Goal: Task Accomplishment & Management: Use online tool/utility

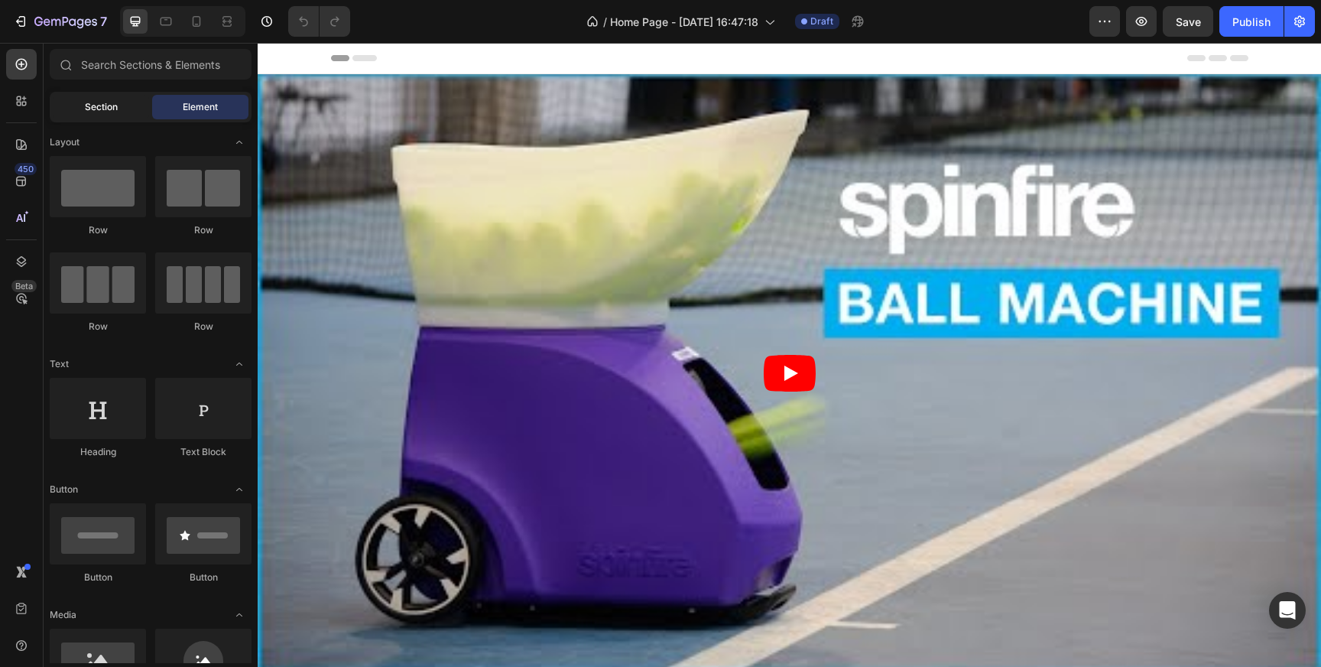
click at [112, 104] on span "Section" at bounding box center [101, 107] width 33 height 14
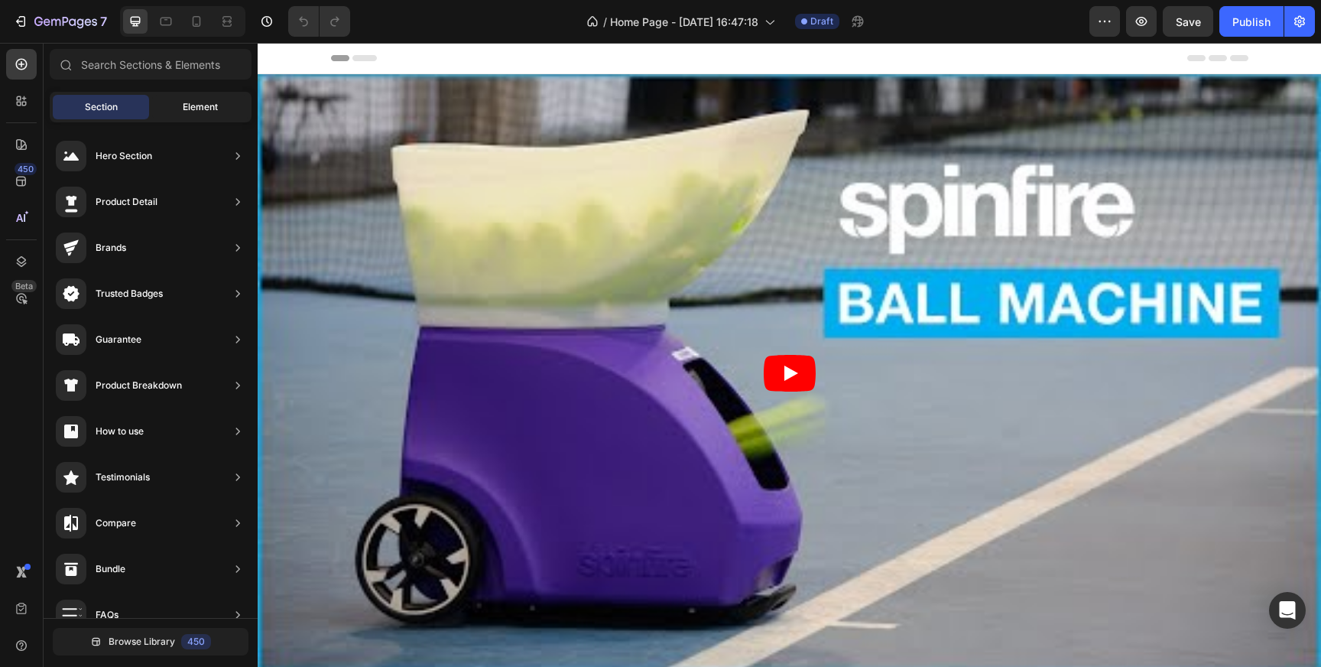
click at [181, 109] on div "Element" at bounding box center [200, 107] width 96 height 24
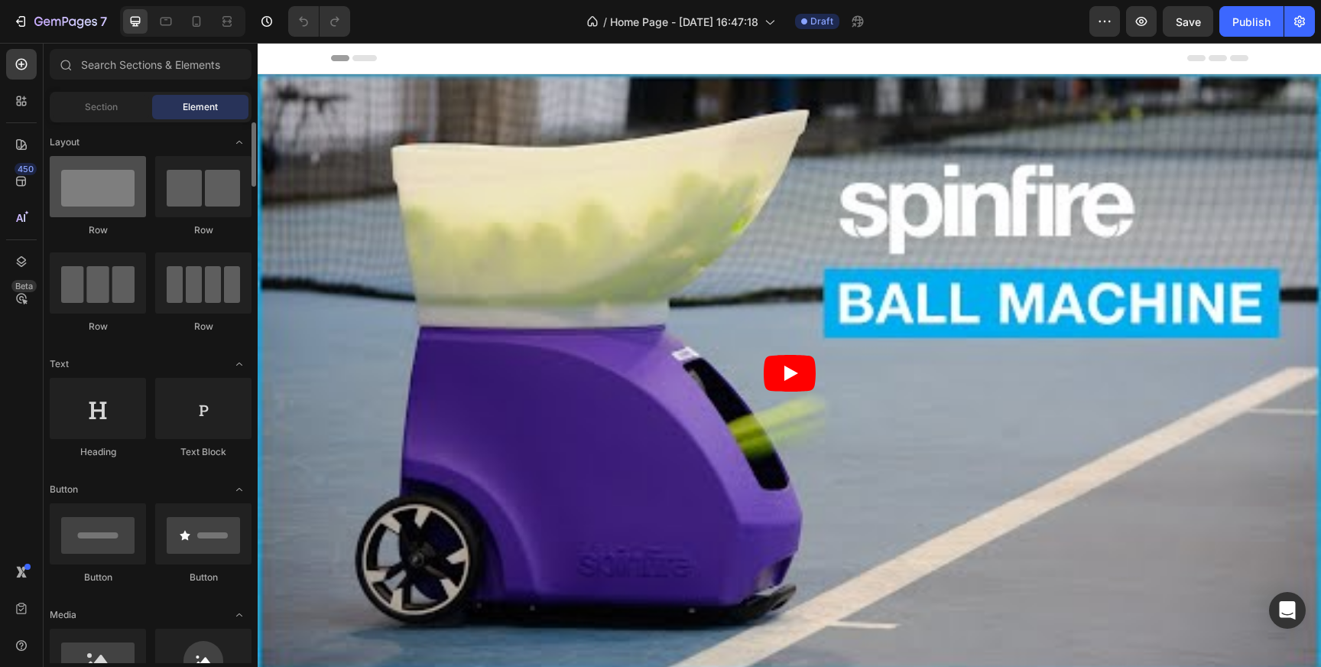
click at [96, 180] on div at bounding box center [98, 186] width 96 height 61
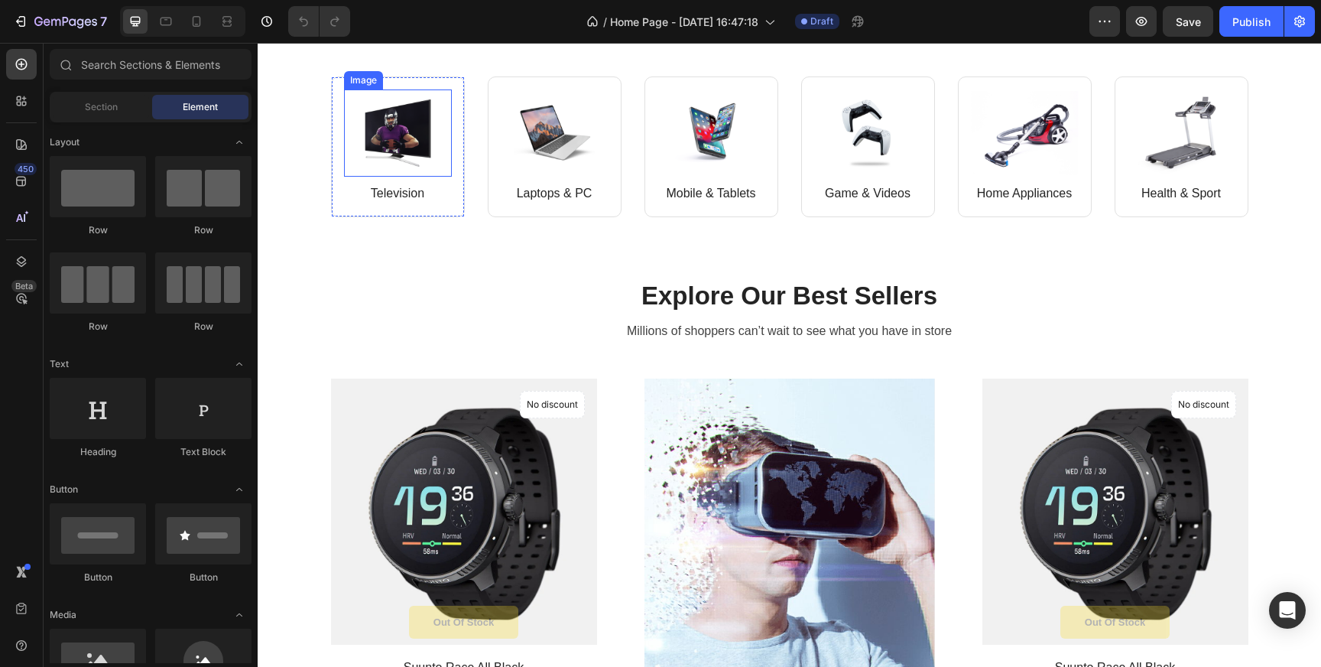
scroll to position [696, 0]
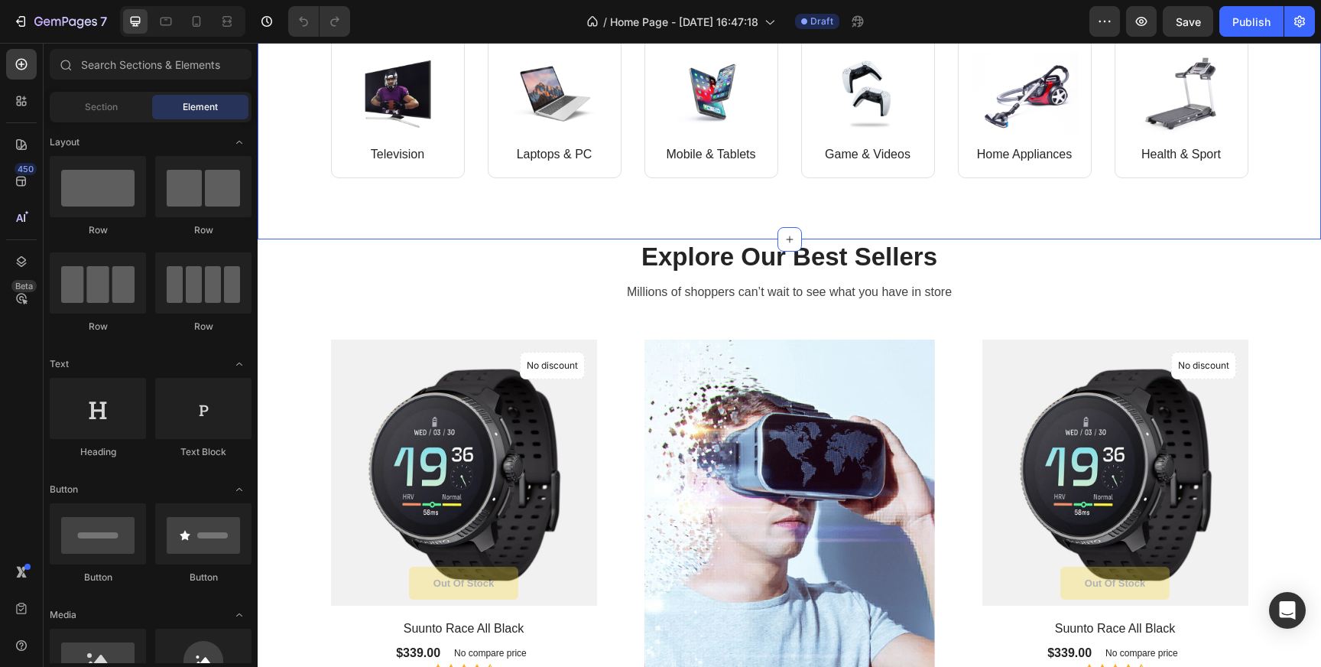
click at [426, 229] on div "Image Television Text block Row Image Laptops & PC Text block Row Row Image Mob…" at bounding box center [790, 107] width 1064 height 263
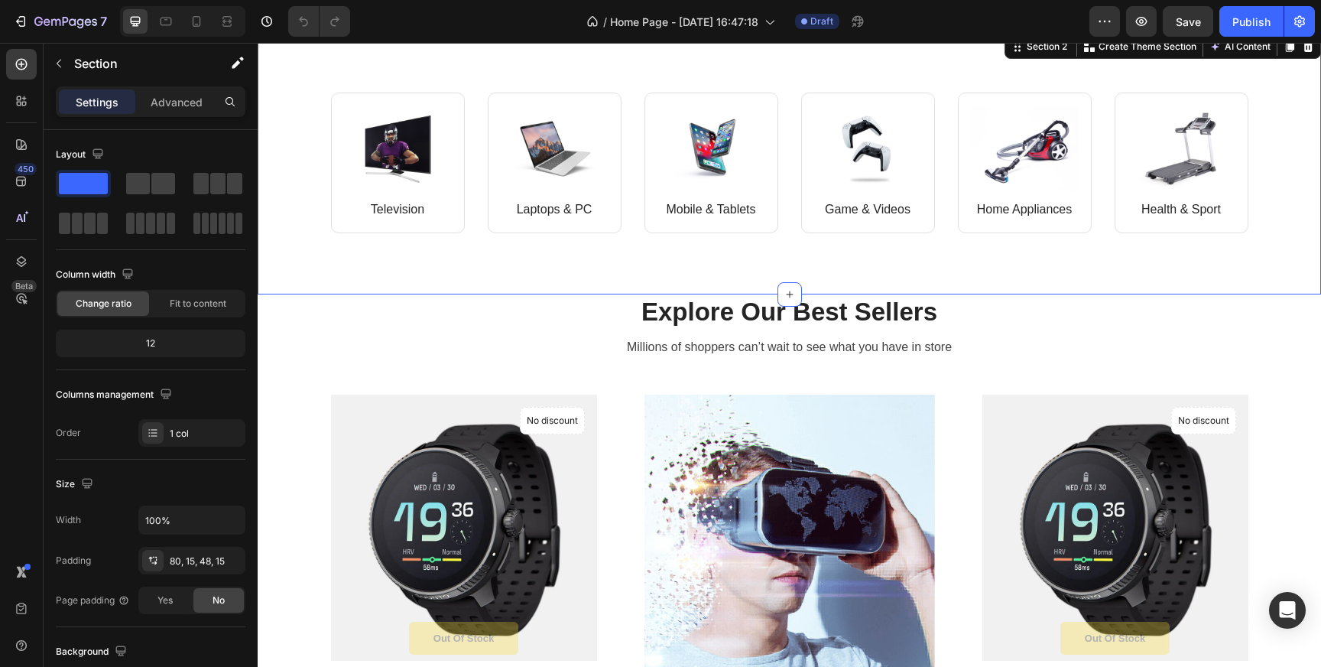
scroll to position [594, 0]
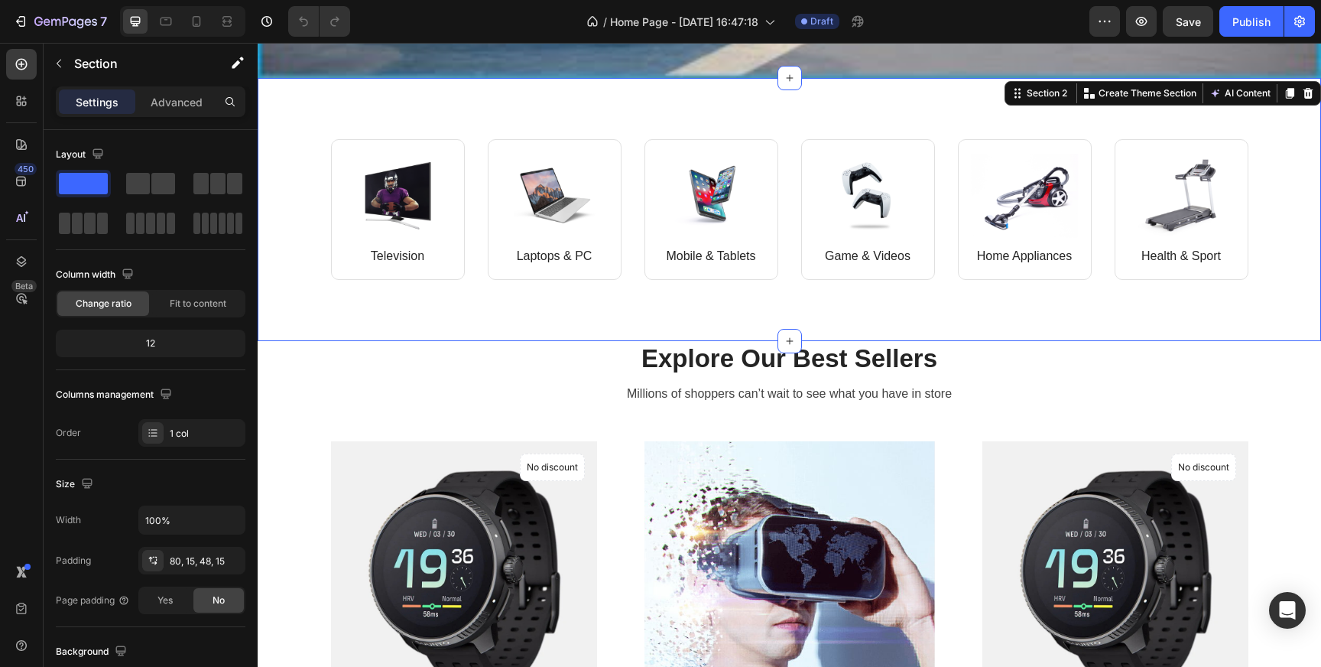
click at [351, 92] on div "Image Television Text block Row Image Laptops & PC Text block Row Row Image Mob…" at bounding box center [790, 209] width 1064 height 263
click at [98, 232] on span at bounding box center [102, 223] width 11 height 21
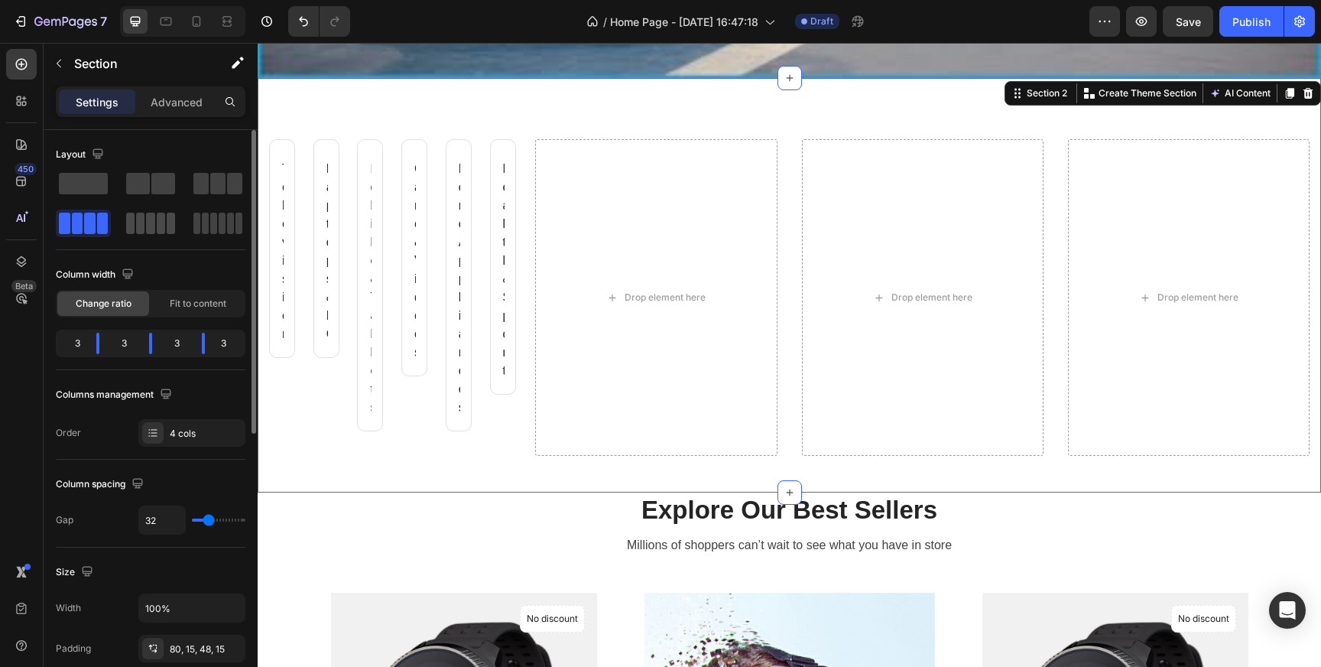
click at [146, 223] on span at bounding box center [150, 223] width 8 height 21
click at [151, 159] on div "Layout" at bounding box center [151, 154] width 190 height 24
click at [143, 173] on span at bounding box center [138, 183] width 24 height 21
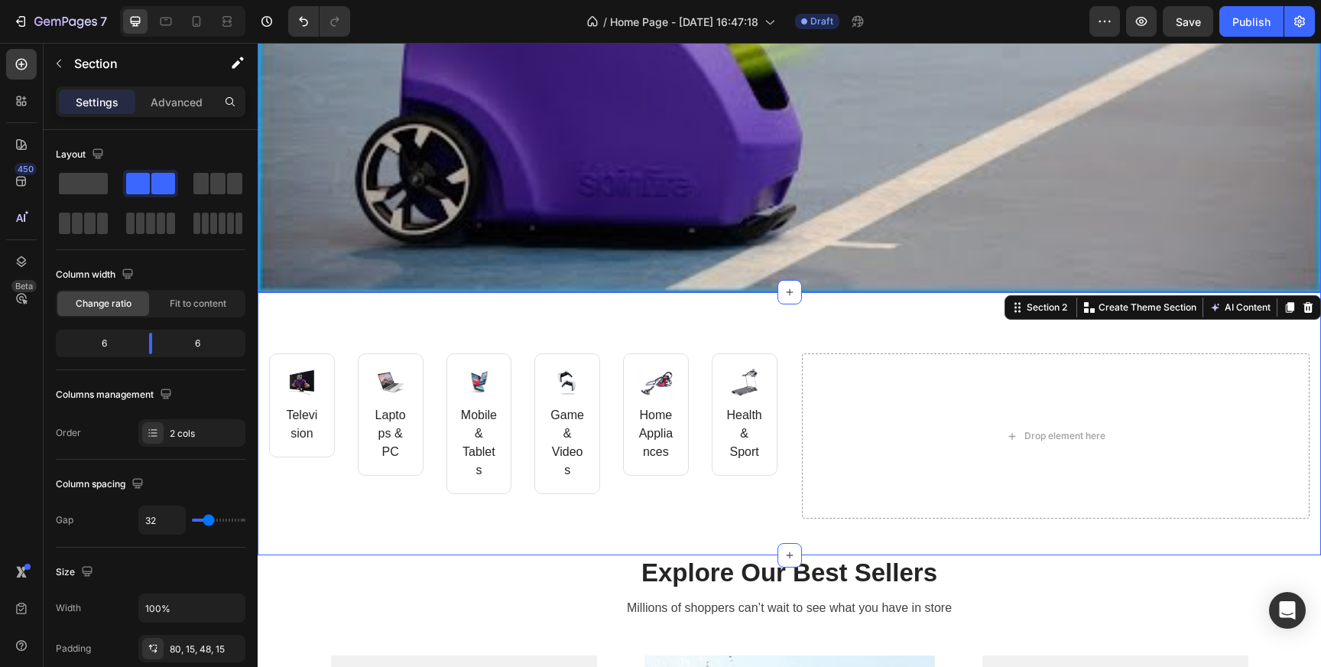
scroll to position [372, 0]
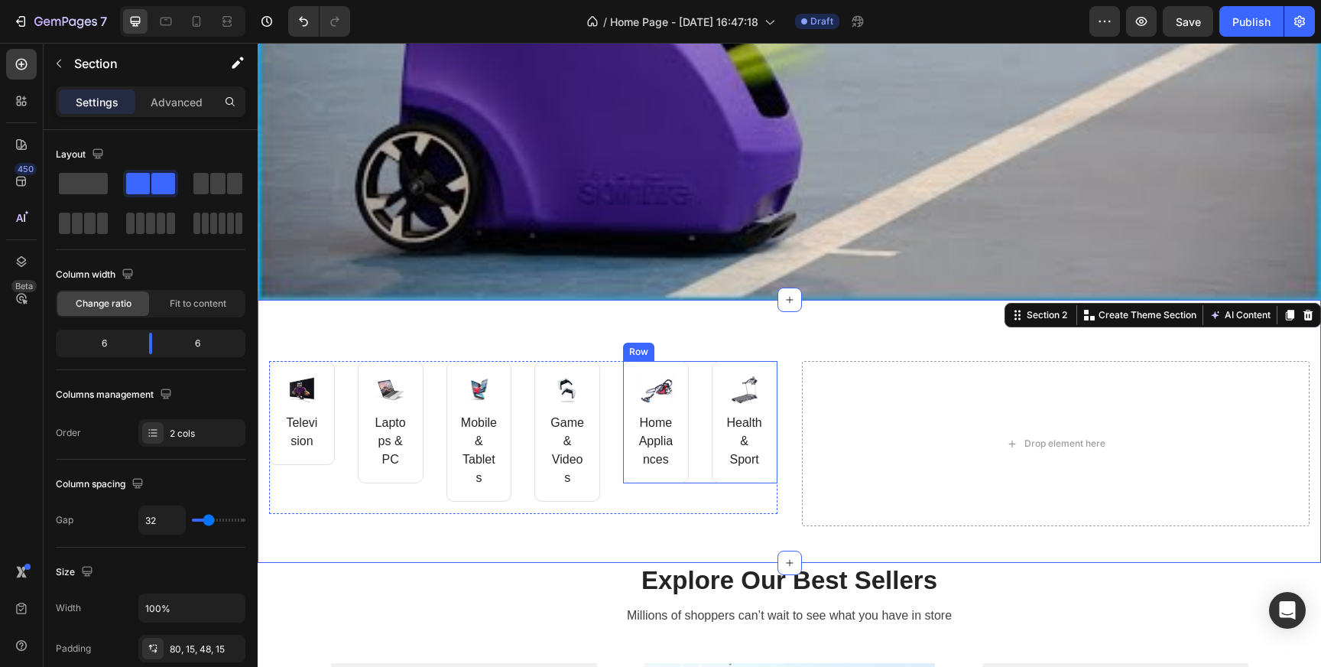
click at [687, 483] on div "Image Home Appliances Text block Row" at bounding box center [656, 422] width 66 height 122
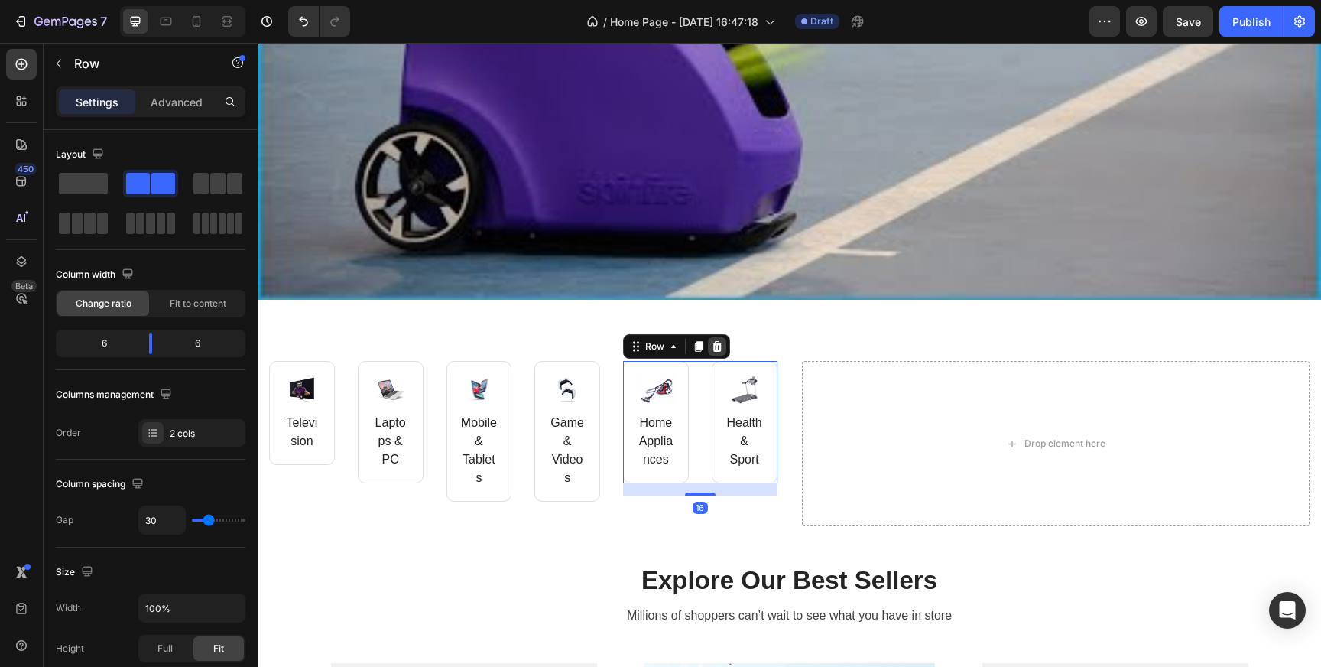
click at [723, 350] on div at bounding box center [717, 346] width 18 height 18
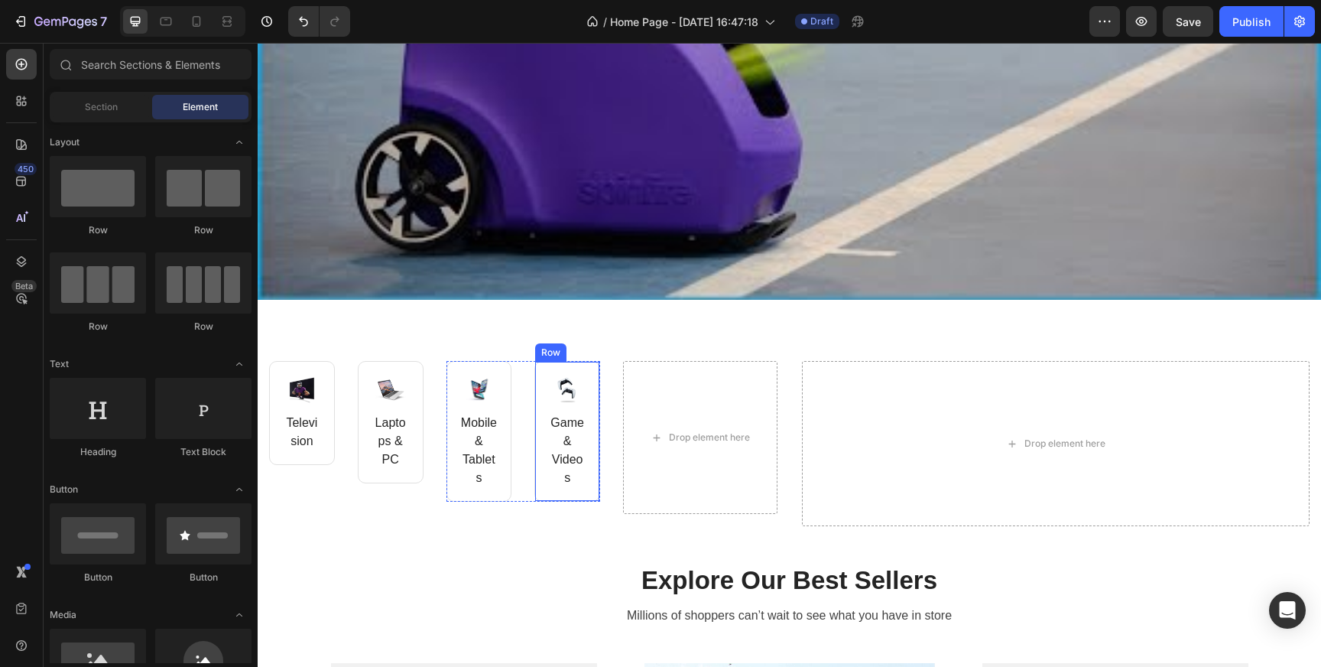
click at [559, 373] on div "Image Game & Videos Text block Row" at bounding box center [568, 431] width 66 height 141
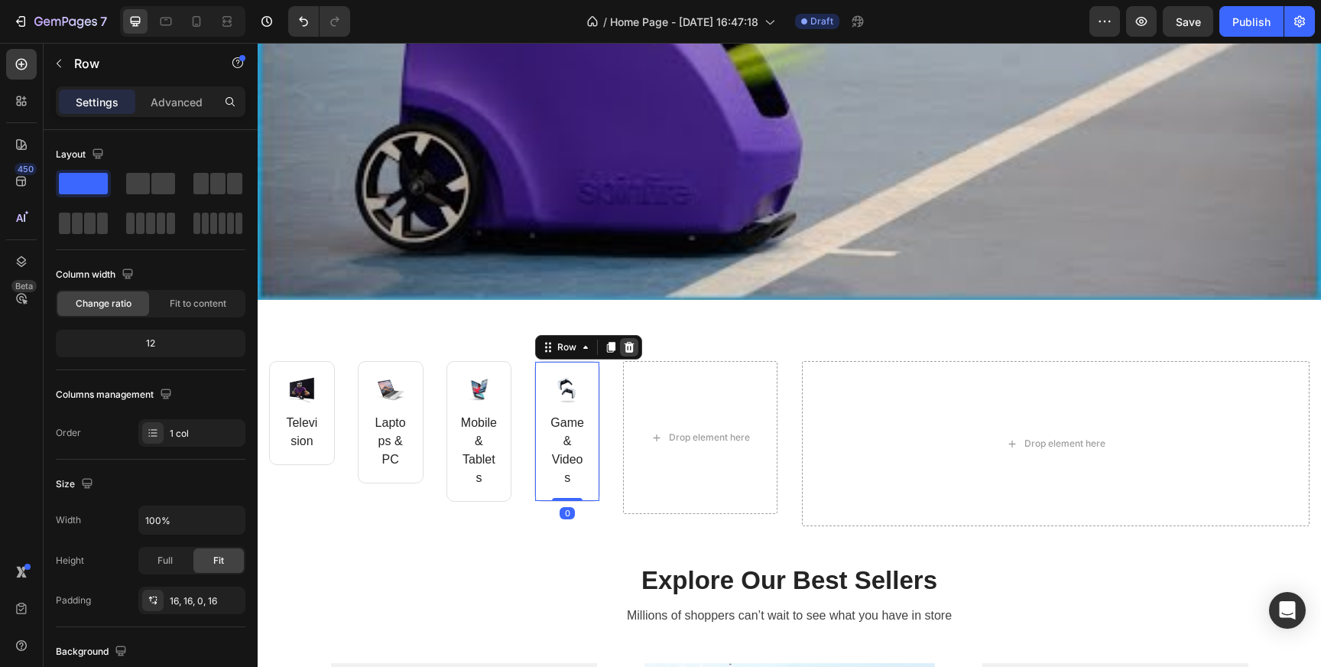
click at [629, 345] on icon at bounding box center [630, 347] width 10 height 11
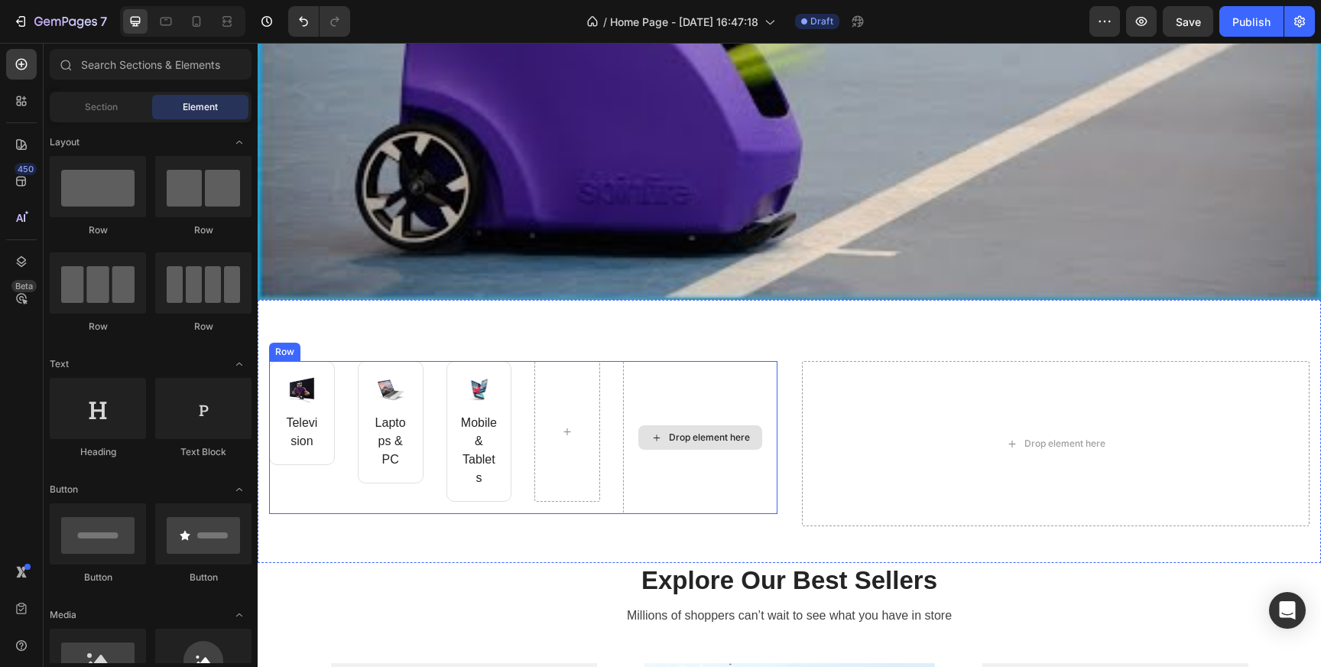
click at [642, 392] on div "Drop element here" at bounding box center [700, 437] width 154 height 153
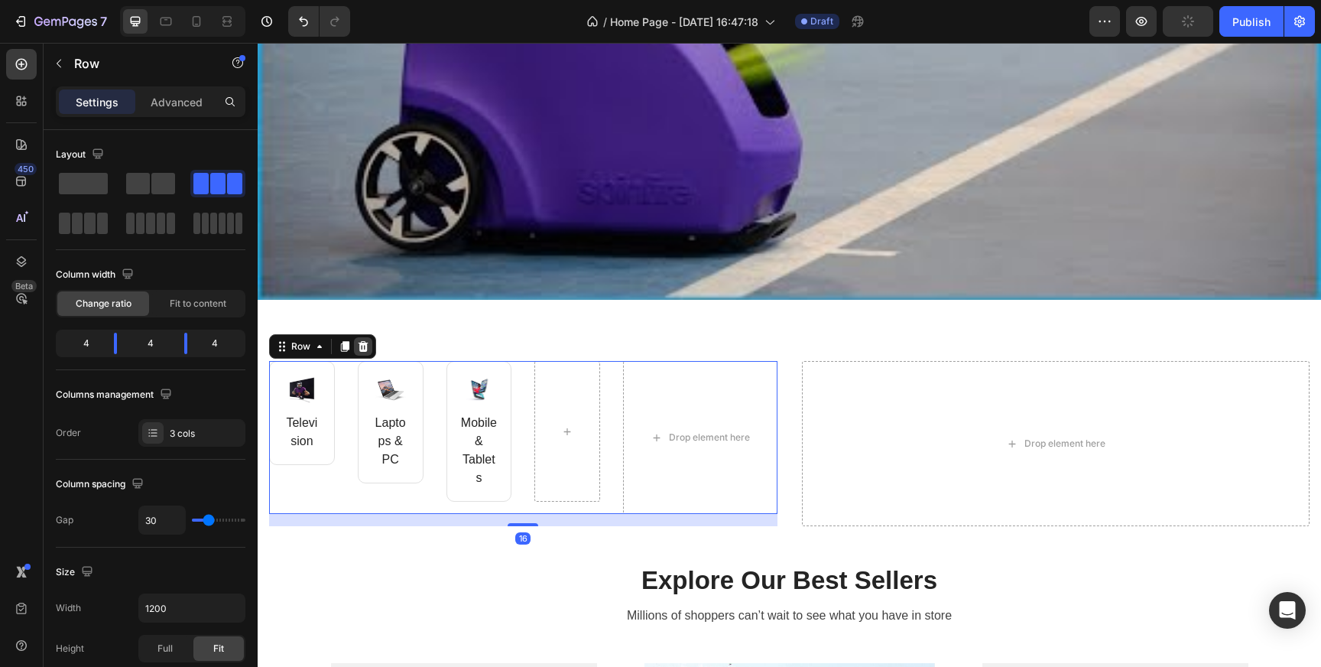
click at [367, 346] on icon at bounding box center [363, 346] width 12 height 12
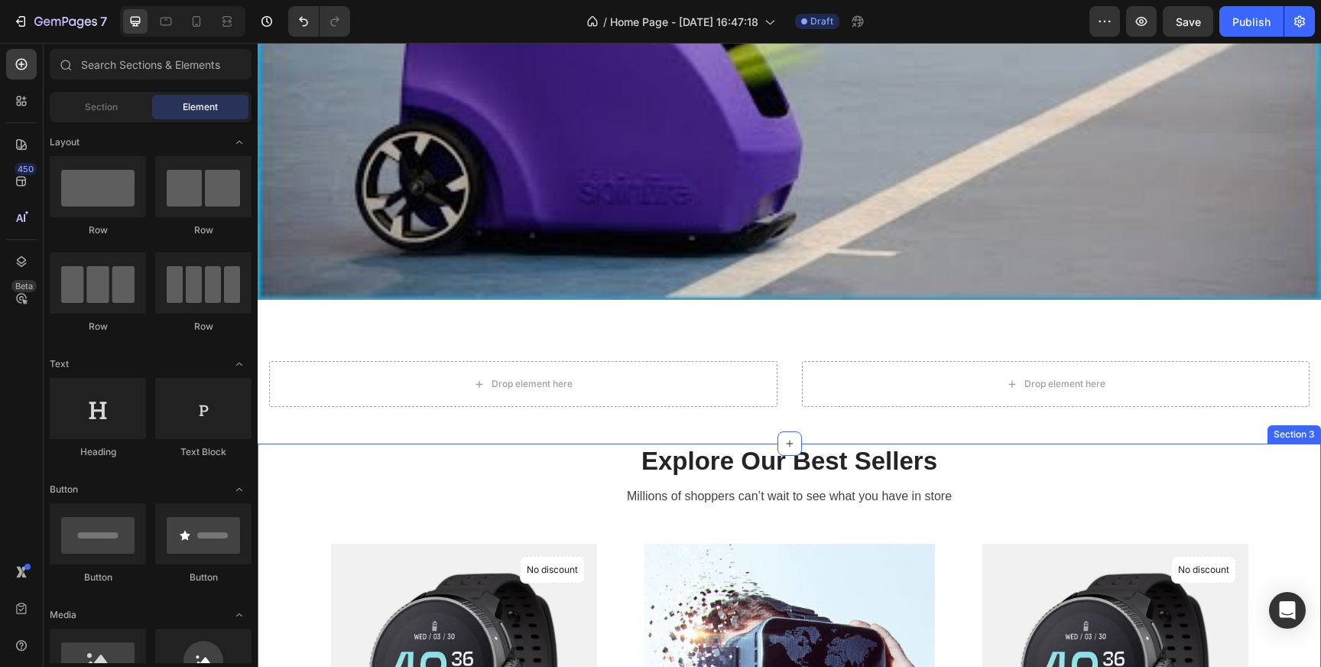
drag, startPoint x: 789, startPoint y: 441, endPoint x: 789, endPoint y: 524, distance: 82.6
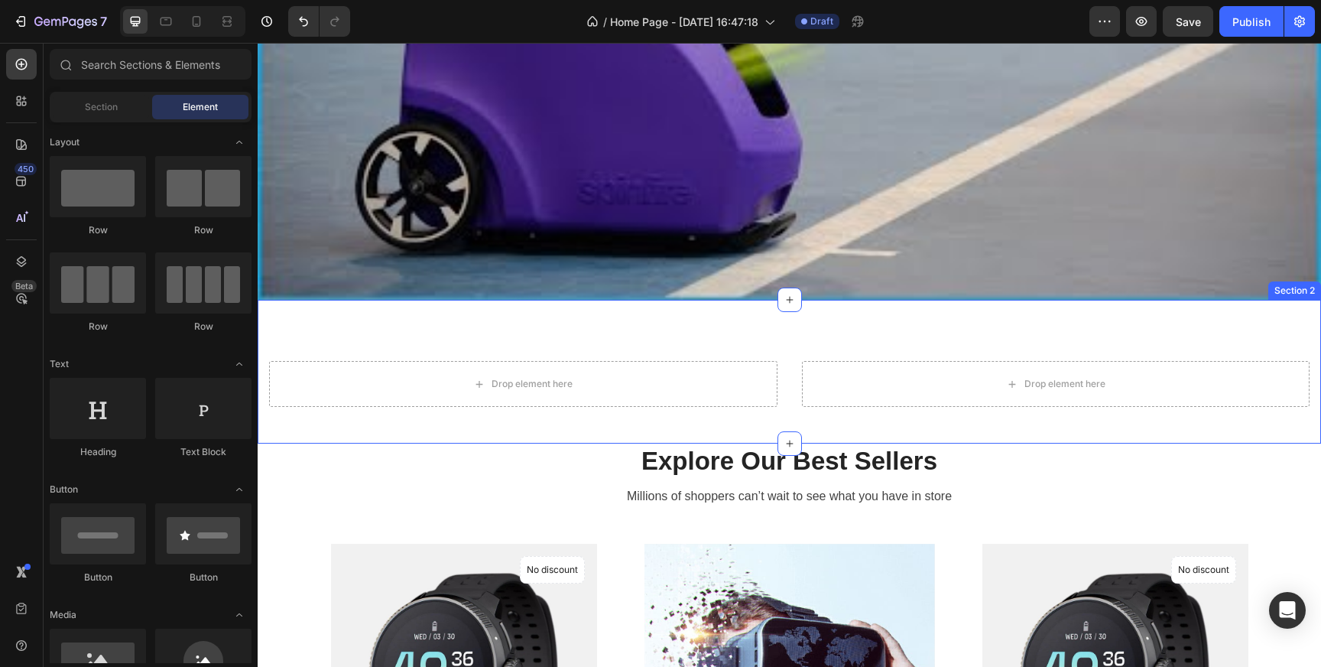
click at [775, 328] on div "Drop element here Drop element here Section 2" at bounding box center [790, 372] width 1064 height 144
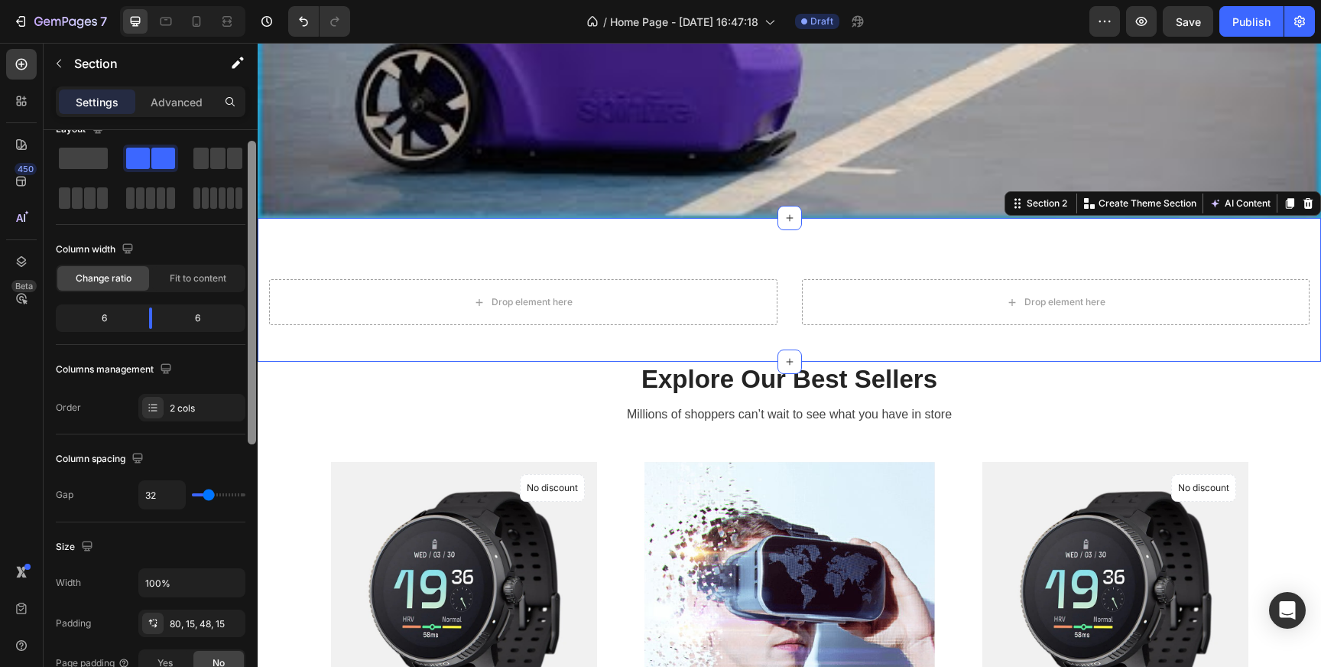
scroll to position [0, 0]
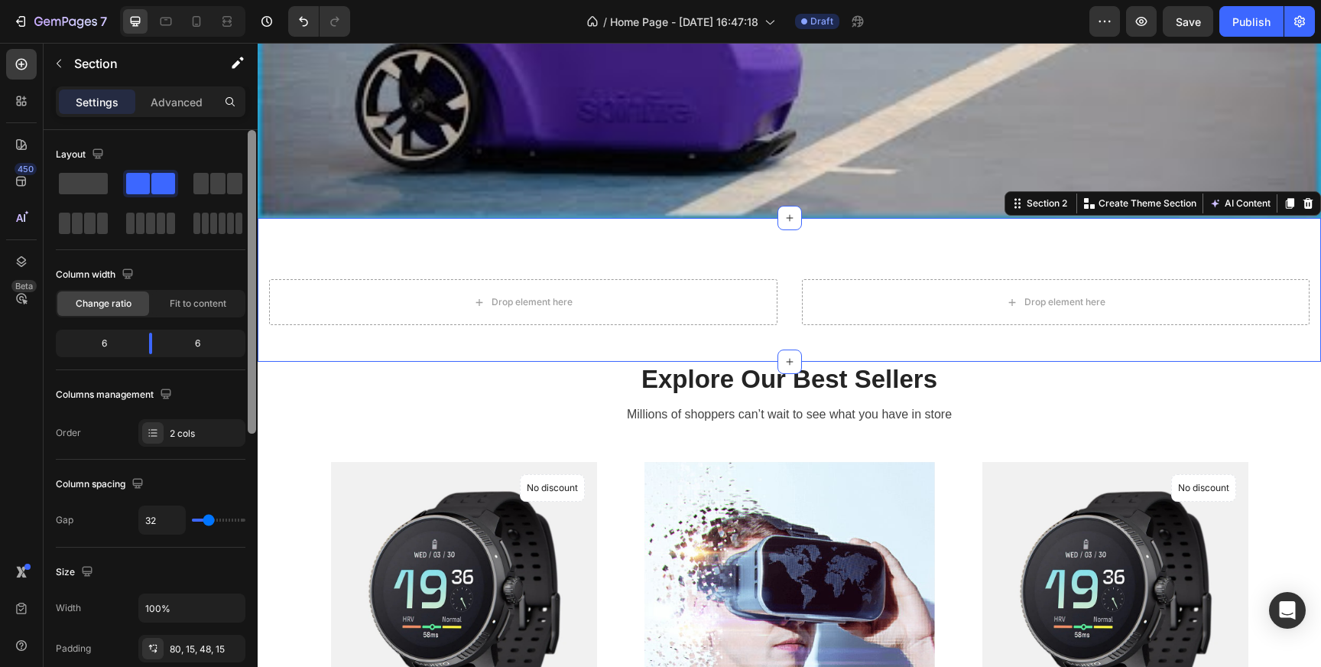
drag, startPoint x: 255, startPoint y: 174, endPoint x: 255, endPoint y: 147, distance: 27.5
click at [255, 147] on div at bounding box center [252, 282] width 8 height 304
click at [175, 21] on div at bounding box center [166, 21] width 24 height 24
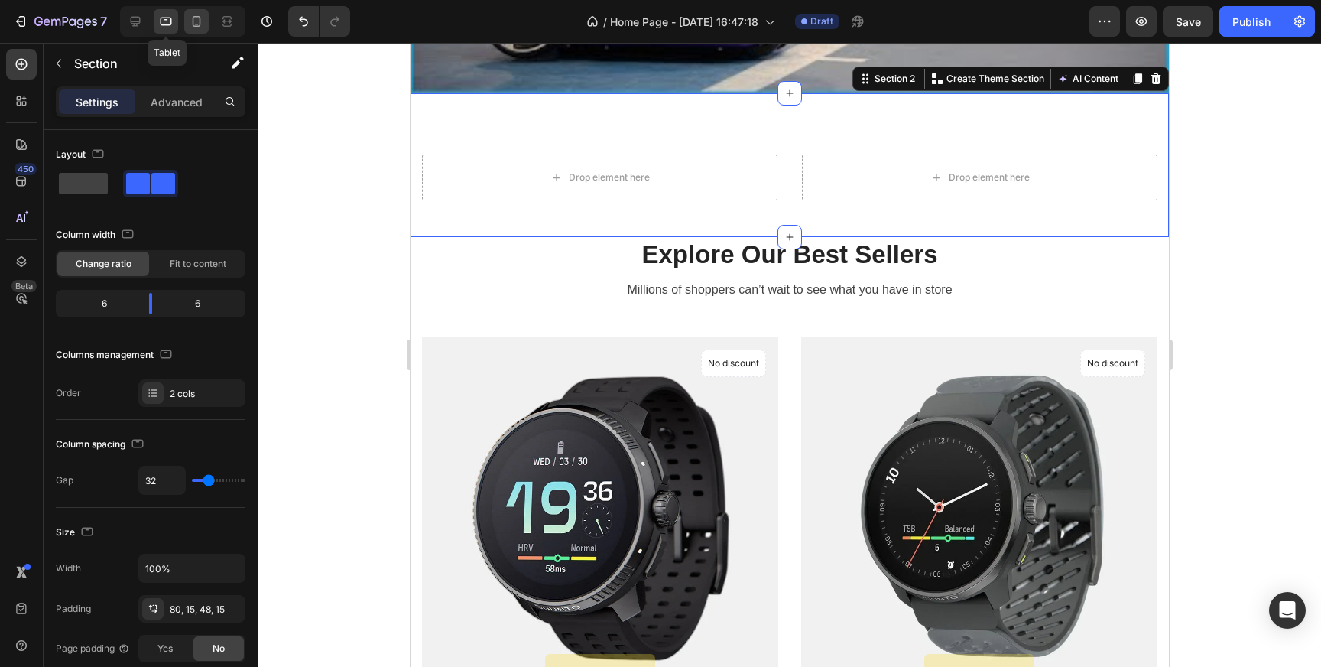
scroll to position [405, 0]
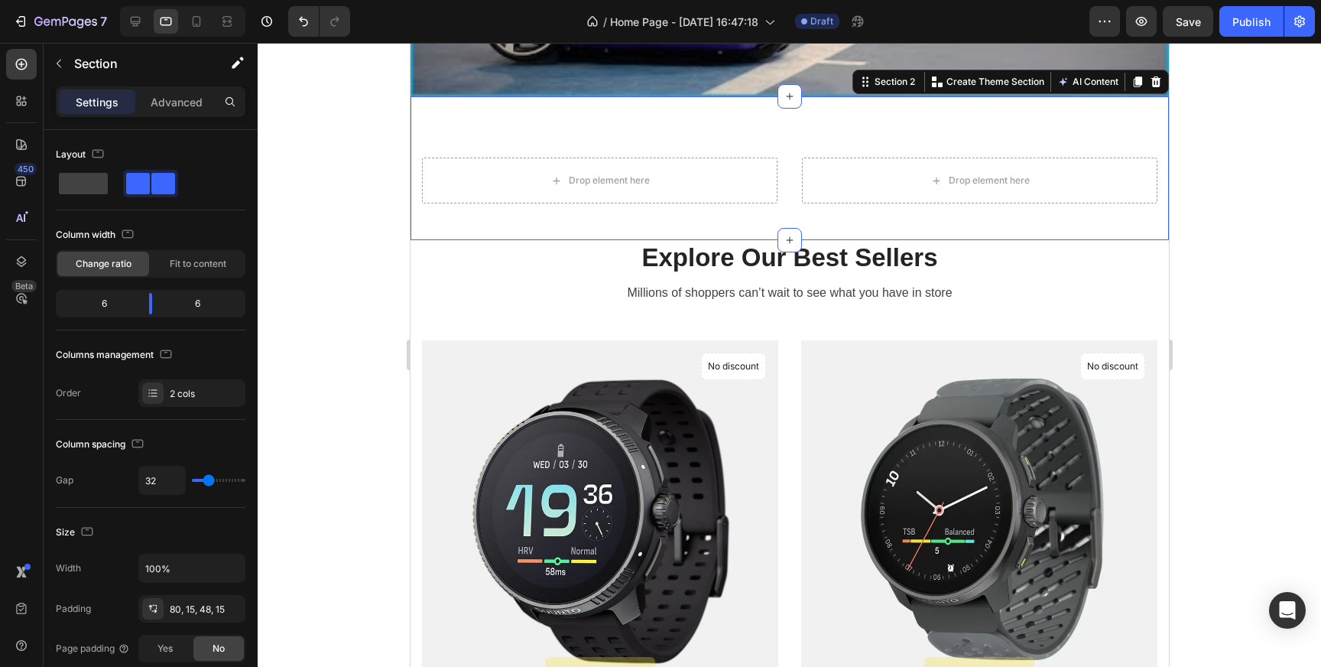
click at [210, 30] on div at bounding box center [182, 21] width 125 height 31
click at [195, 18] on icon at bounding box center [196, 21] width 15 height 15
type input "0"
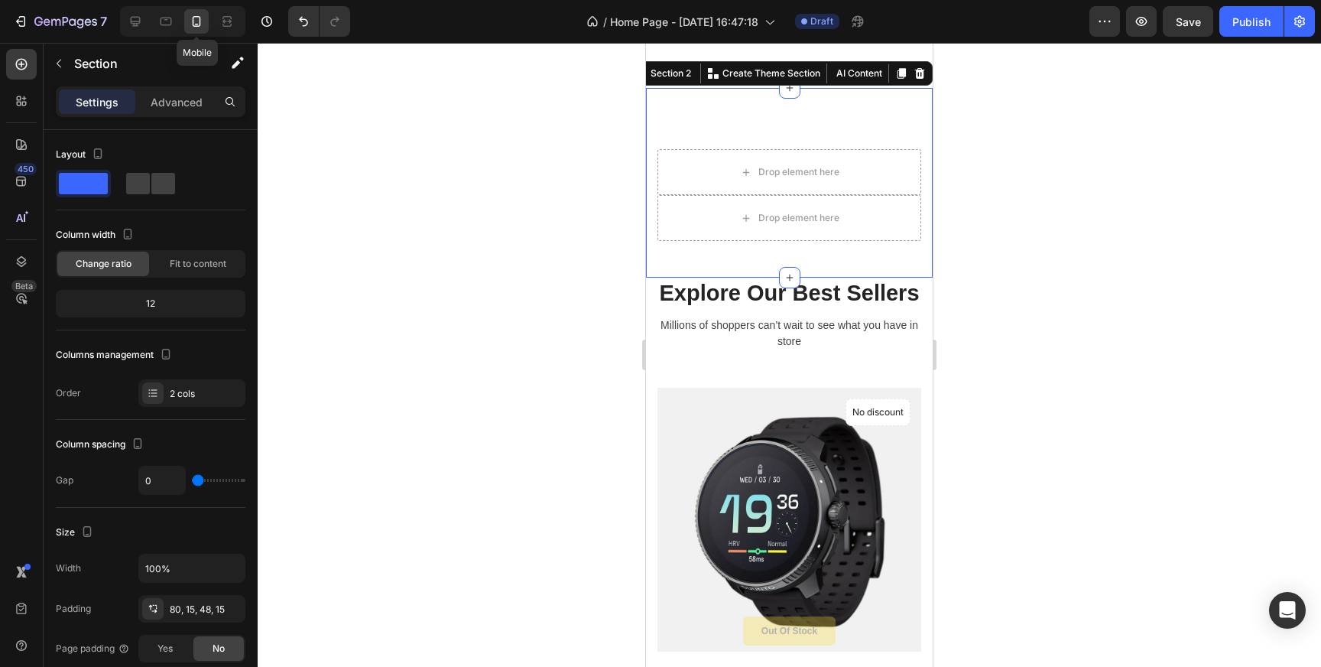
scroll to position [346, 0]
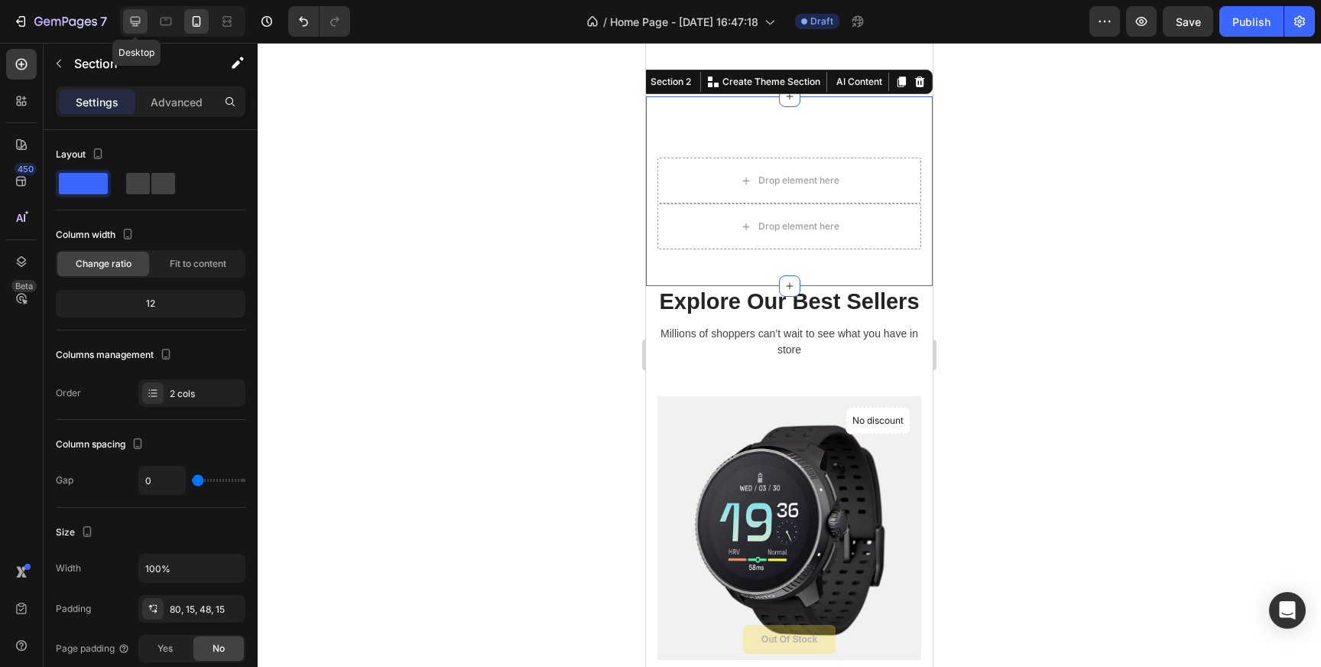
click at [138, 19] on icon at bounding box center [135, 21] width 15 height 15
type input "32"
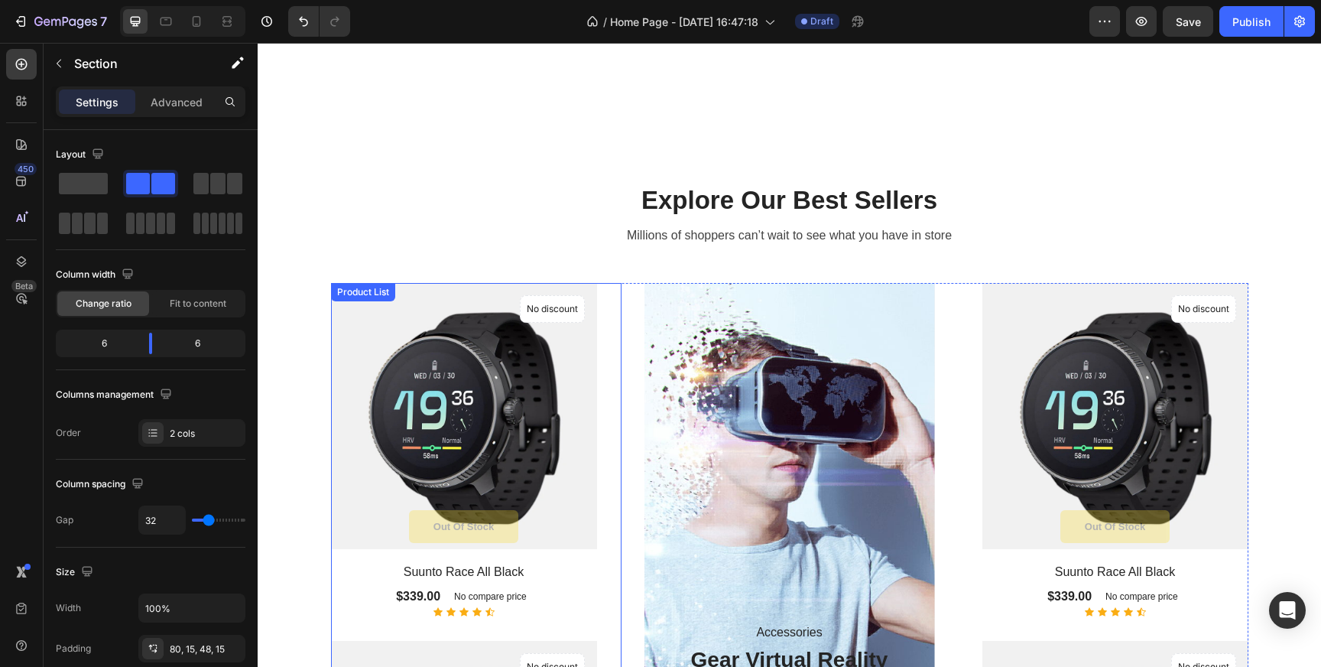
scroll to position [619, 0]
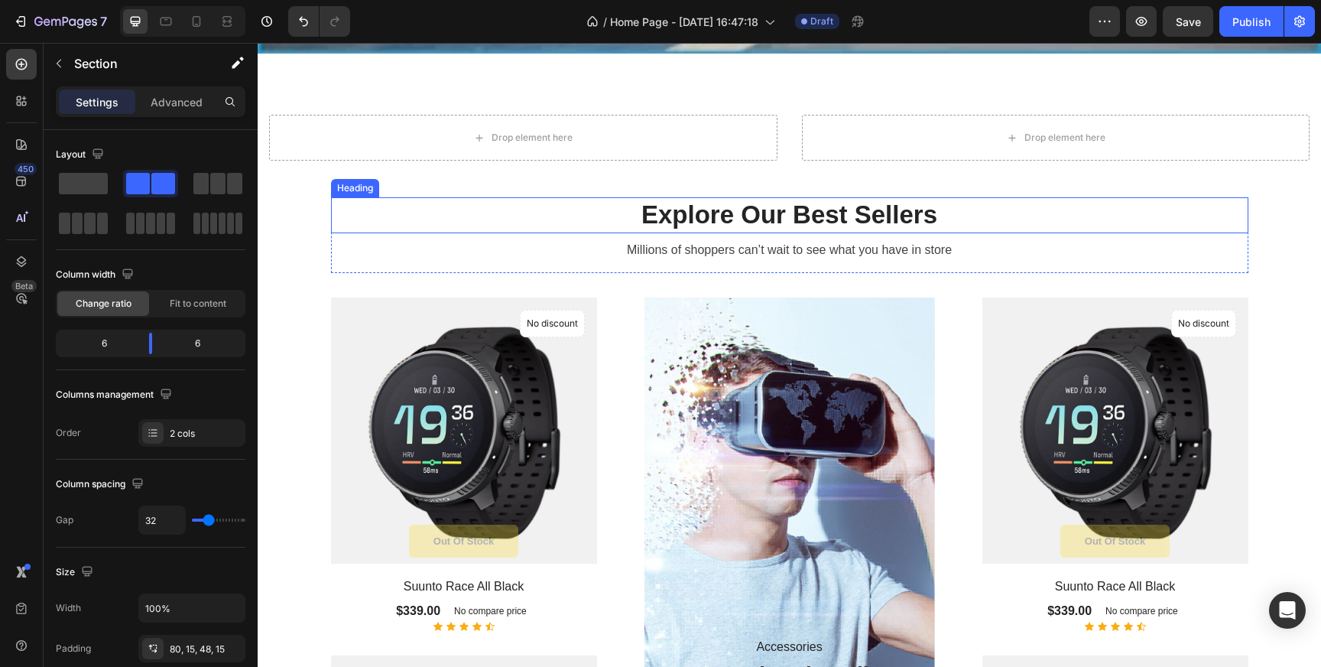
click at [587, 206] on p "Explore Our Best Sellers" at bounding box center [790, 215] width 915 height 33
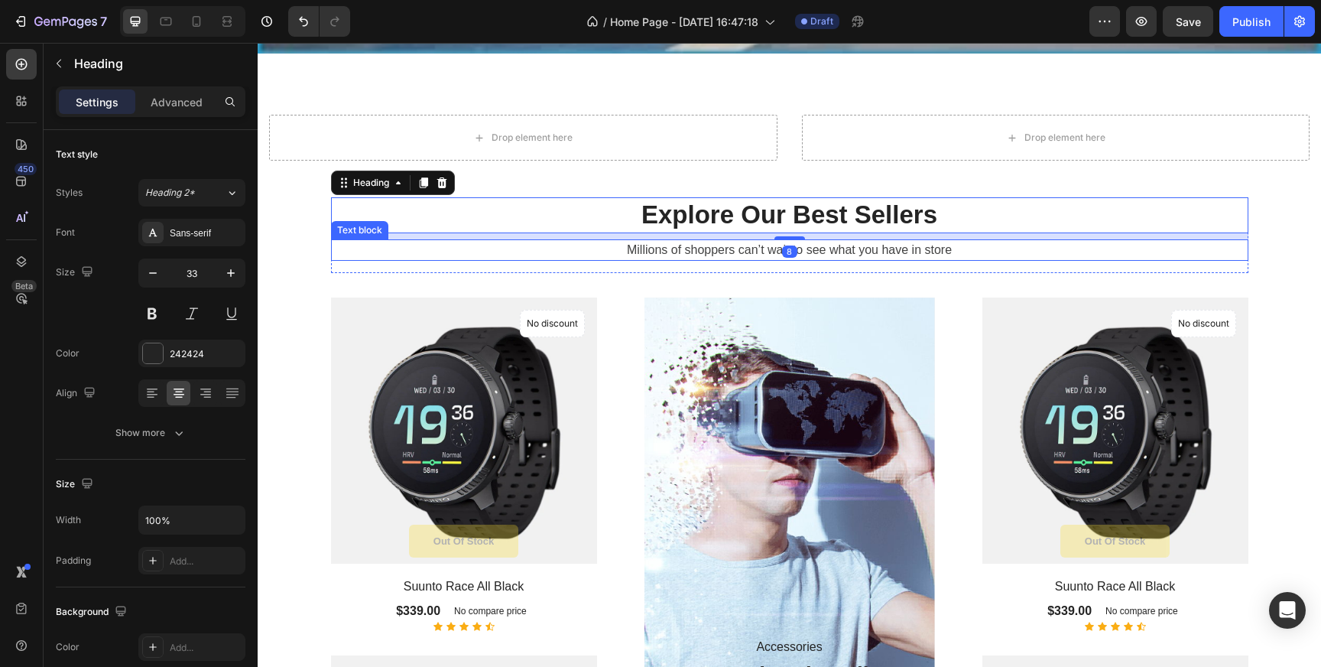
click at [617, 249] on p "Millions of shoppers can’t wait to see what you have in store" at bounding box center [790, 250] width 915 height 18
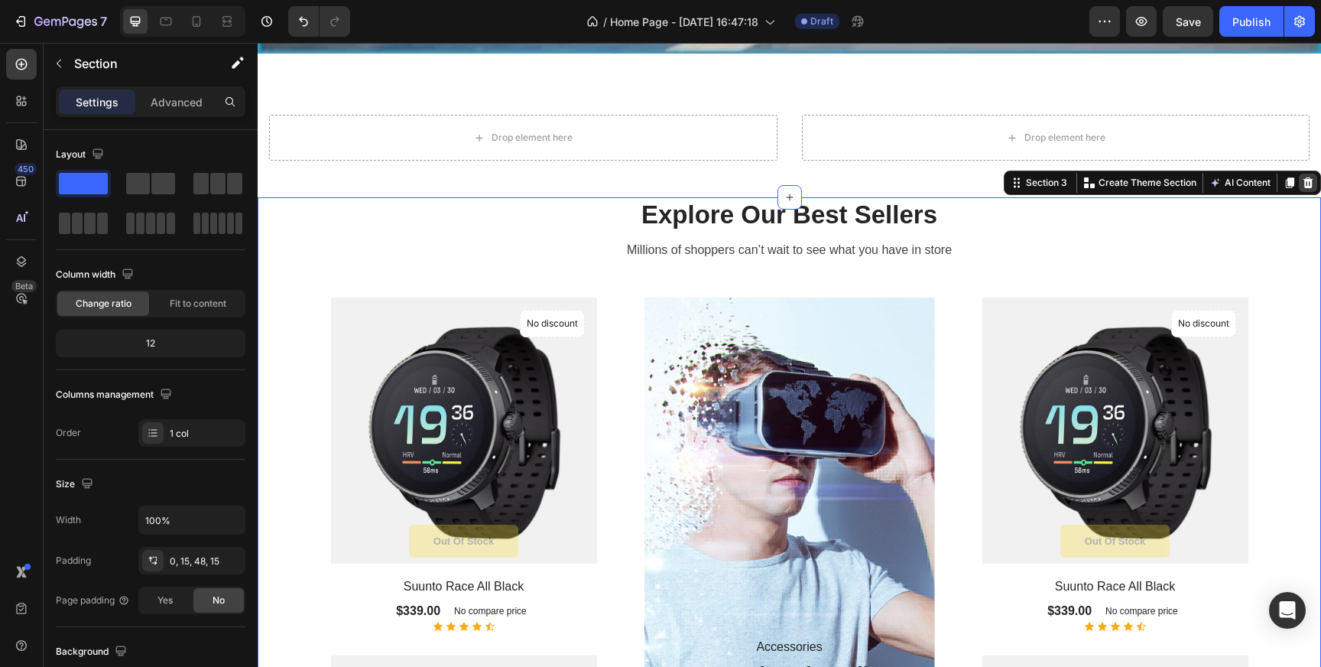
click at [1308, 185] on icon at bounding box center [1309, 182] width 10 height 11
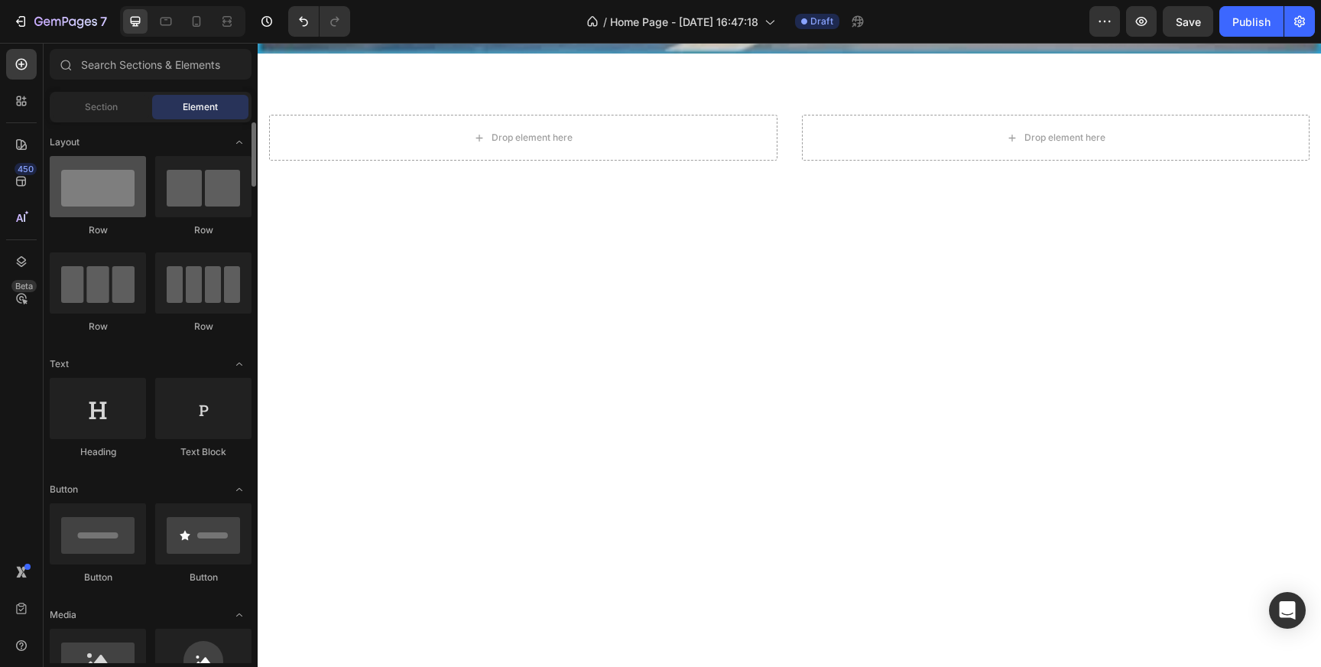
click at [116, 213] on div at bounding box center [98, 186] width 96 height 61
click at [359, 284] on div at bounding box center [790, 345] width 1064 height 174
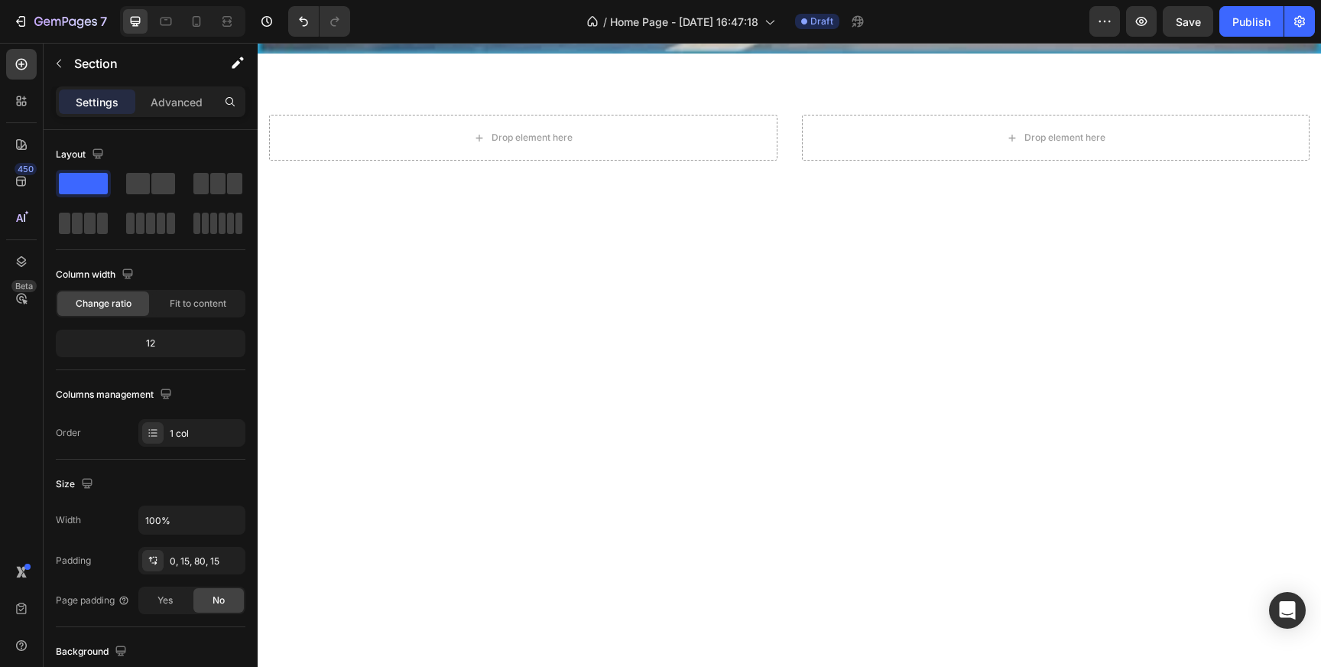
scroll to position [666, 0]
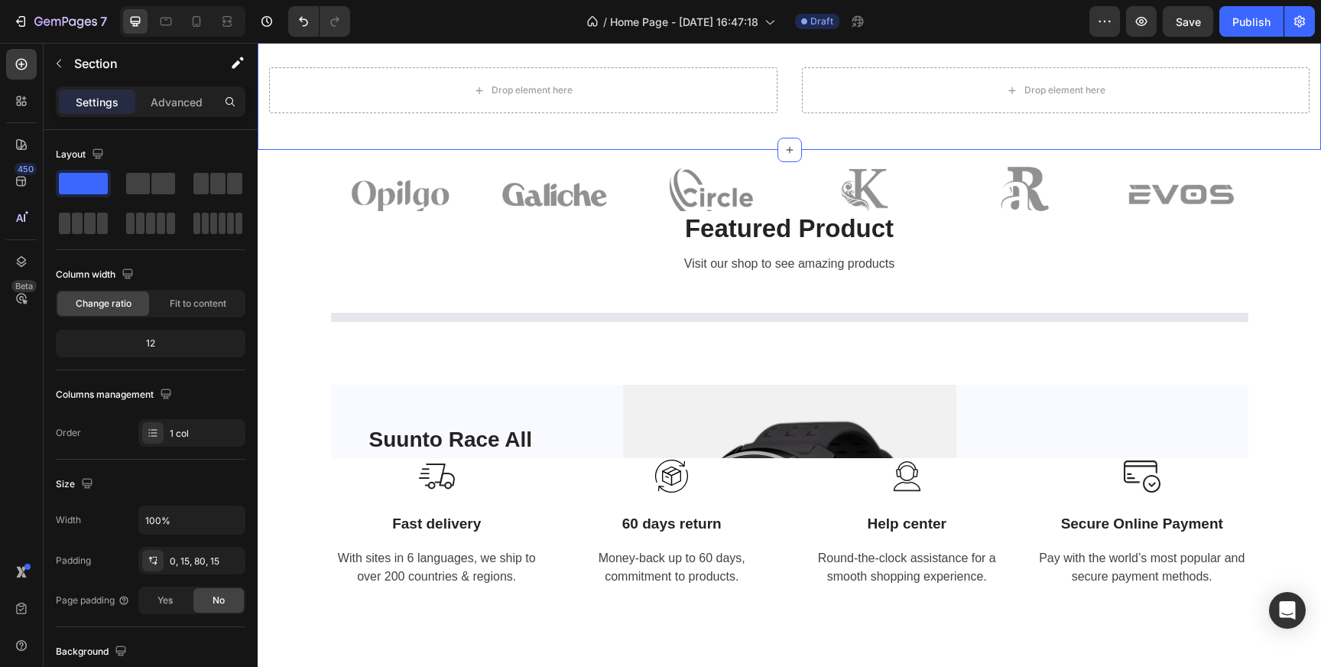
click at [578, 141] on div "Drop element here Drop element here Section 2" at bounding box center [790, 78] width 1064 height 144
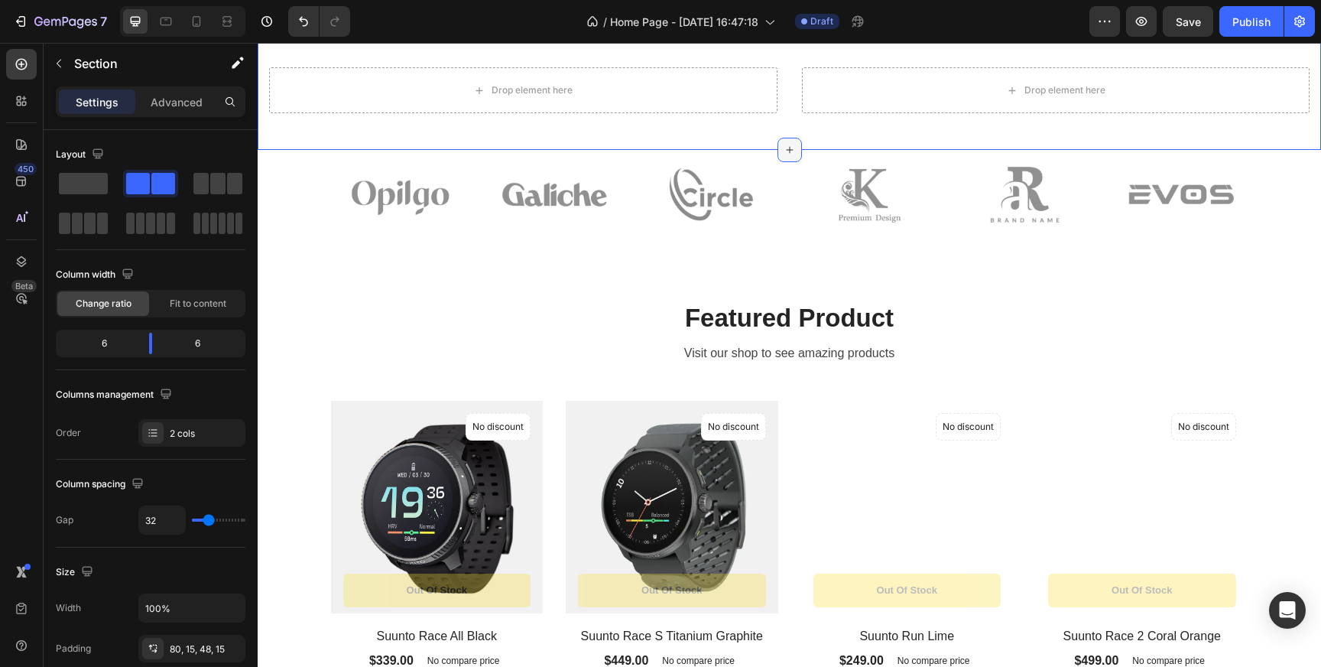
click at [789, 150] on icon at bounding box center [789, 150] width 7 height 7
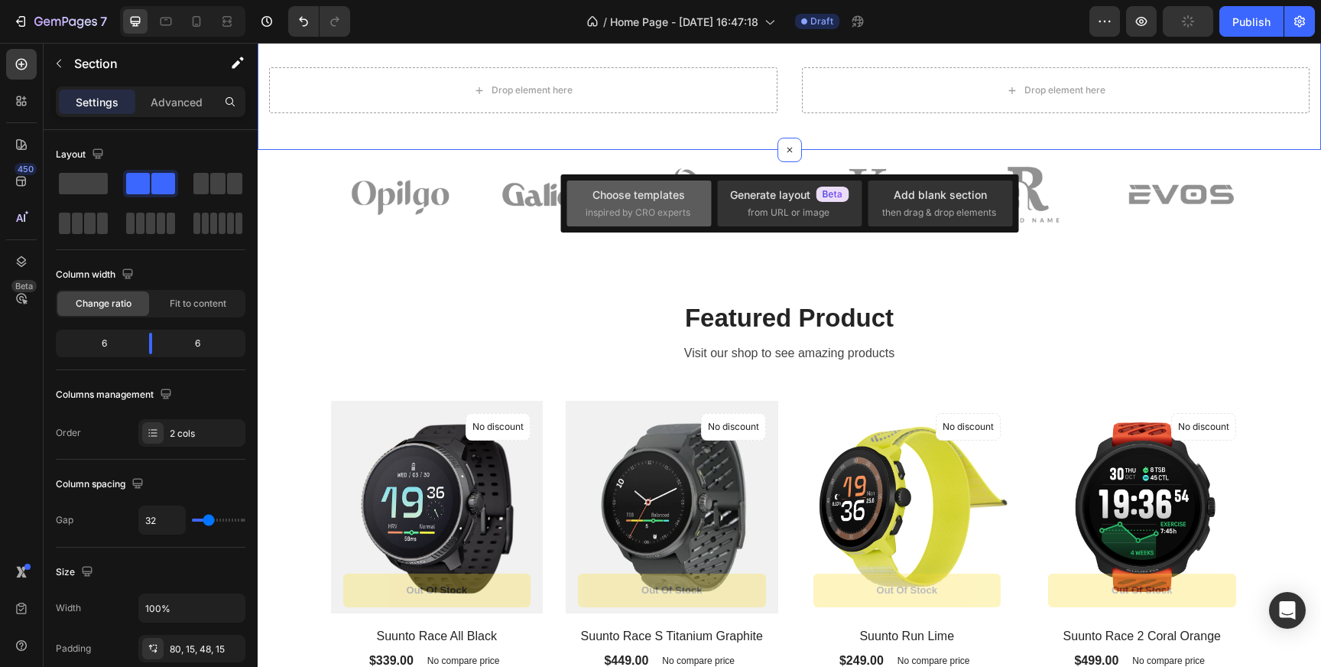
click at [635, 203] on div "Choose templates" at bounding box center [639, 195] width 93 height 16
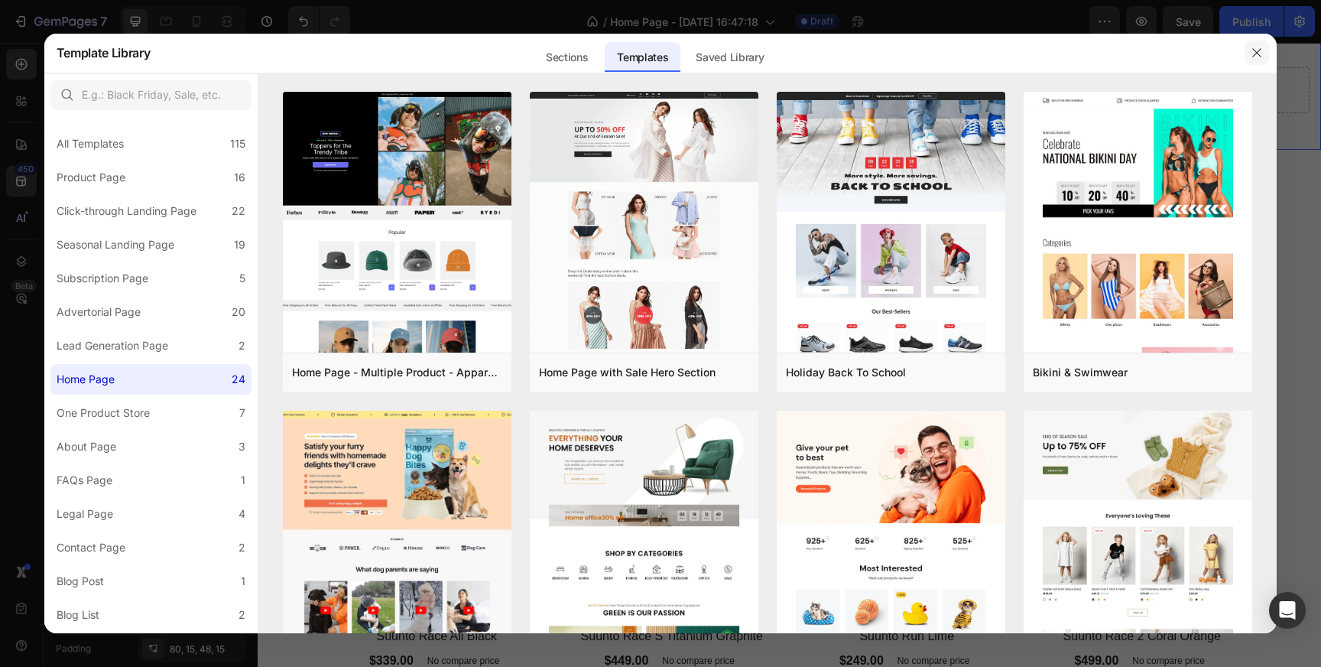
click at [1266, 52] on button "button" at bounding box center [1257, 53] width 24 height 24
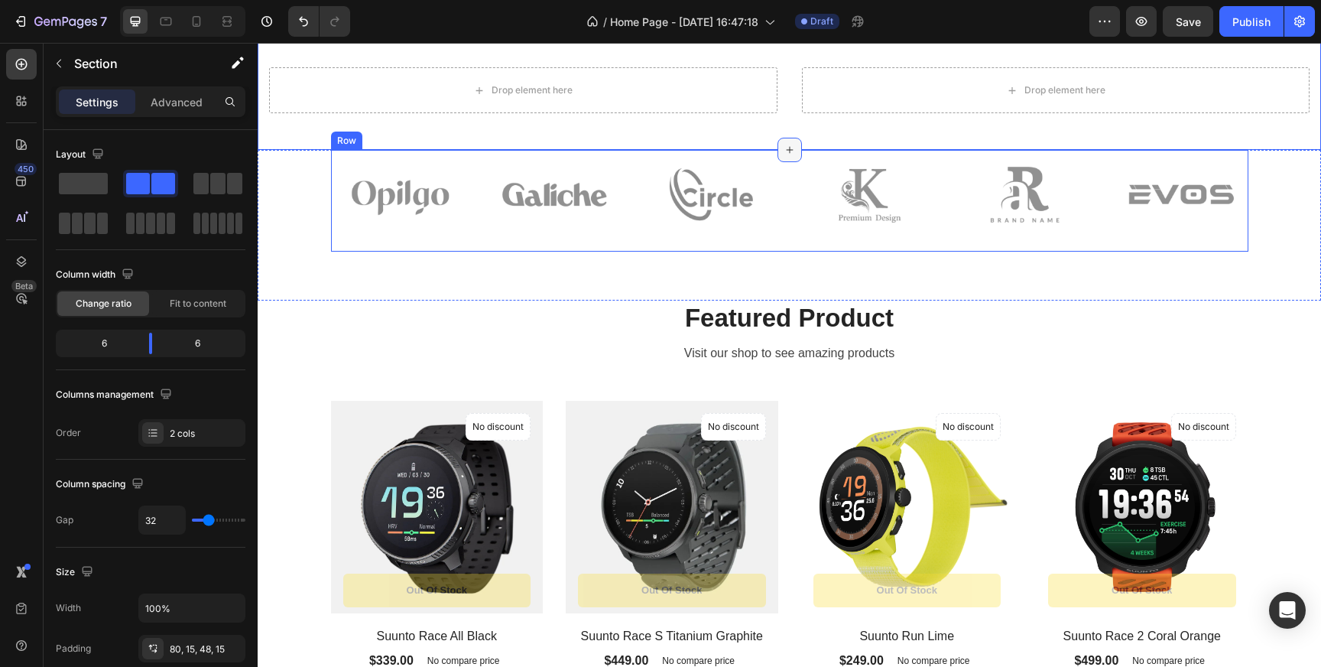
click at [786, 150] on icon at bounding box center [789, 150] width 7 height 7
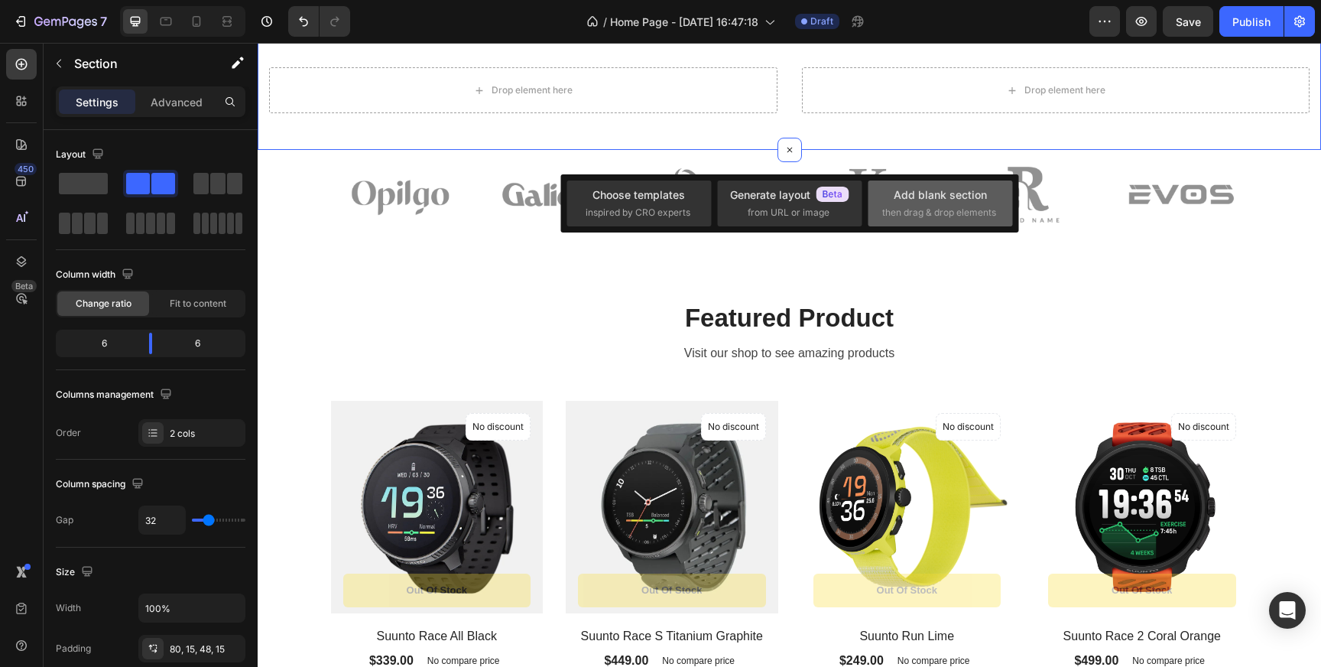
click at [955, 206] on span "then drag & drop elements" at bounding box center [939, 213] width 114 height 14
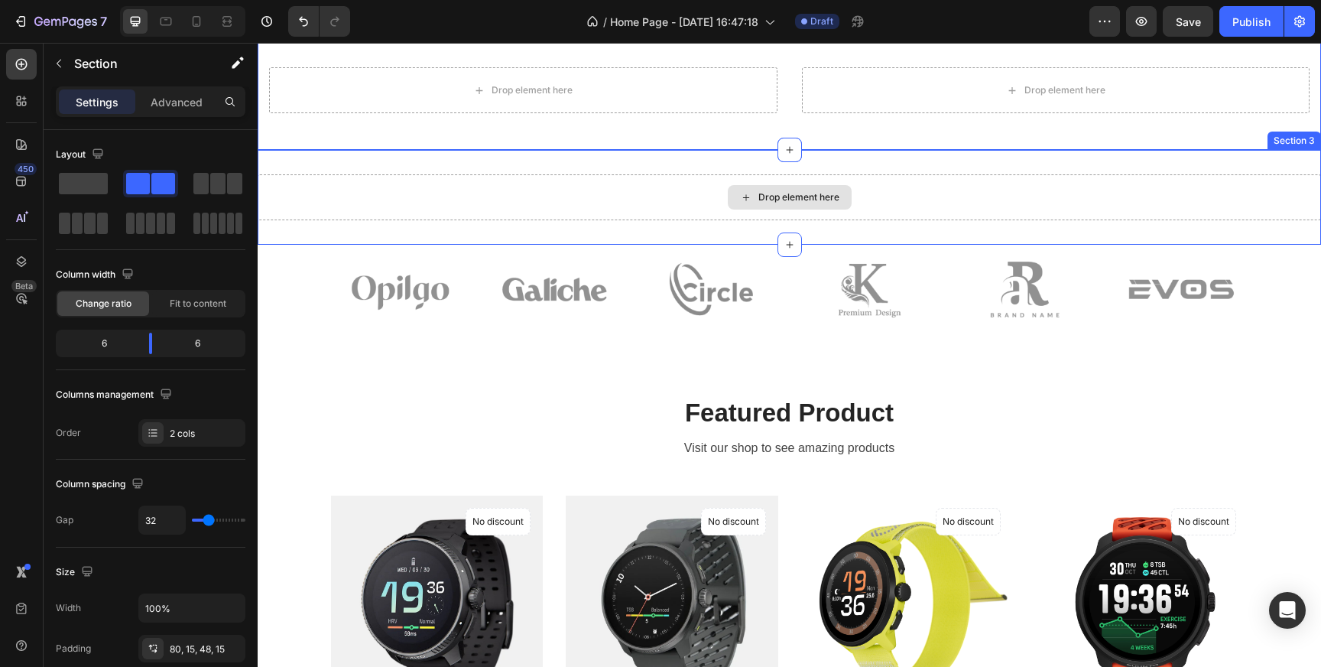
click at [813, 191] on div "Drop element here" at bounding box center [799, 197] width 81 height 12
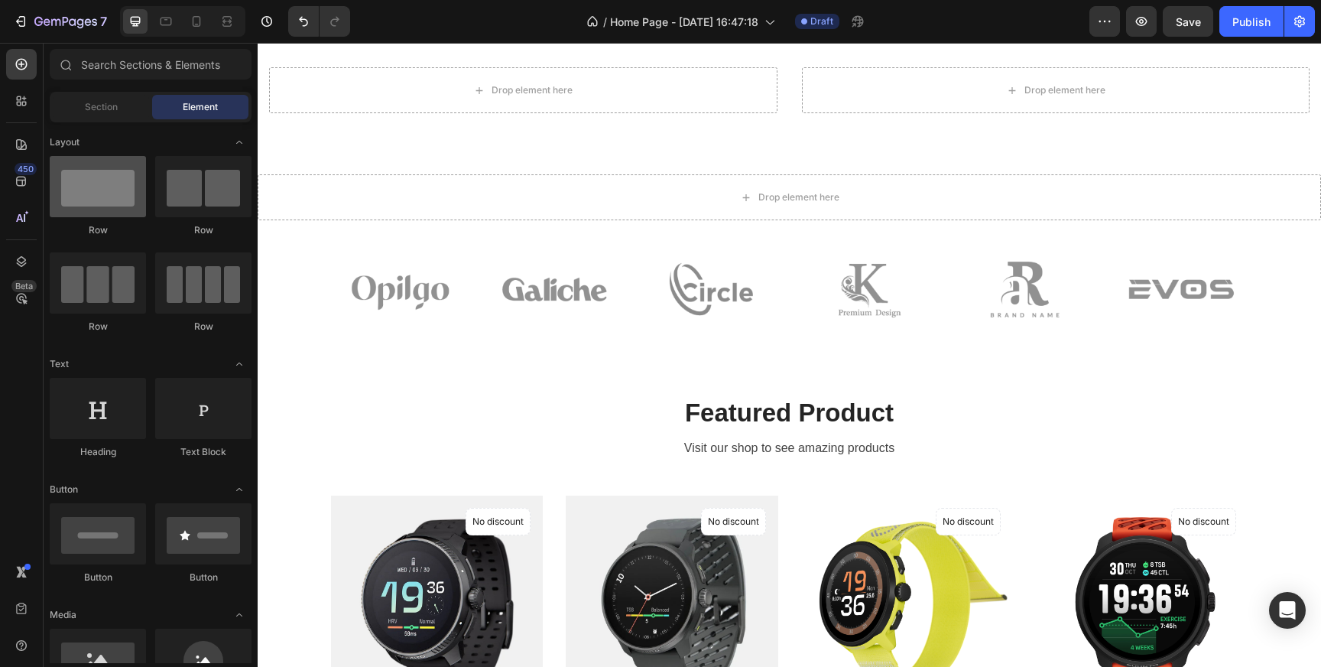
click at [95, 203] on div at bounding box center [98, 186] width 96 height 61
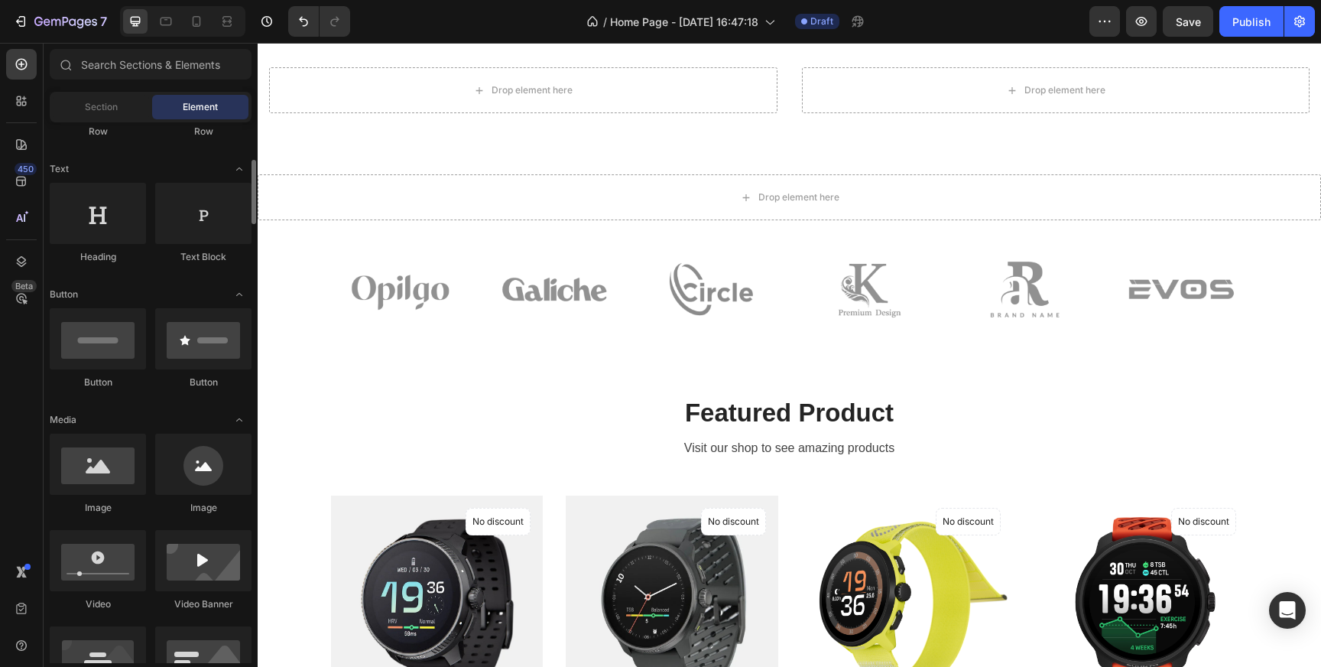
scroll to position [208, 0]
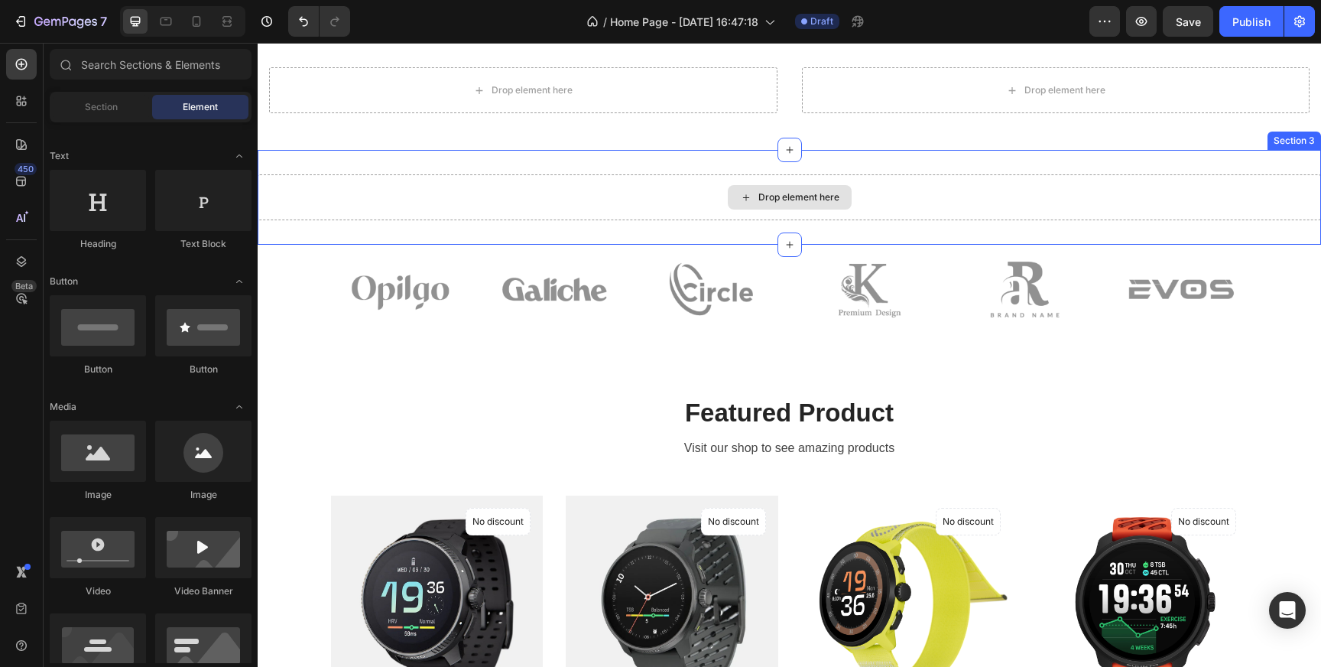
click at [785, 206] on div "Drop element here" at bounding box center [790, 197] width 124 height 24
click at [749, 193] on icon at bounding box center [746, 197] width 12 height 13
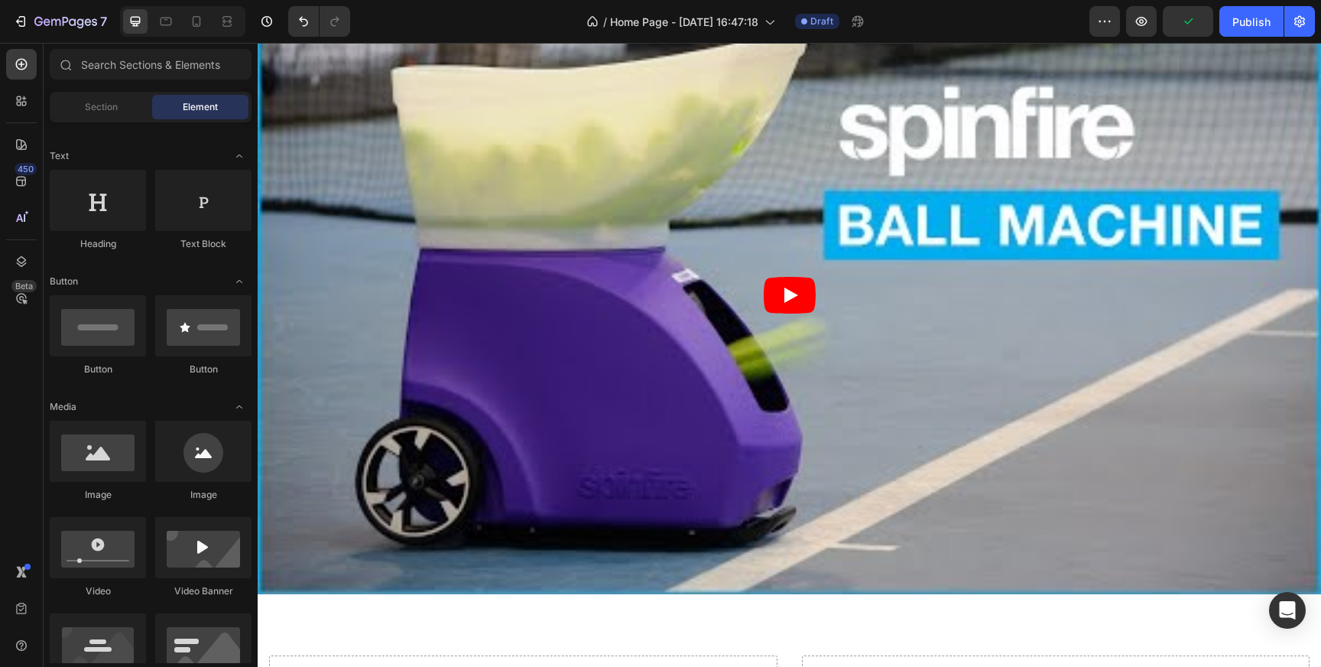
scroll to position [0, 0]
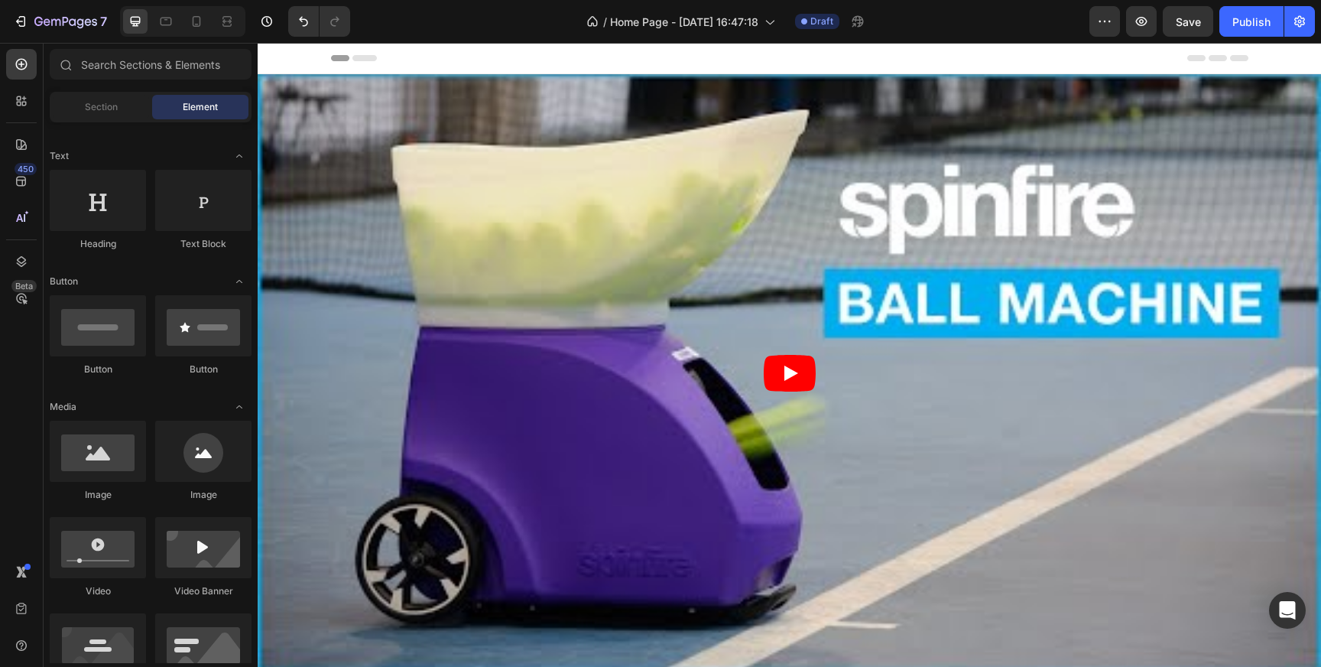
click at [580, 50] on div "Header" at bounding box center [790, 58] width 918 height 31
click at [295, 60] on span "Header" at bounding box center [304, 57] width 34 height 15
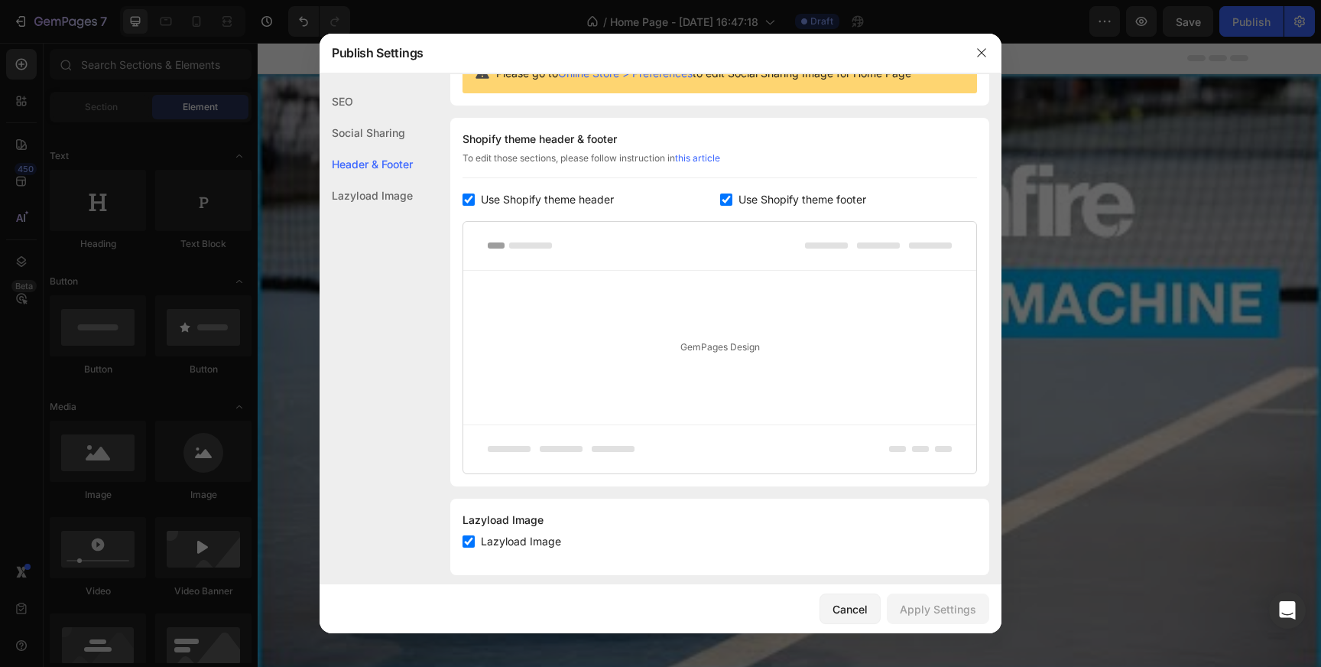
scroll to position [192, 0]
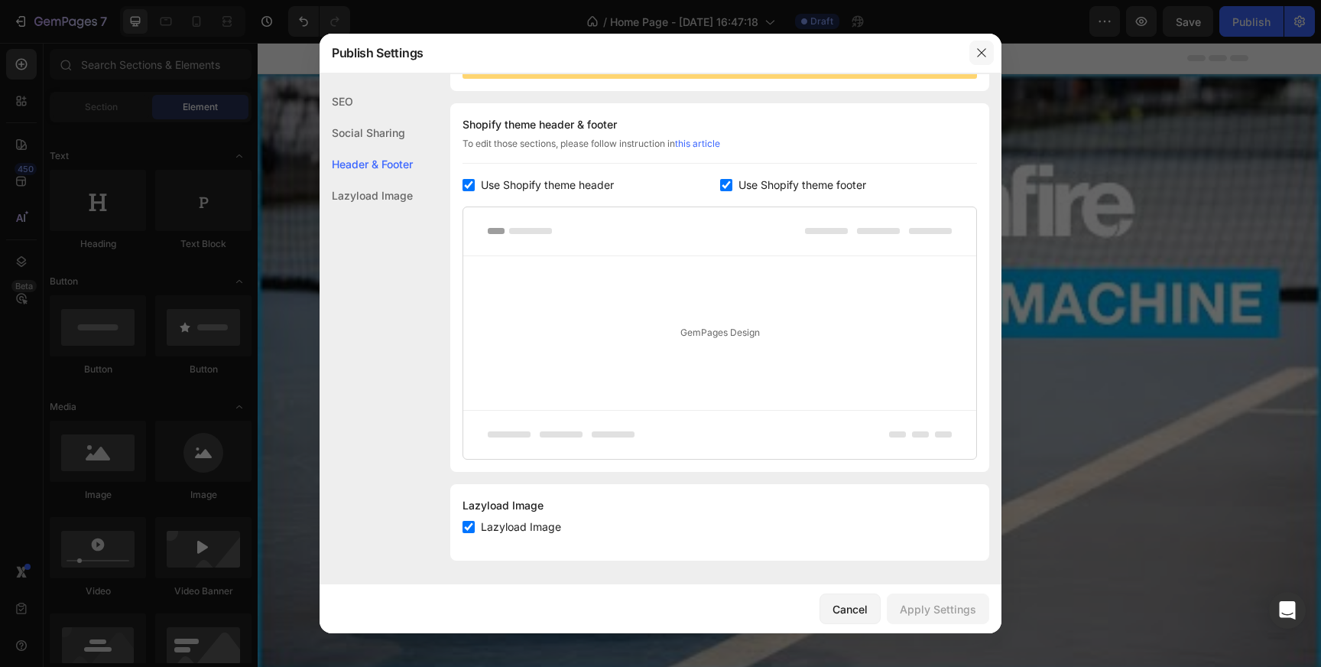
click at [989, 47] on button "button" at bounding box center [982, 53] width 24 height 24
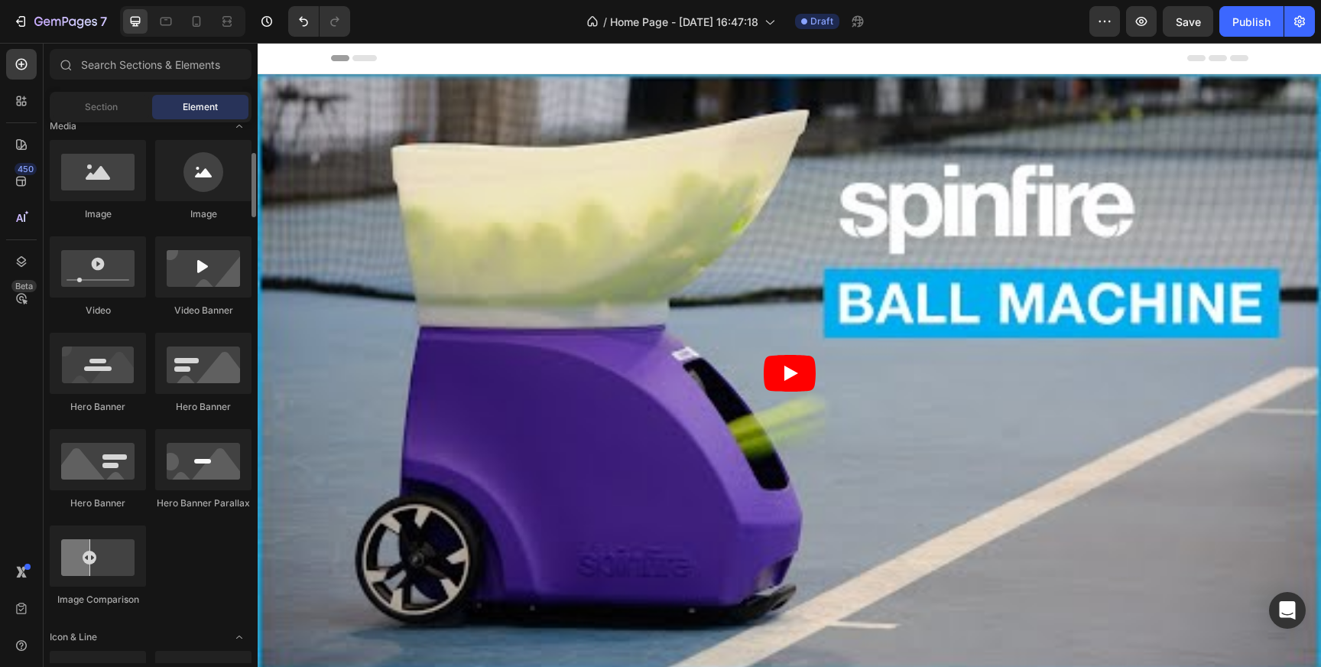
scroll to position [411, 0]
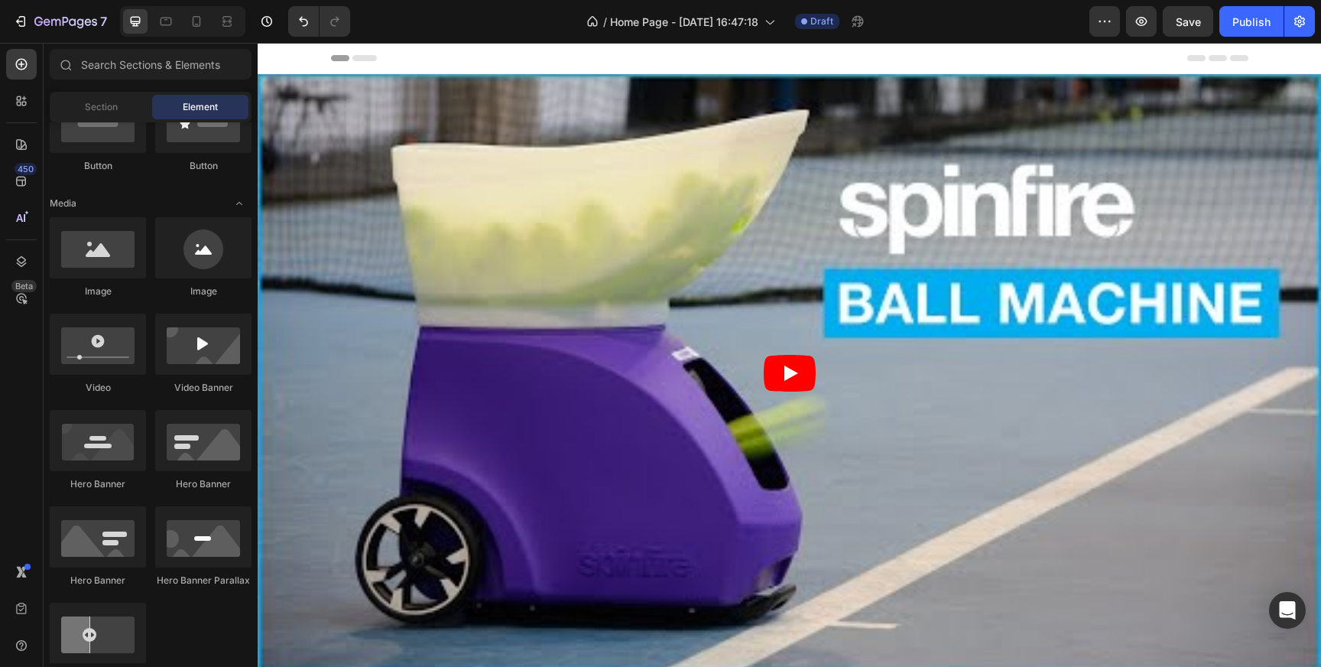
click at [292, 58] on span "Header" at bounding box center [304, 57] width 34 height 15
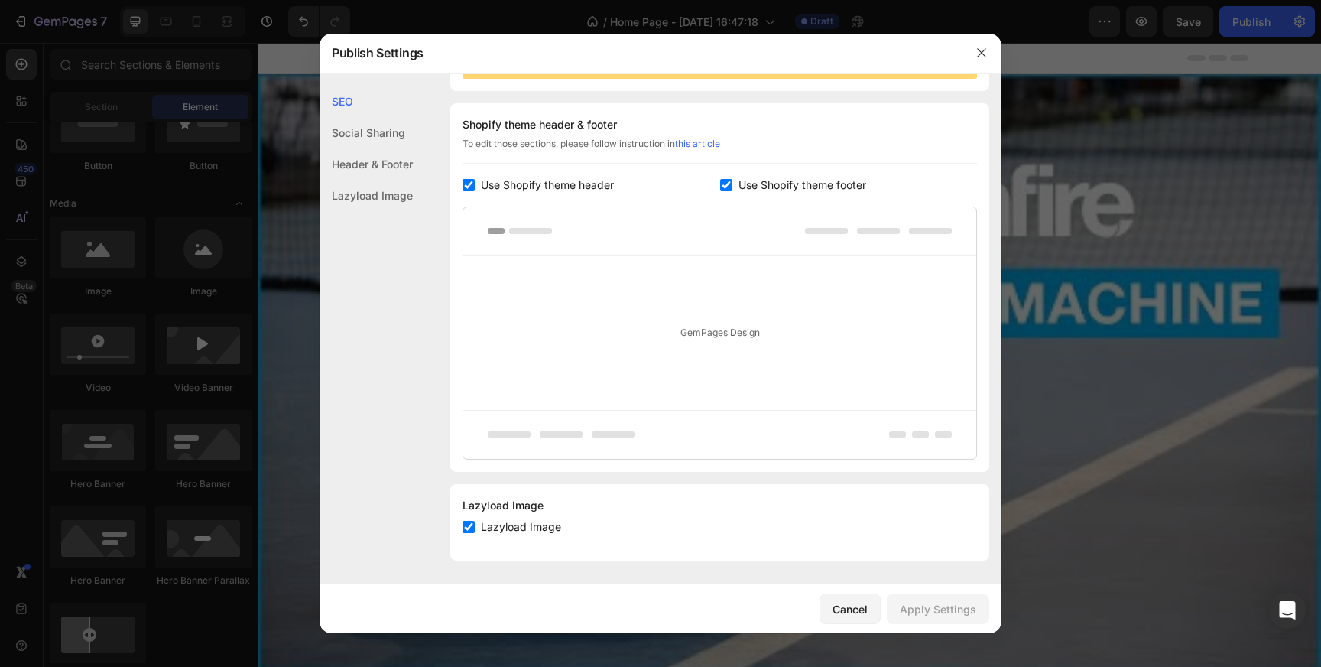
scroll to position [0, 0]
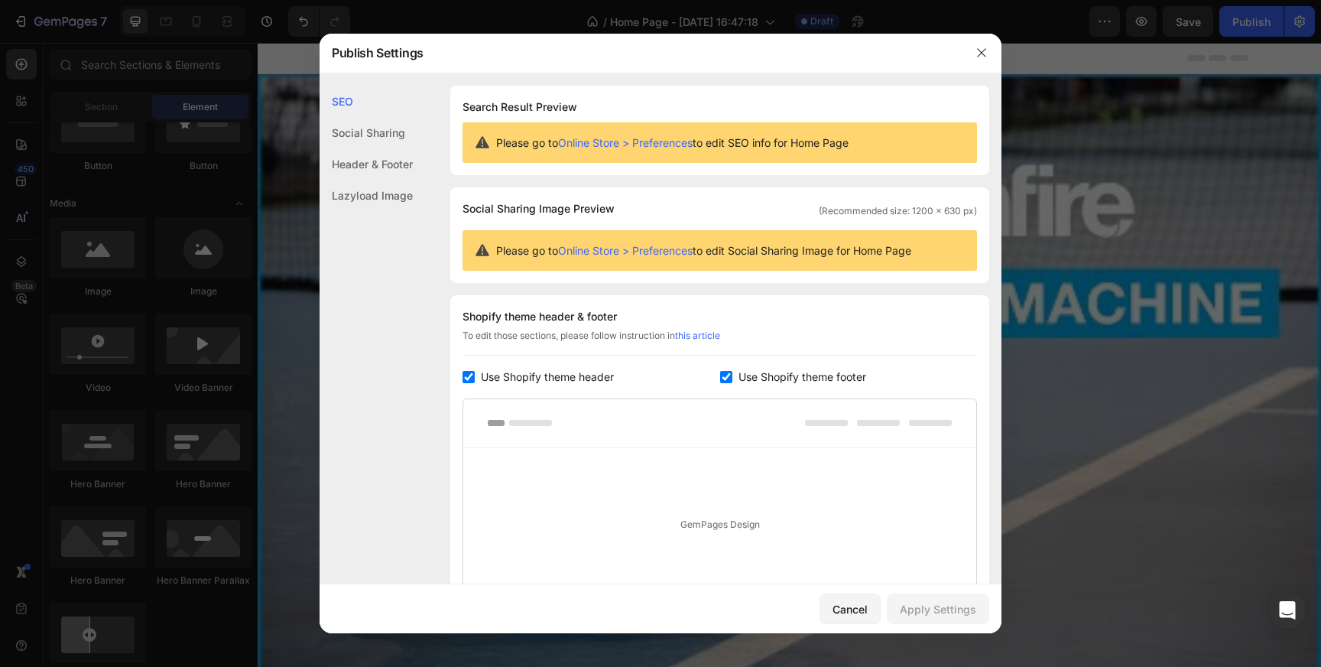
click at [386, 133] on div "Social Sharing" at bounding box center [366, 132] width 93 height 31
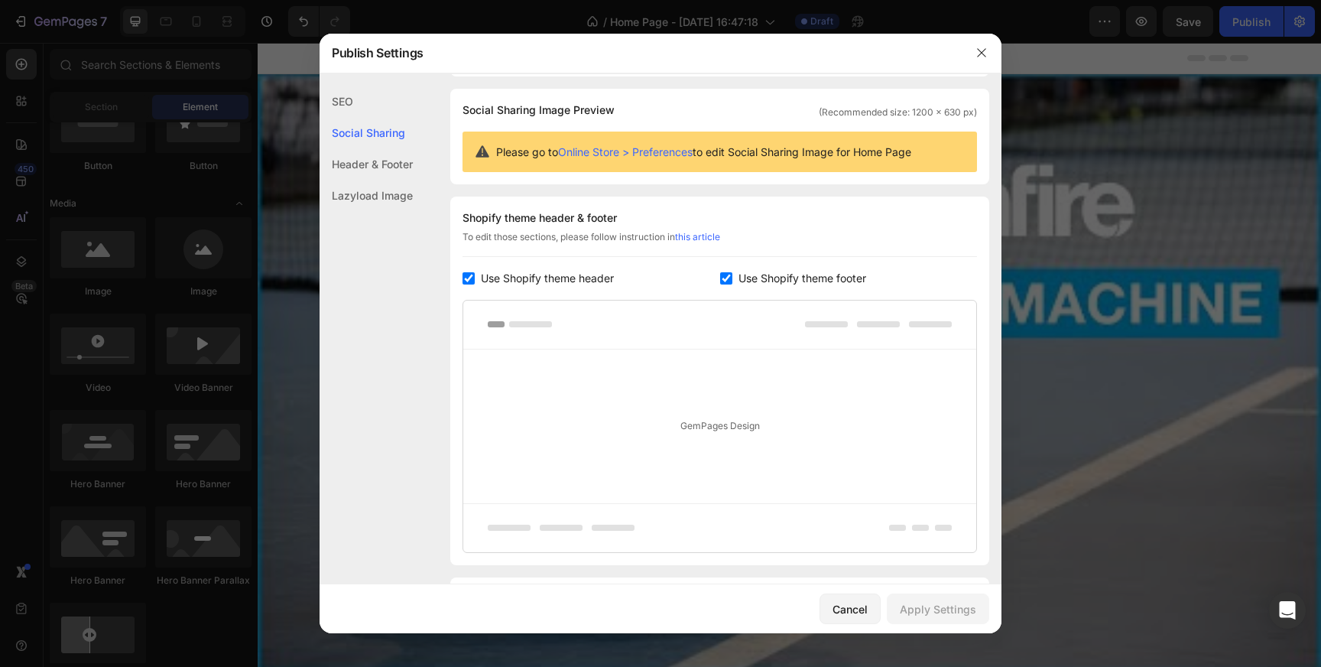
click at [346, 106] on div "SEO" at bounding box center [366, 101] width 93 height 31
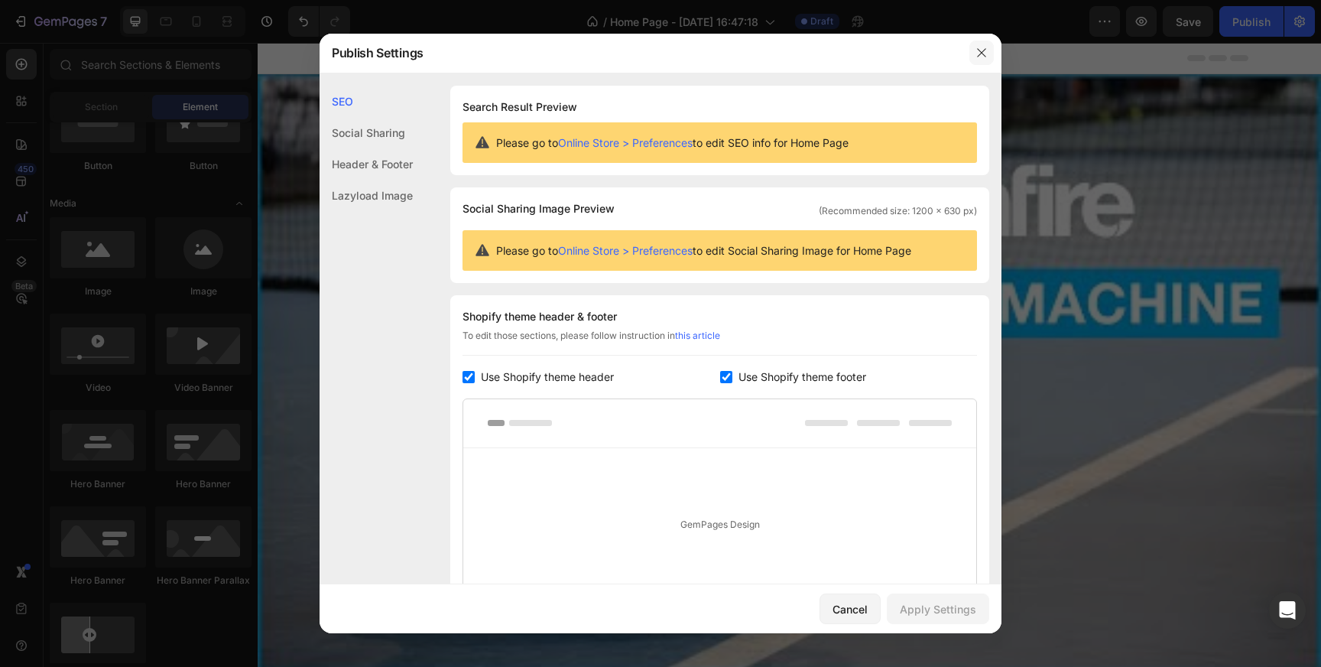
click at [986, 47] on icon "button" at bounding box center [982, 53] width 12 height 12
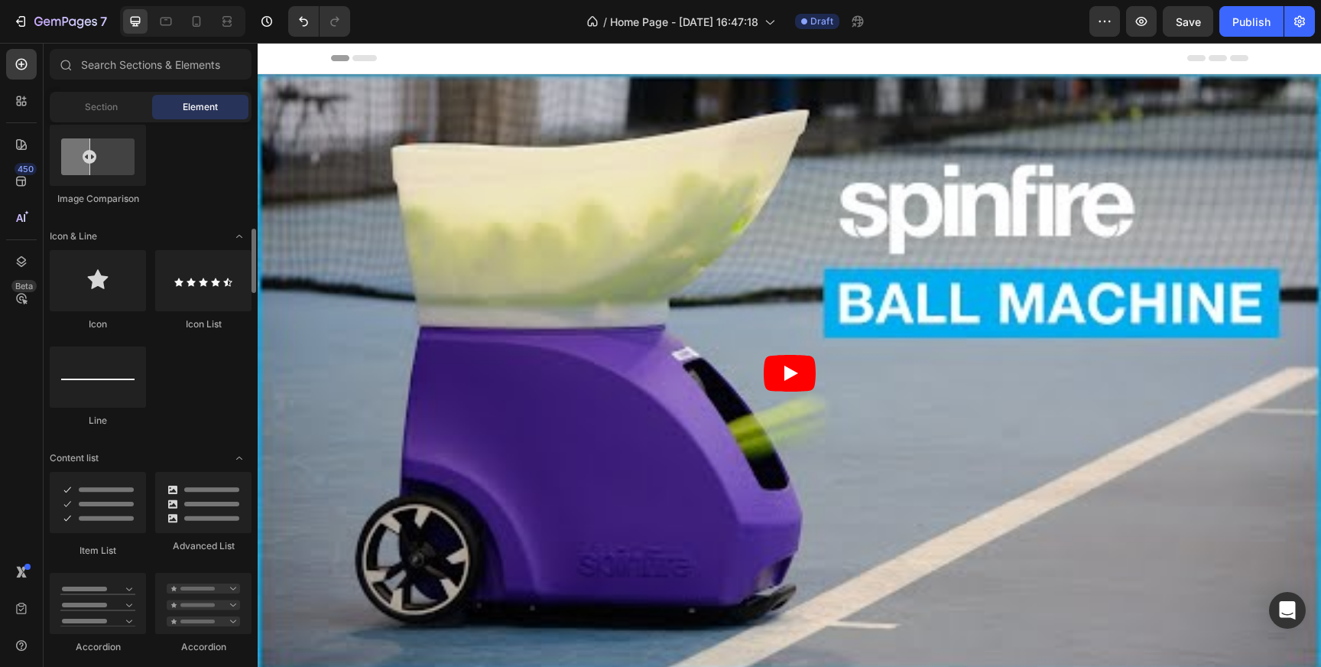
scroll to position [892, 0]
click at [288, 64] on span "Header" at bounding box center [304, 57] width 34 height 15
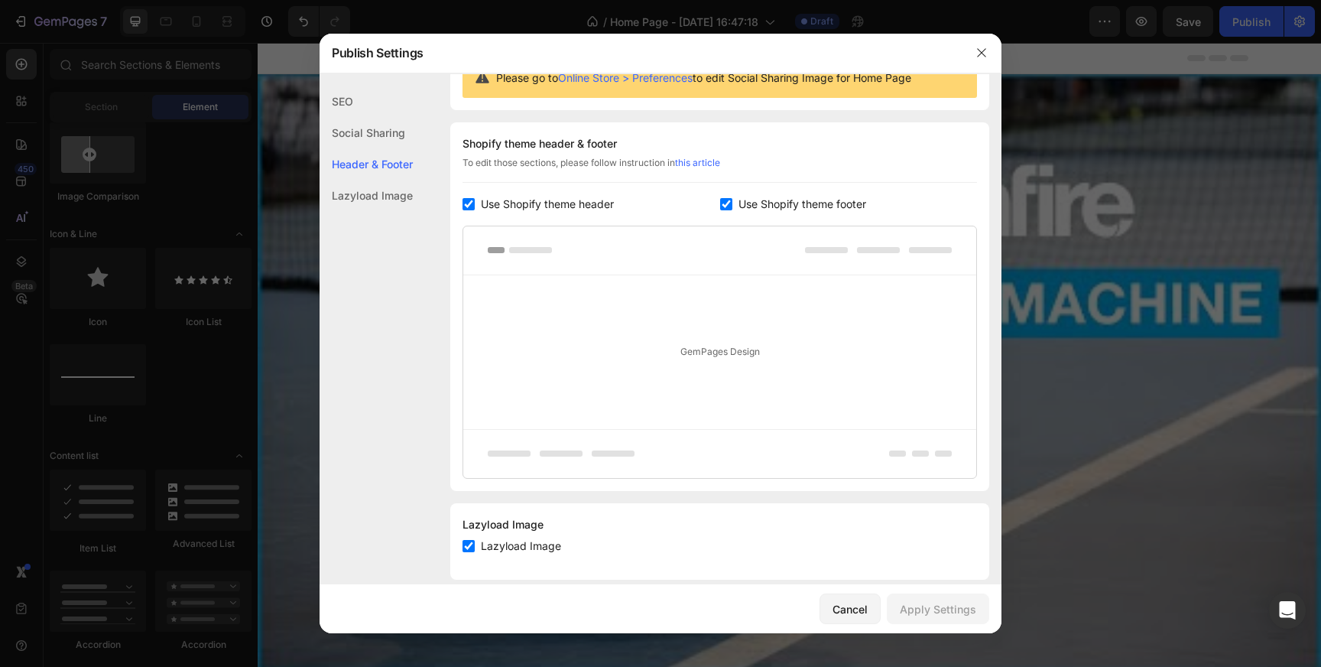
scroll to position [192, 0]
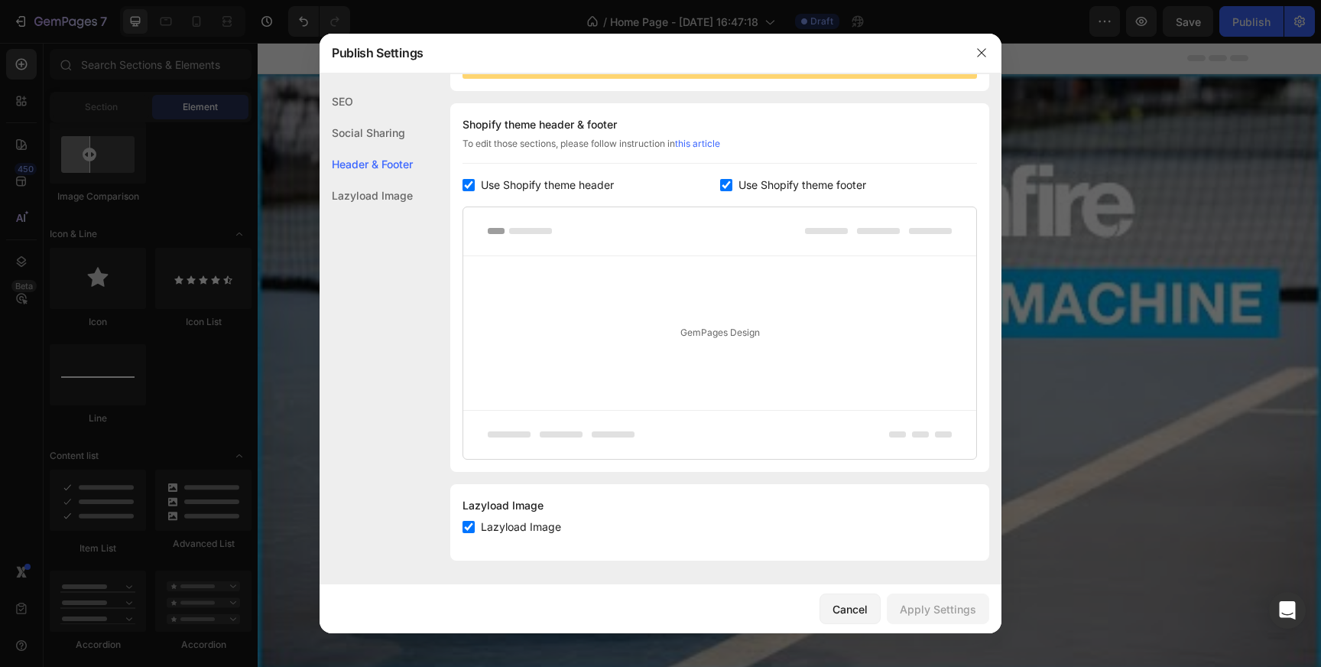
click at [392, 125] on div "Social Sharing" at bounding box center [366, 132] width 93 height 31
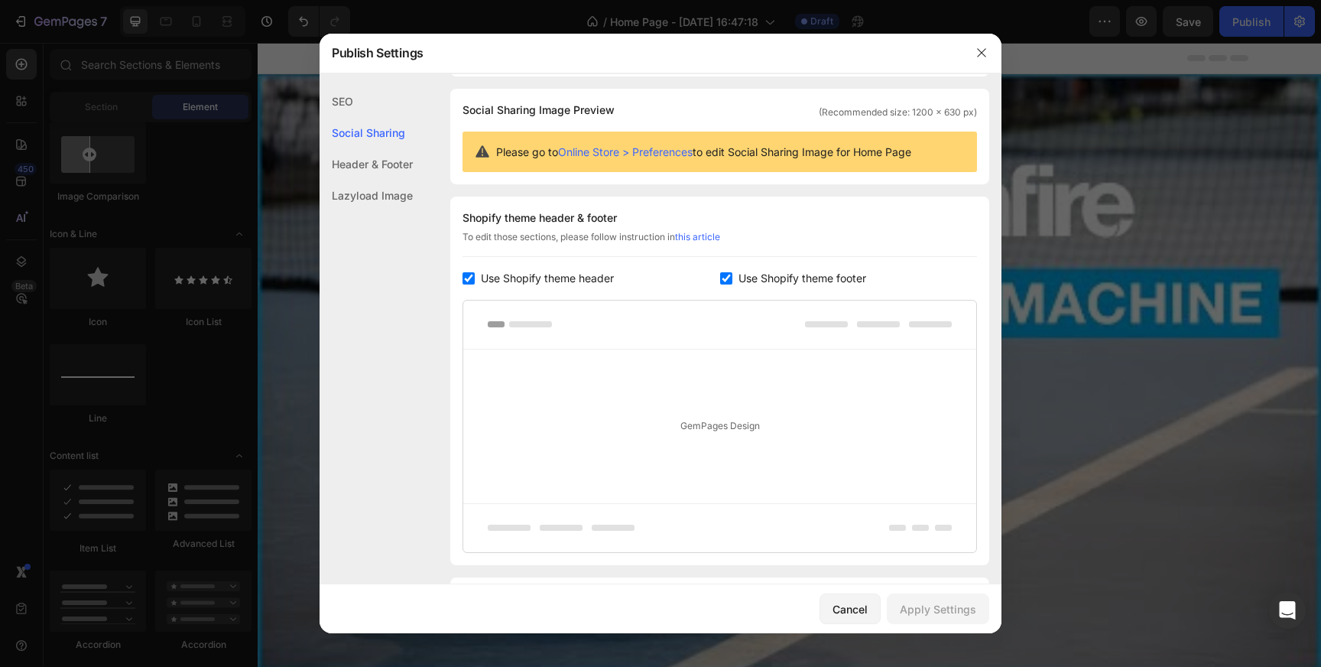
click at [381, 99] on div "SEO" at bounding box center [366, 101] width 93 height 31
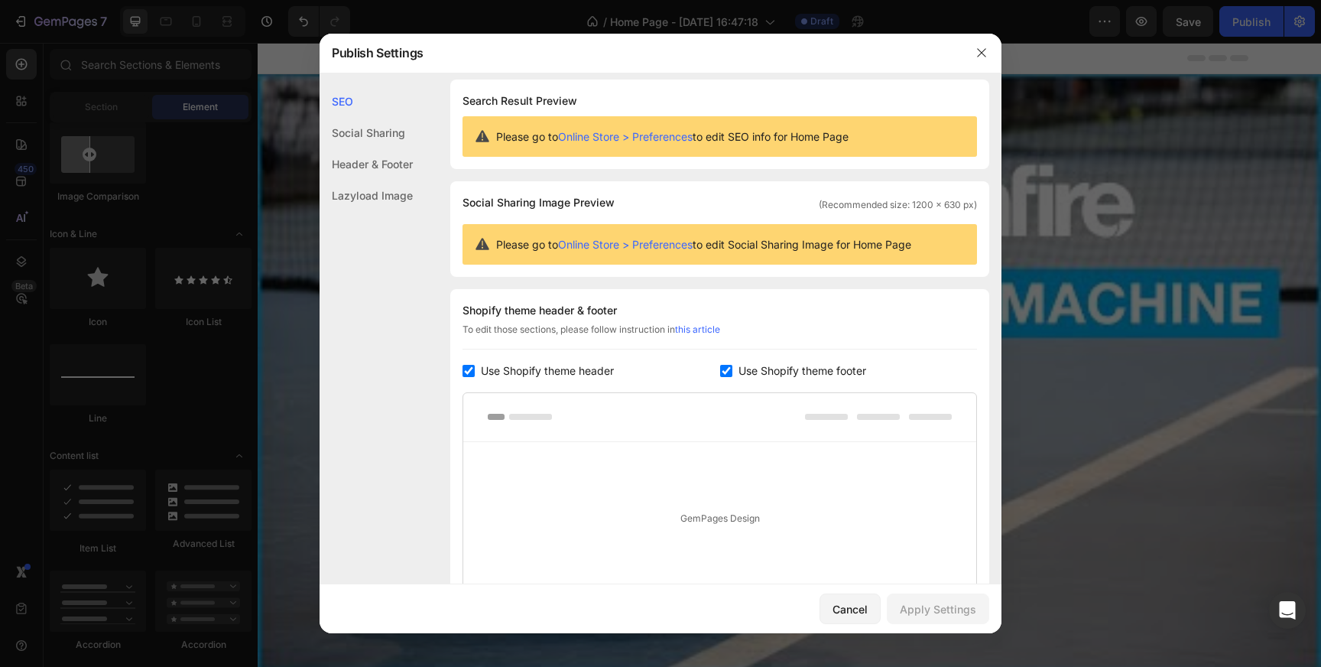
scroll to position [0, 0]
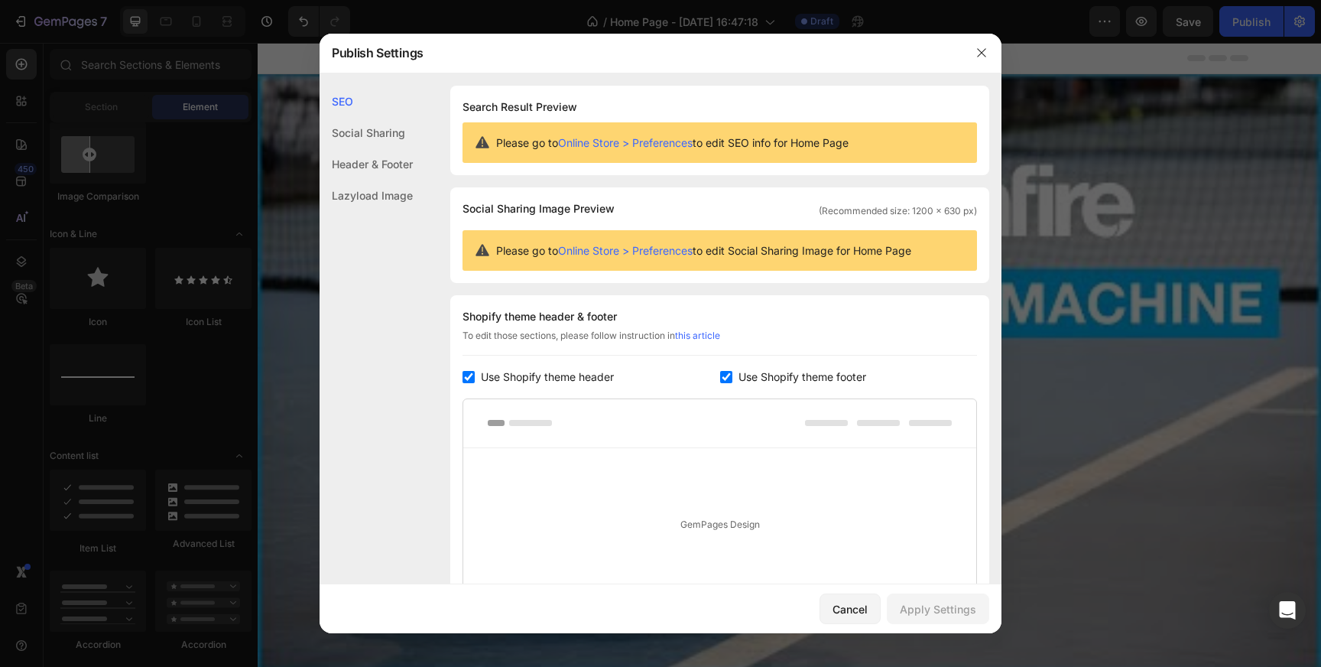
click at [385, 135] on div "Social Sharing" at bounding box center [366, 132] width 93 height 31
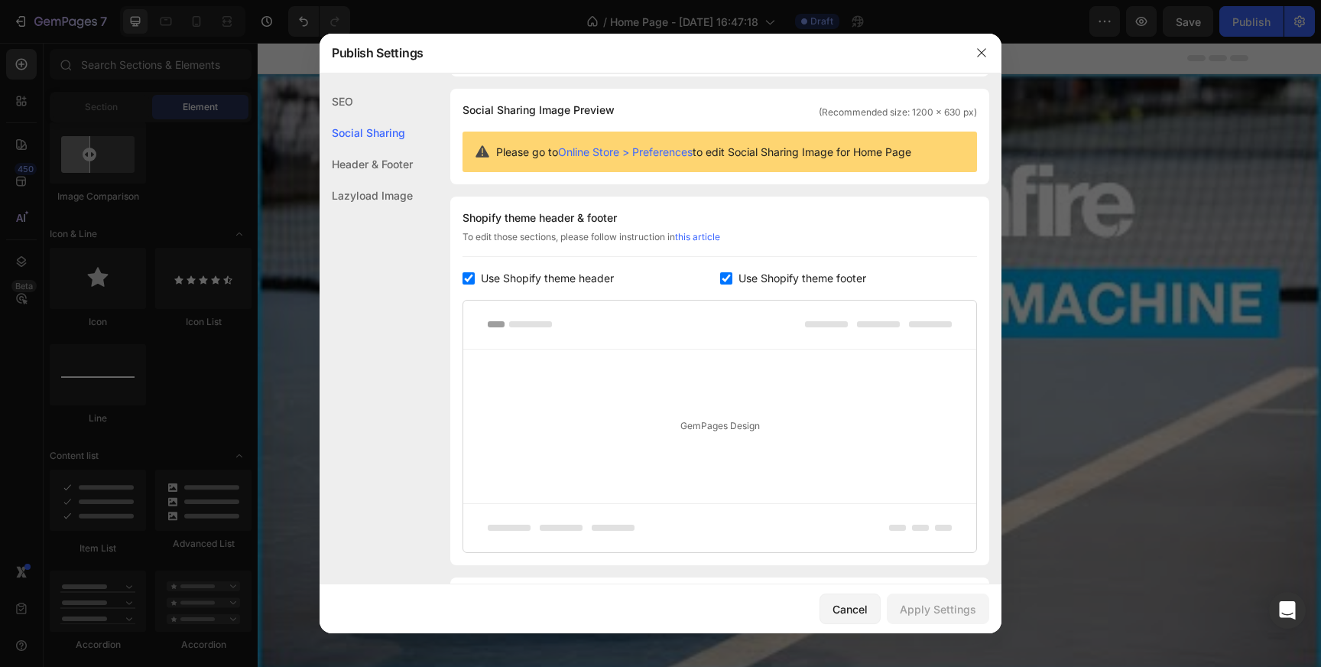
click at [382, 153] on div "Header & Footer" at bounding box center [366, 163] width 93 height 31
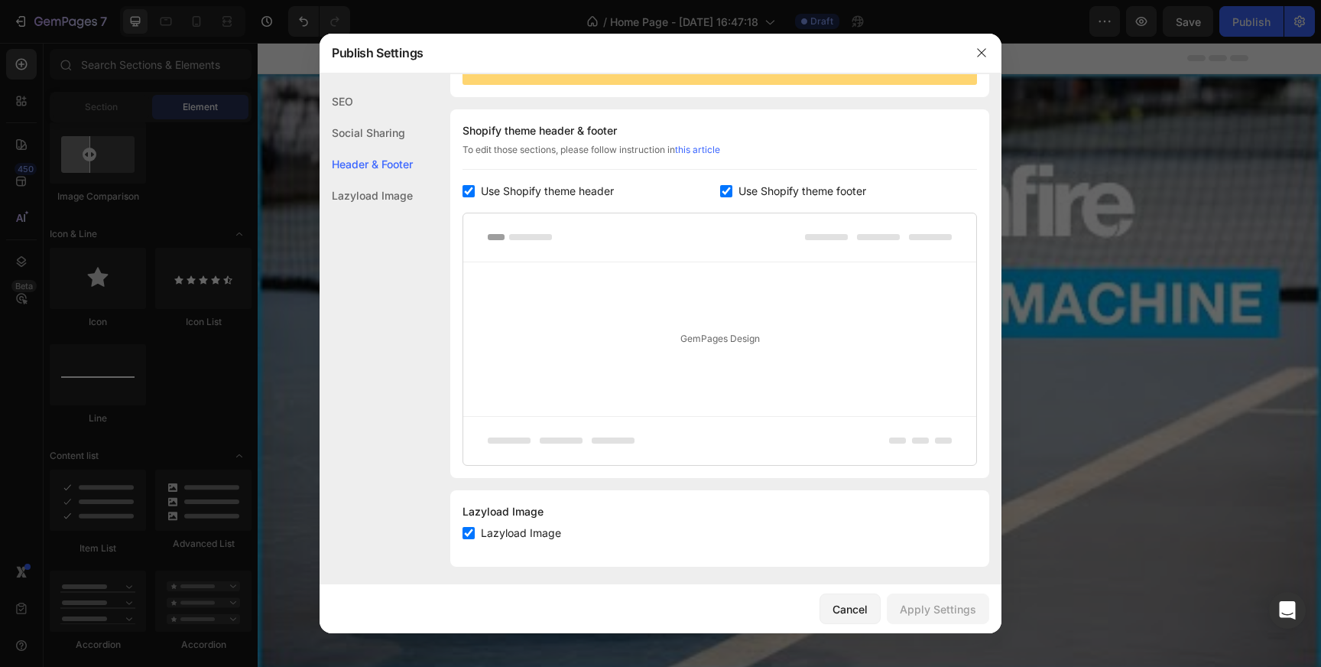
scroll to position [192, 0]
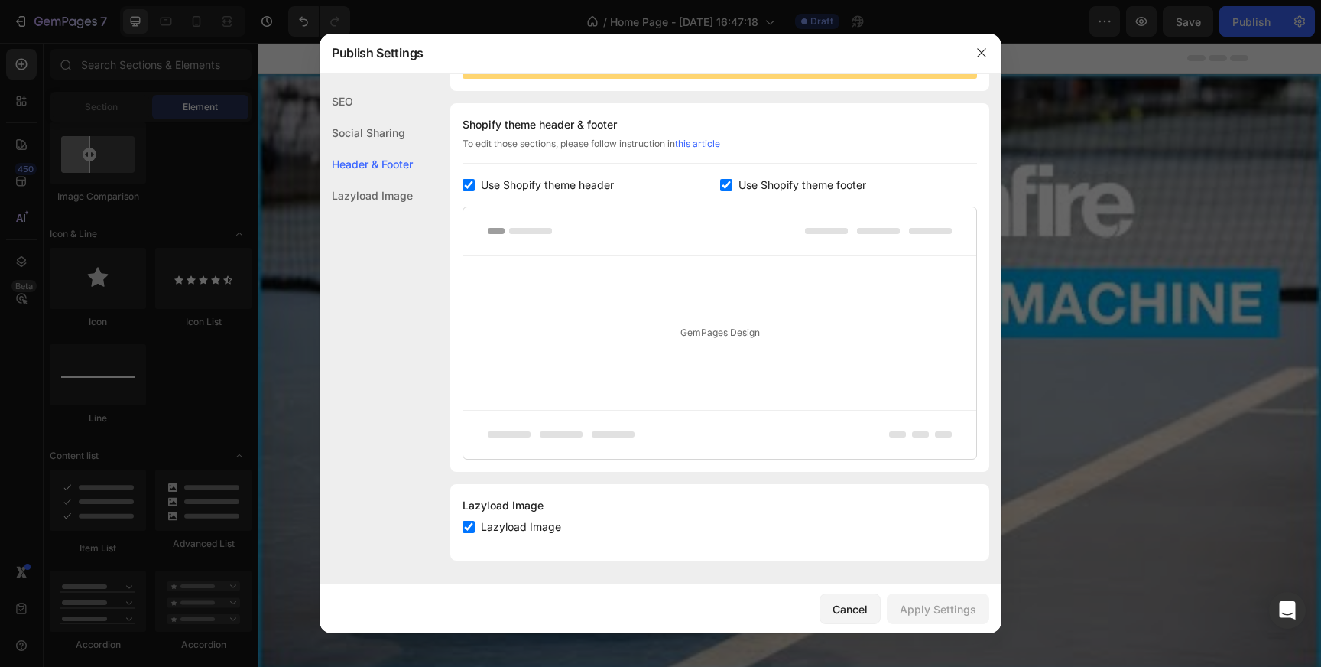
click at [378, 192] on div "Lazyload Image" at bounding box center [366, 195] width 93 height 31
click at [379, 154] on div "Header & Footer" at bounding box center [366, 163] width 93 height 31
click at [378, 136] on div "Social Sharing" at bounding box center [366, 132] width 93 height 31
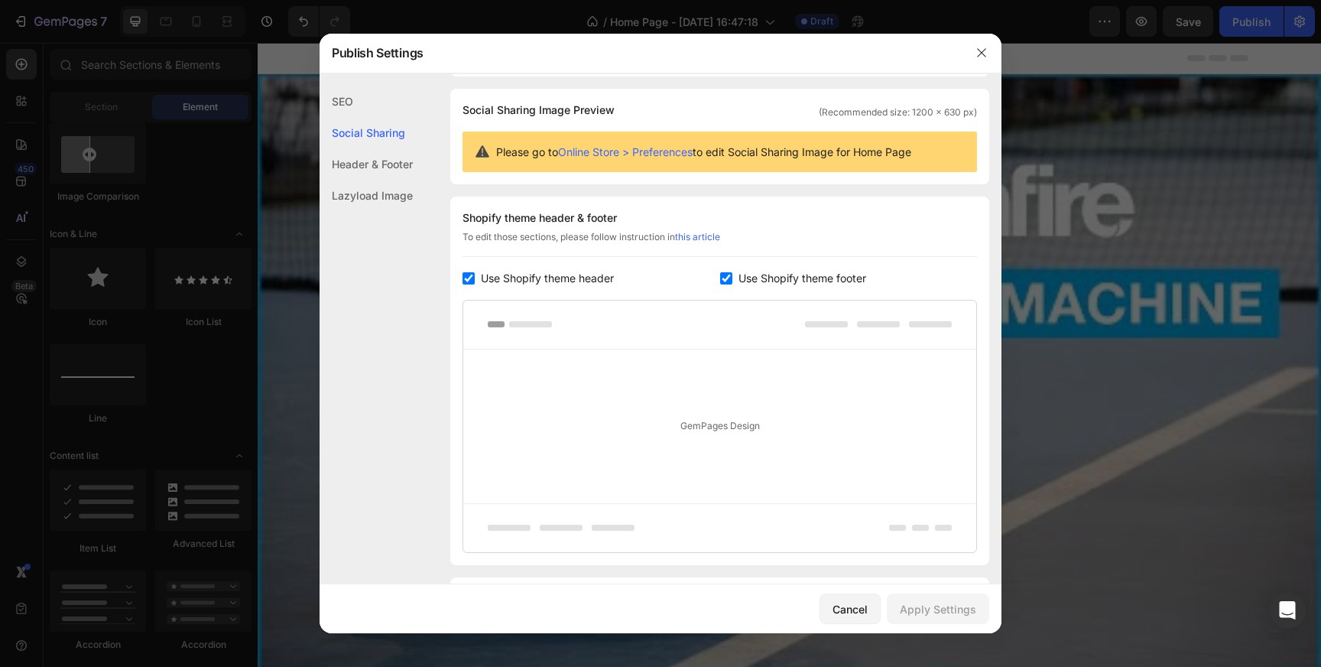
click at [341, 93] on div "SEO" at bounding box center [366, 101] width 93 height 31
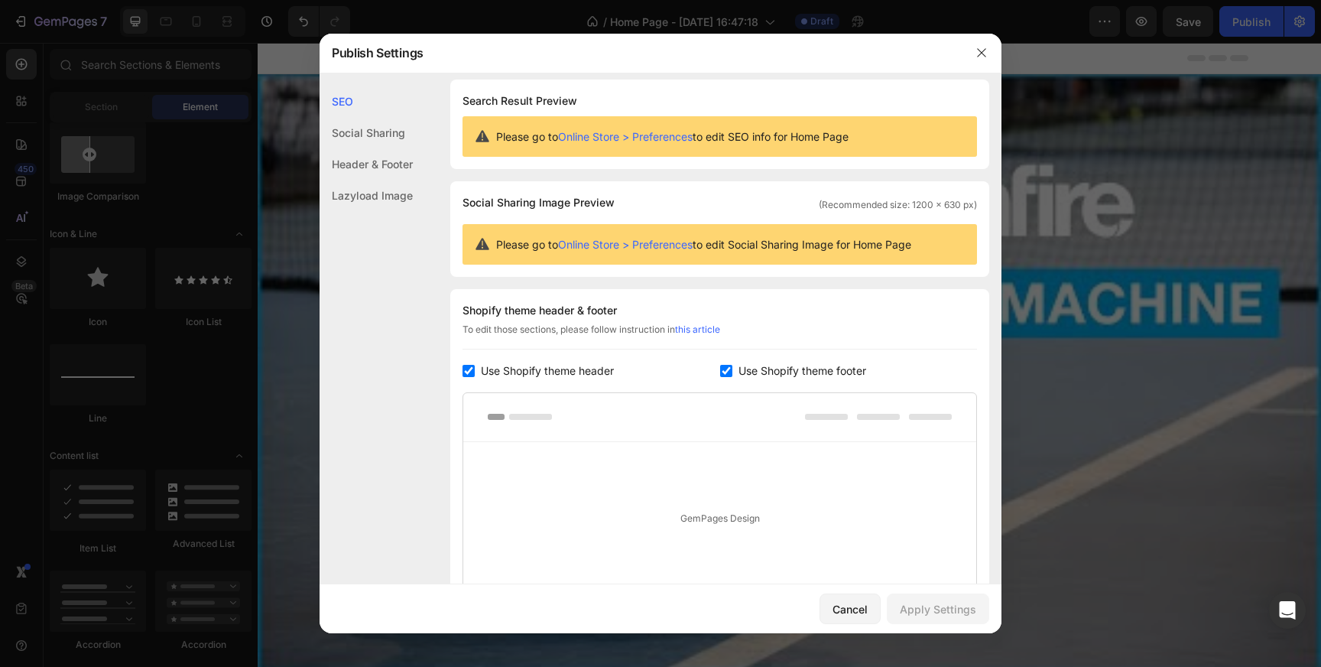
scroll to position [0, 0]
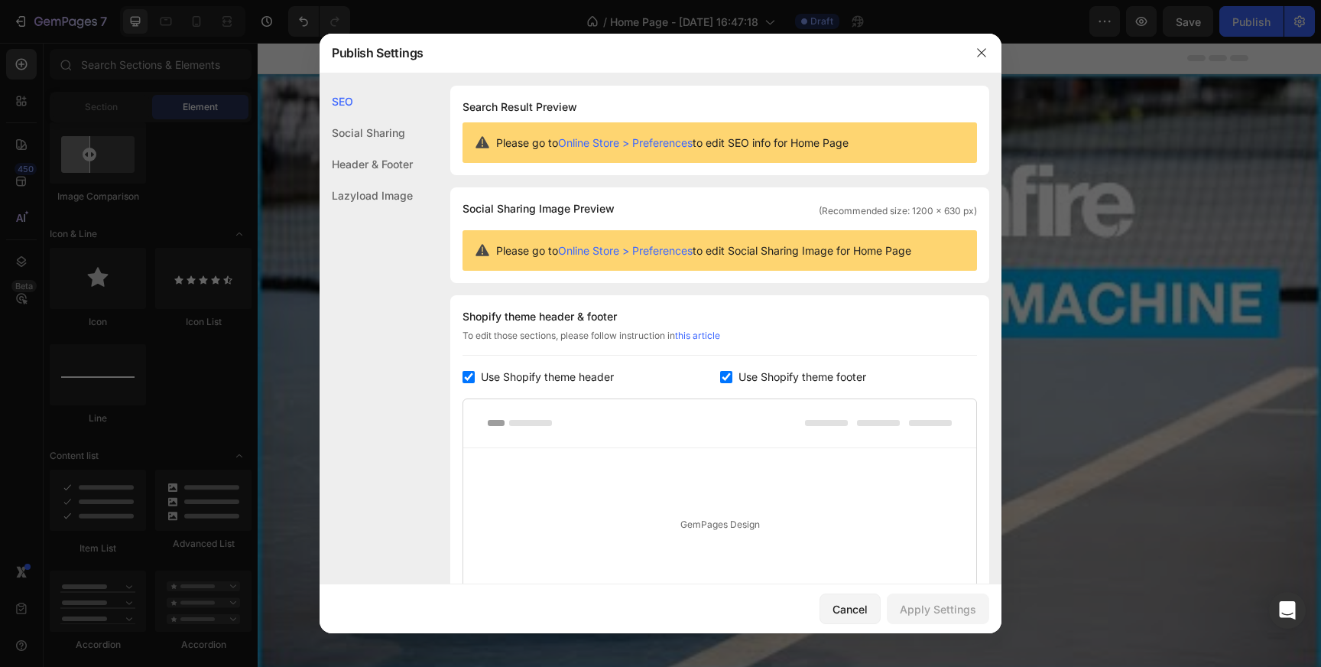
click at [362, 130] on div "Social Sharing" at bounding box center [366, 132] width 93 height 31
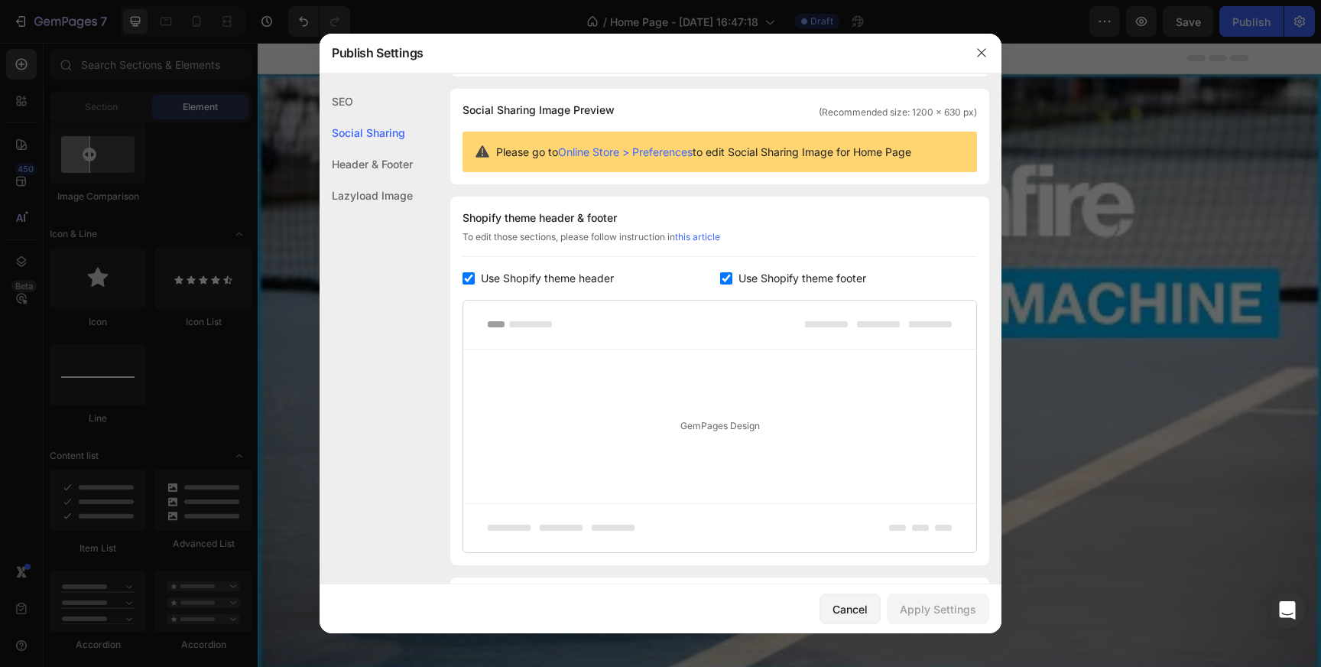
click at [356, 166] on div "Header & Footer" at bounding box center [366, 163] width 93 height 31
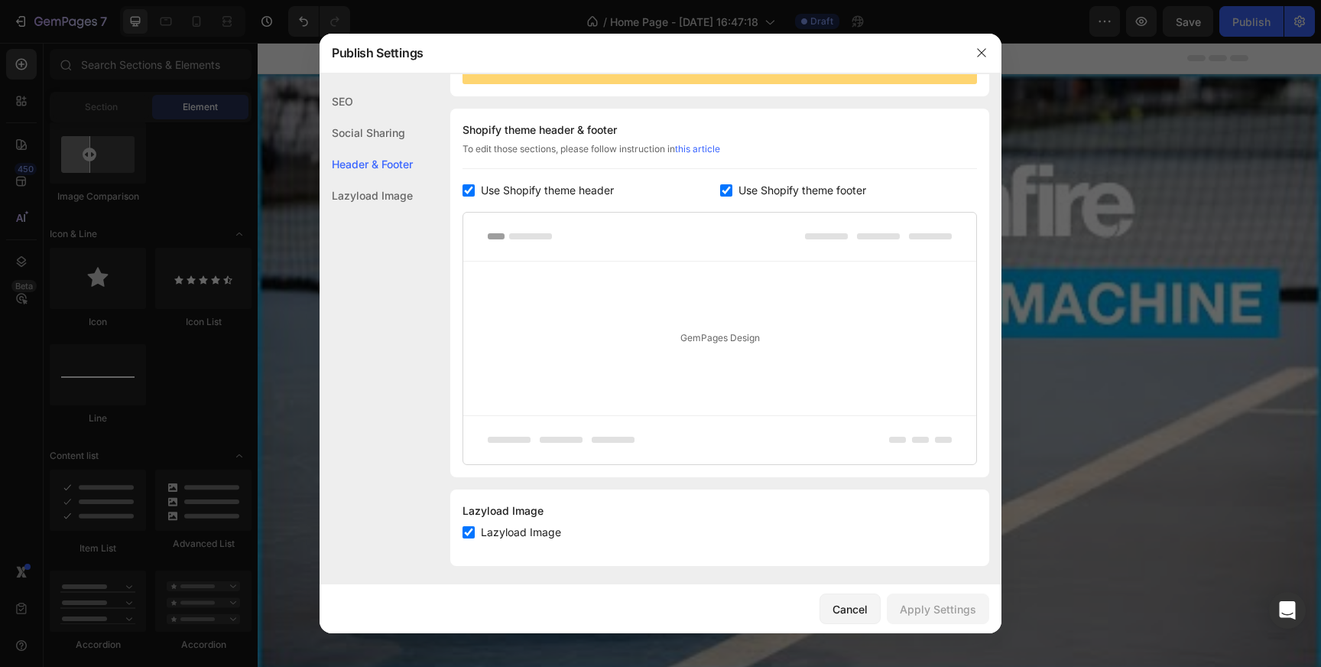
scroll to position [192, 0]
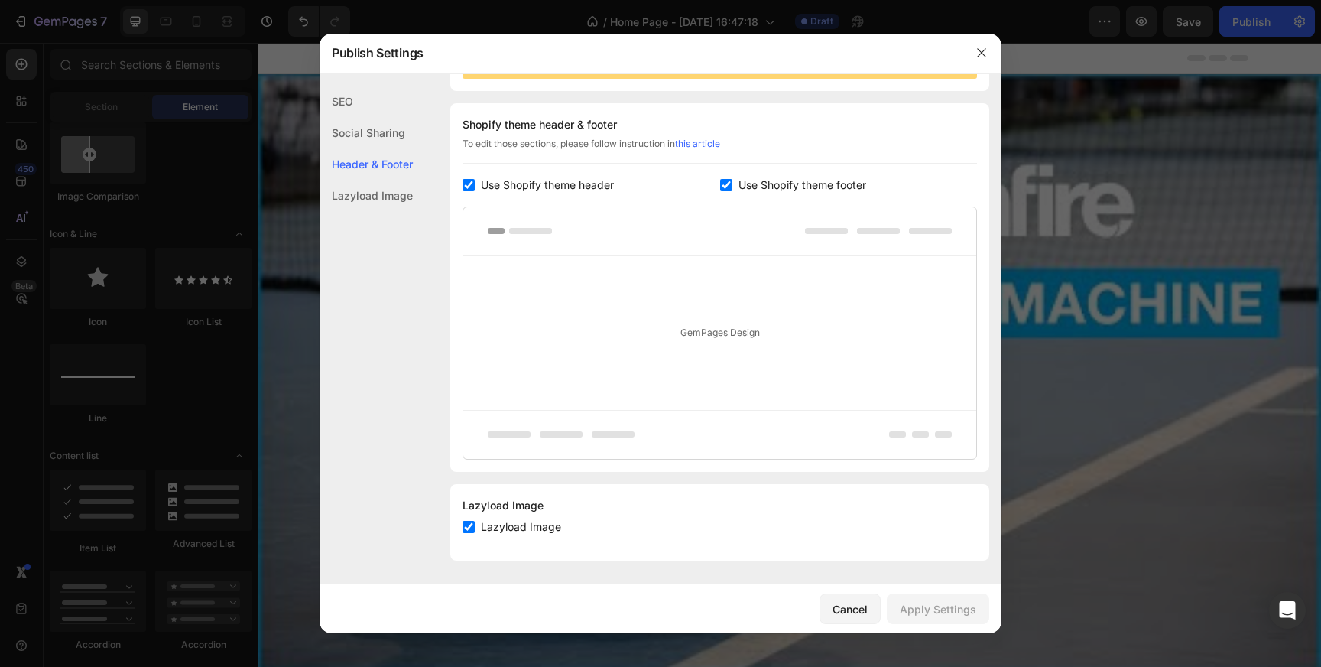
click at [360, 202] on div "Lazyload Image" at bounding box center [366, 195] width 93 height 31
click at [982, 51] on icon "button" at bounding box center [982, 53] width 12 height 12
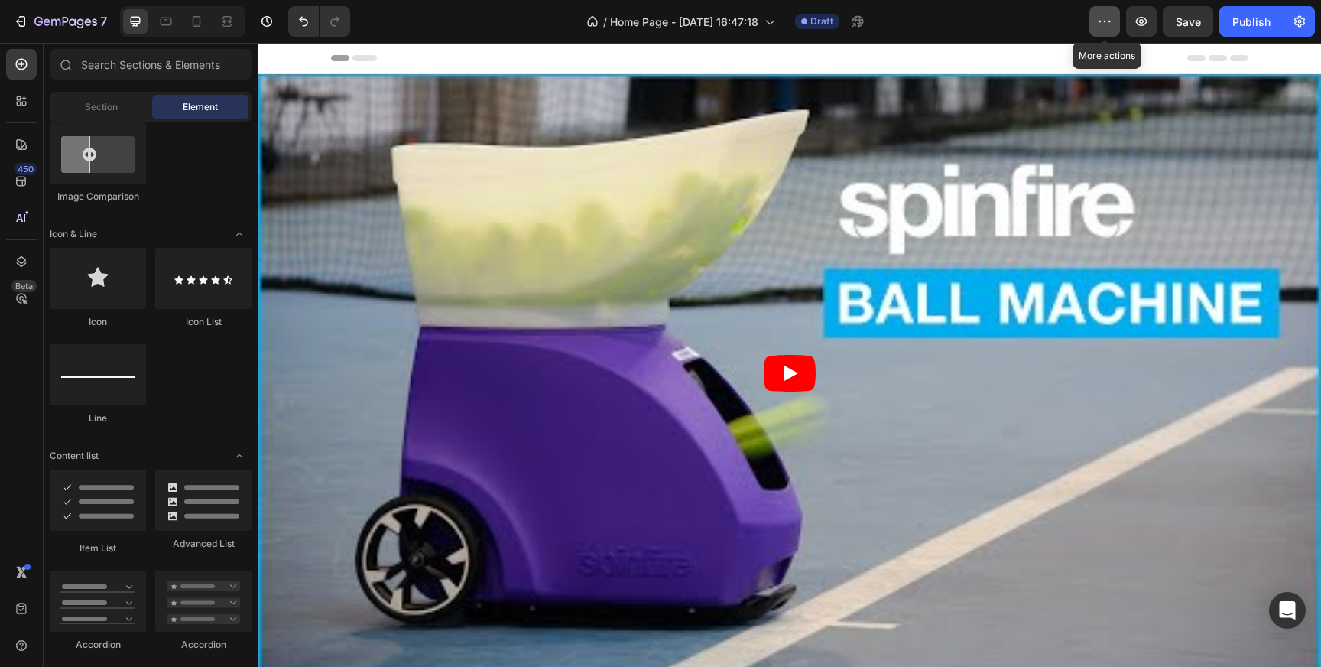
click at [1109, 25] on icon "button" at bounding box center [1104, 21] width 15 height 15
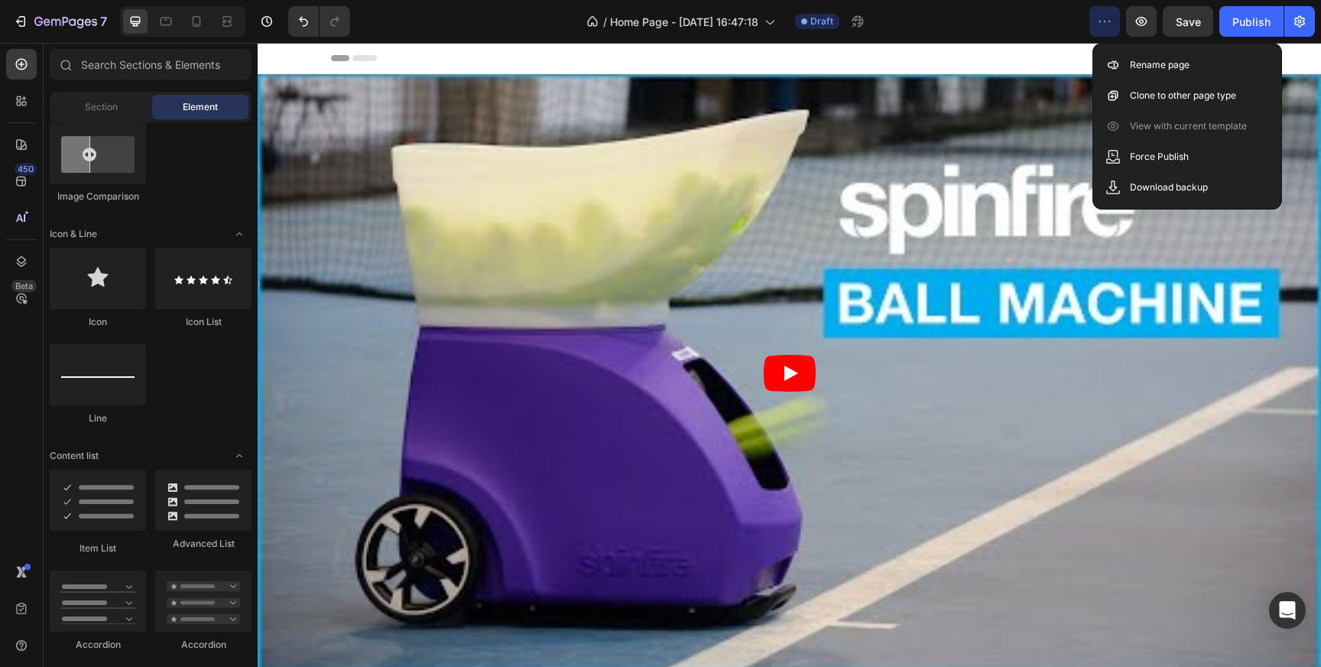
click at [852, 69] on div "Header" at bounding box center [790, 58] width 918 height 31
click at [598, 72] on div "Header" at bounding box center [790, 58] width 918 height 31
click at [278, 57] on icon at bounding box center [275, 58] width 11 height 11
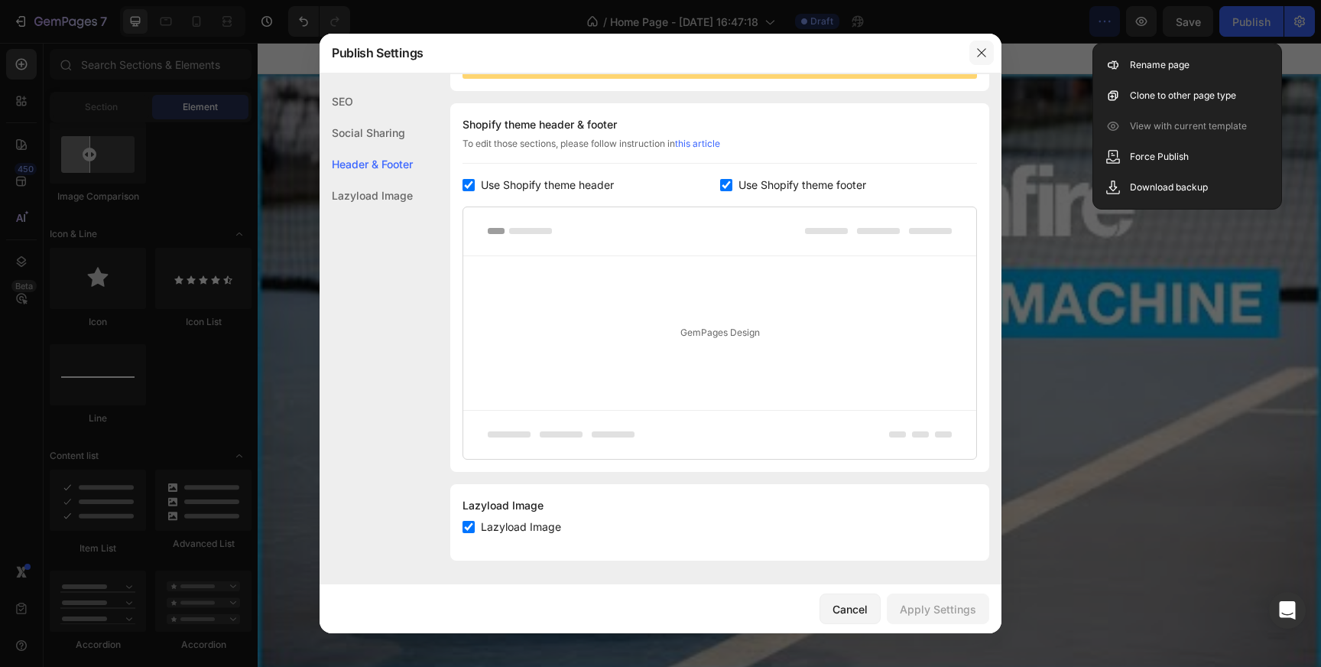
click at [984, 57] on icon "button" at bounding box center [982, 53] width 12 height 12
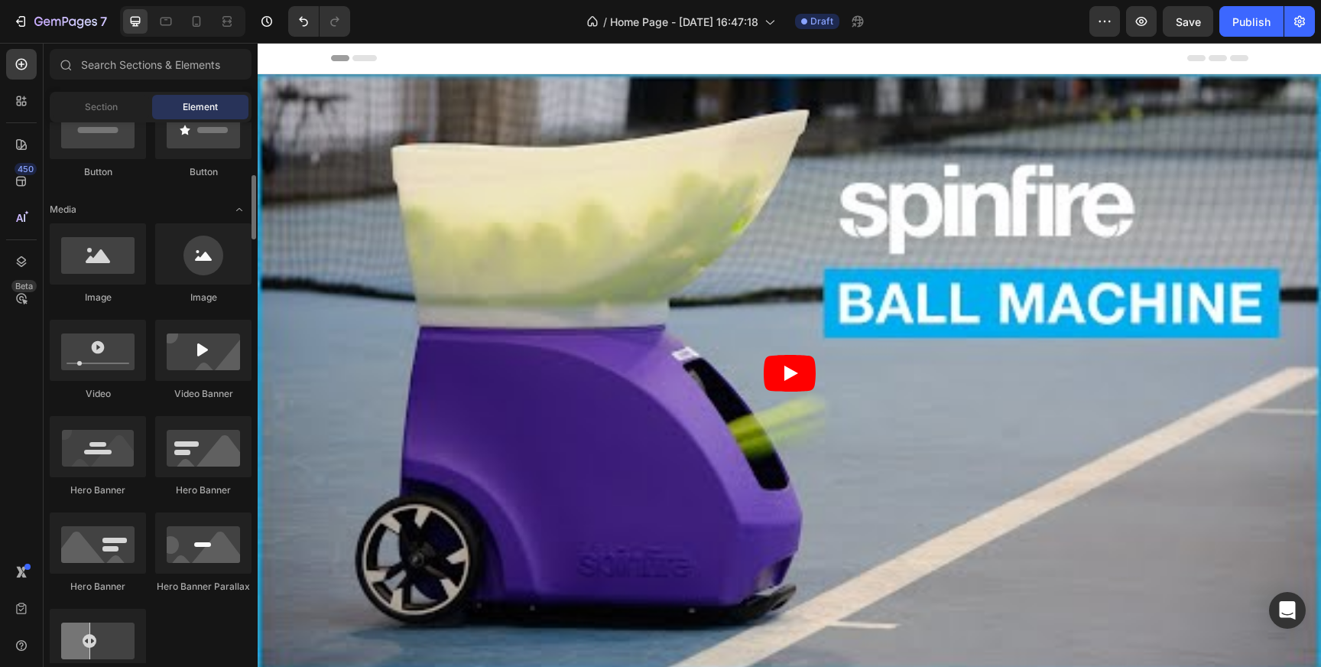
scroll to position [403, 0]
click at [1142, 25] on icon "button" at bounding box center [1141, 21] width 11 height 9
click at [264, 55] on button "Header" at bounding box center [295, 58] width 63 height 18
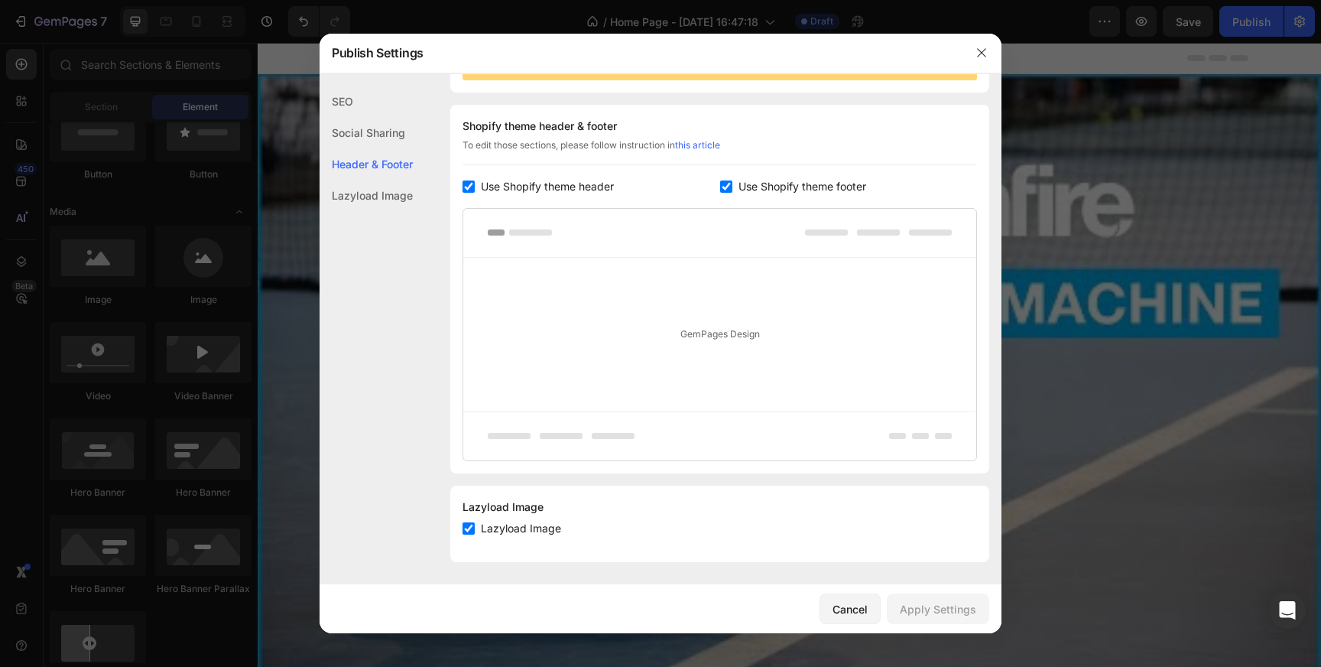
scroll to position [192, 0]
click at [987, 47] on icon "button" at bounding box center [982, 53] width 12 height 12
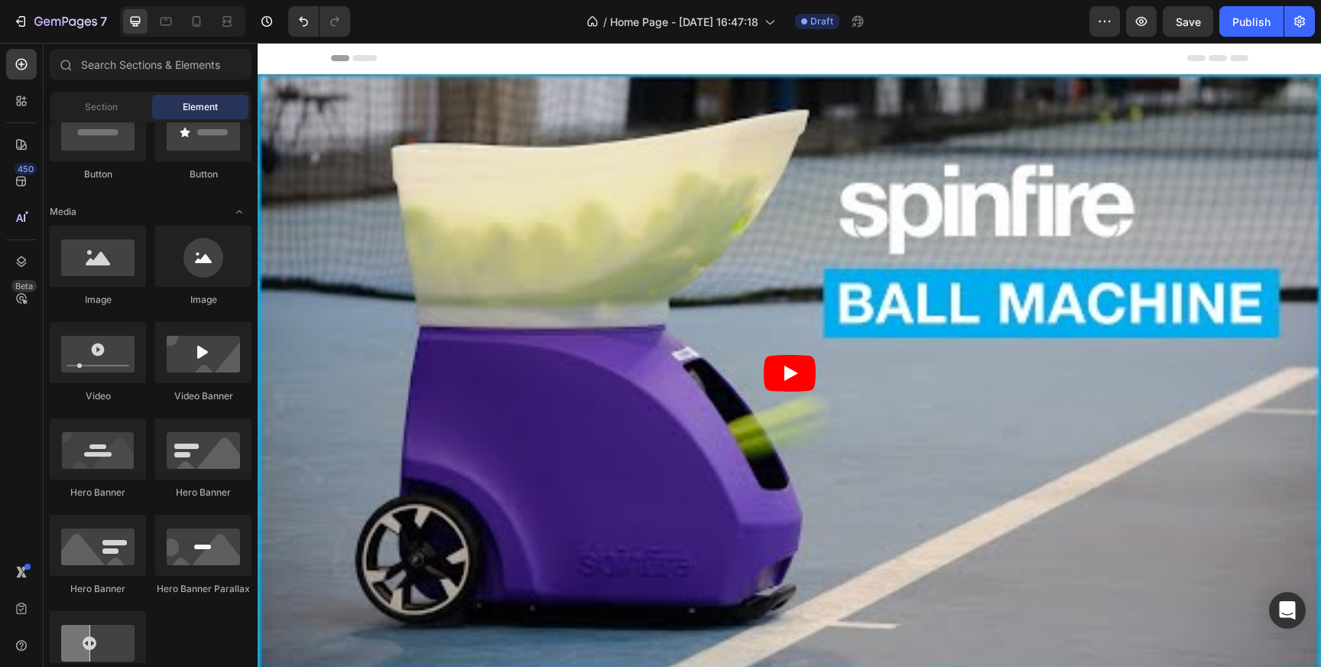
click at [1029, 63] on div "Header" at bounding box center [790, 58] width 918 height 31
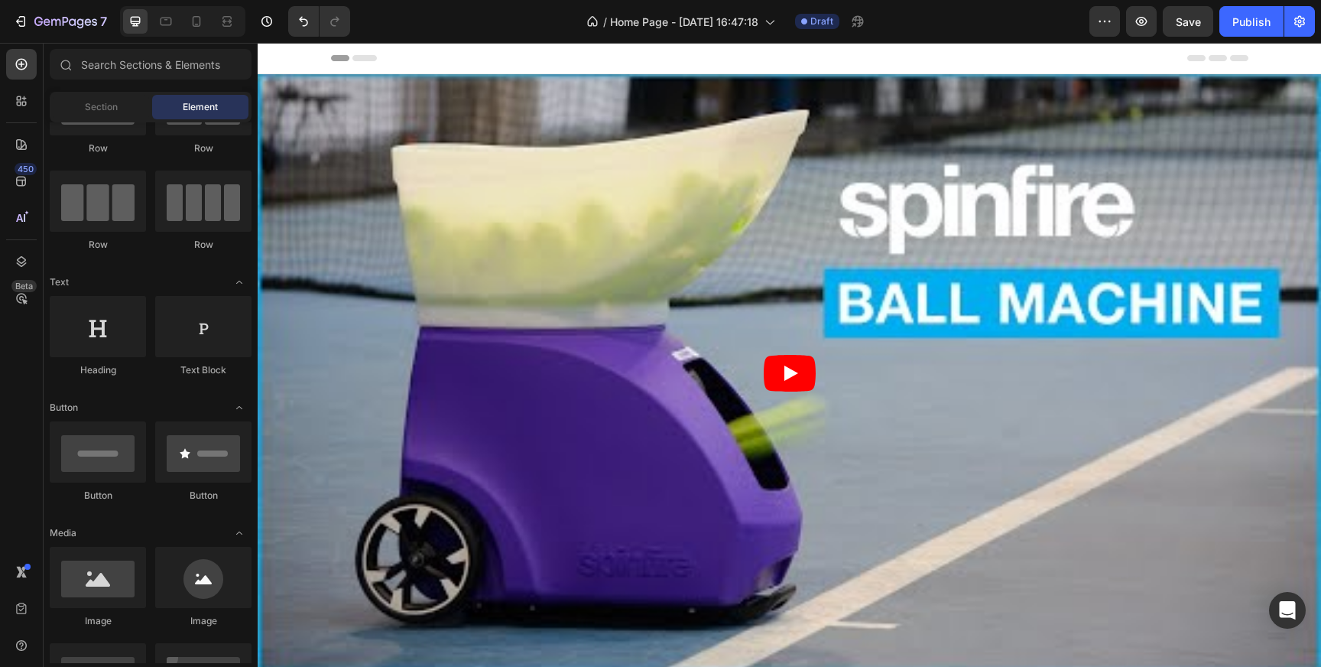
scroll to position [0, 0]
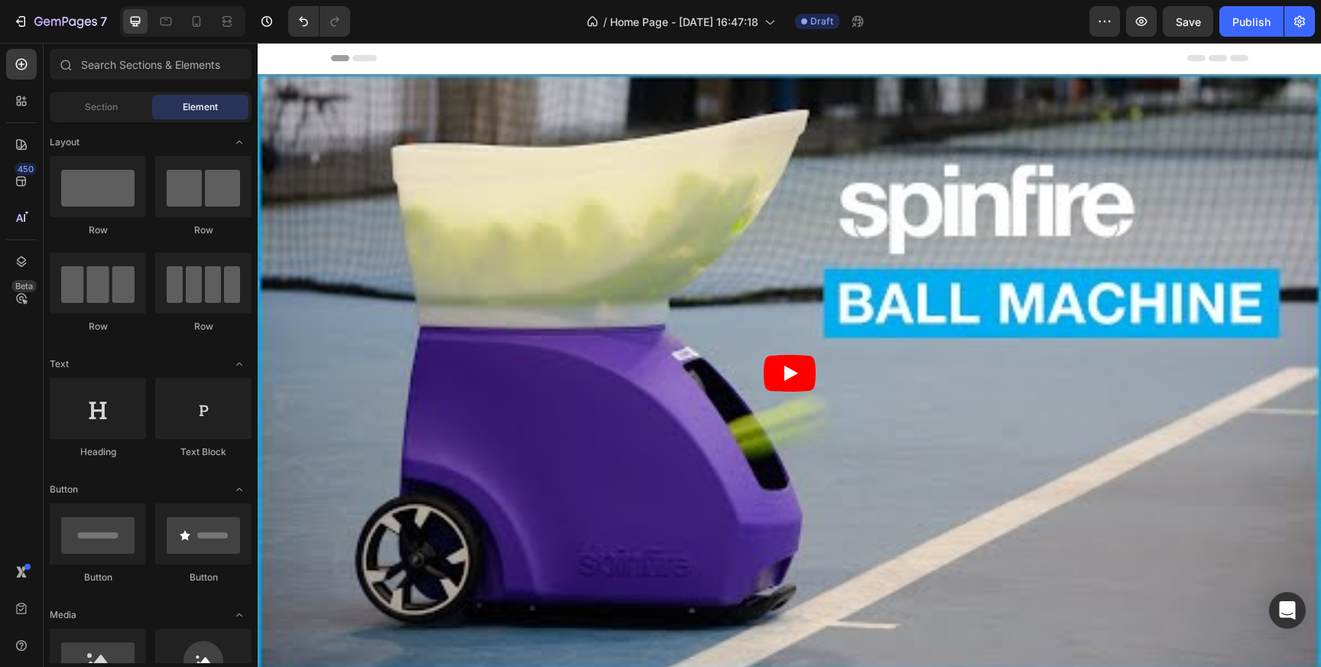
click at [287, 54] on span "Header" at bounding box center [304, 57] width 34 height 15
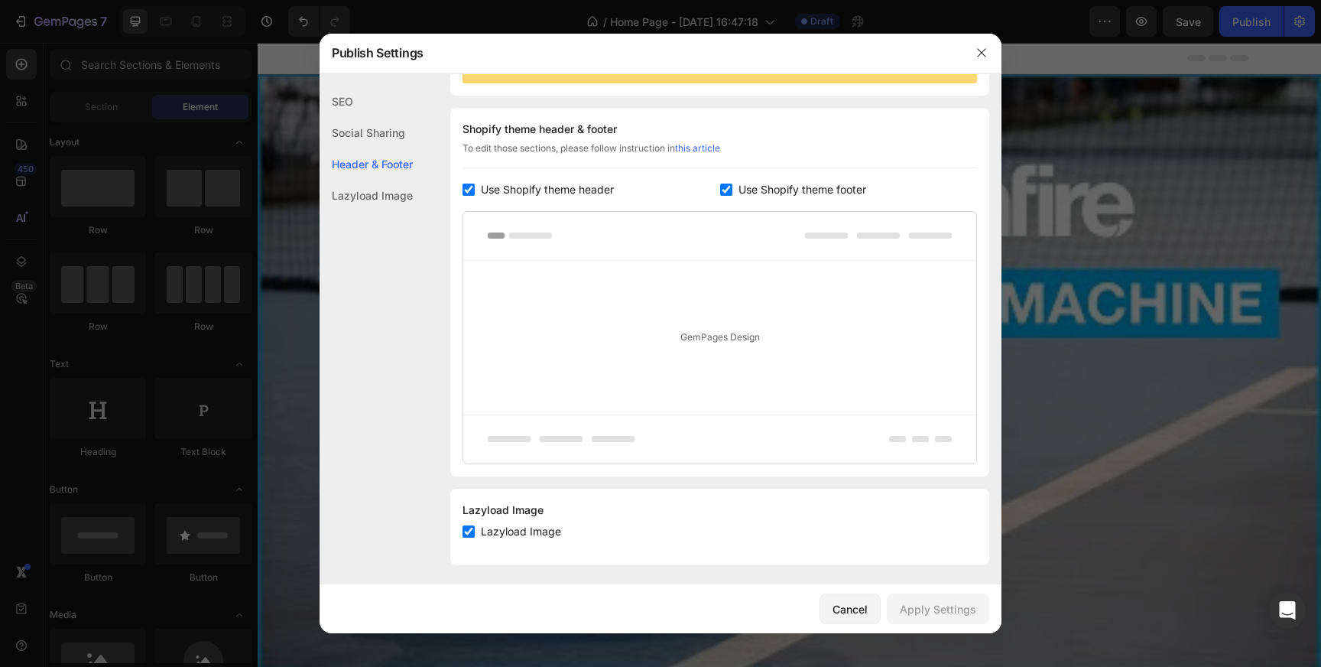
scroll to position [192, 0]
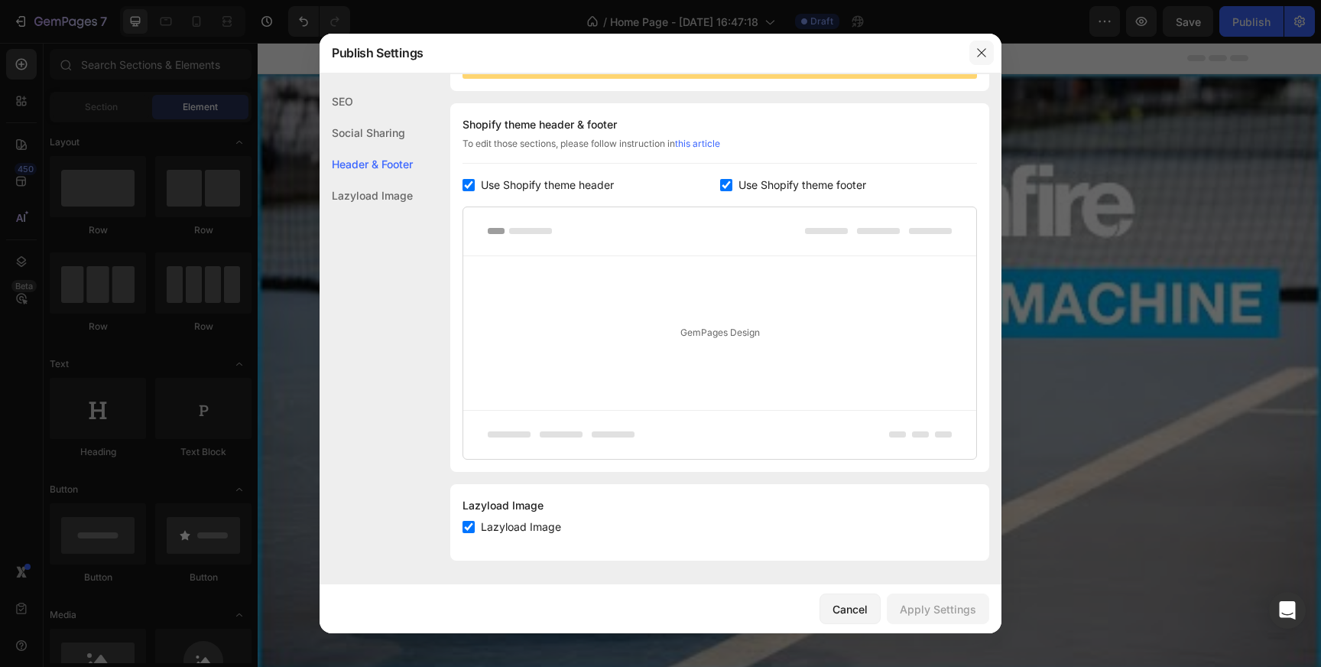
click at [986, 54] on icon "button" at bounding box center [982, 53] width 12 height 12
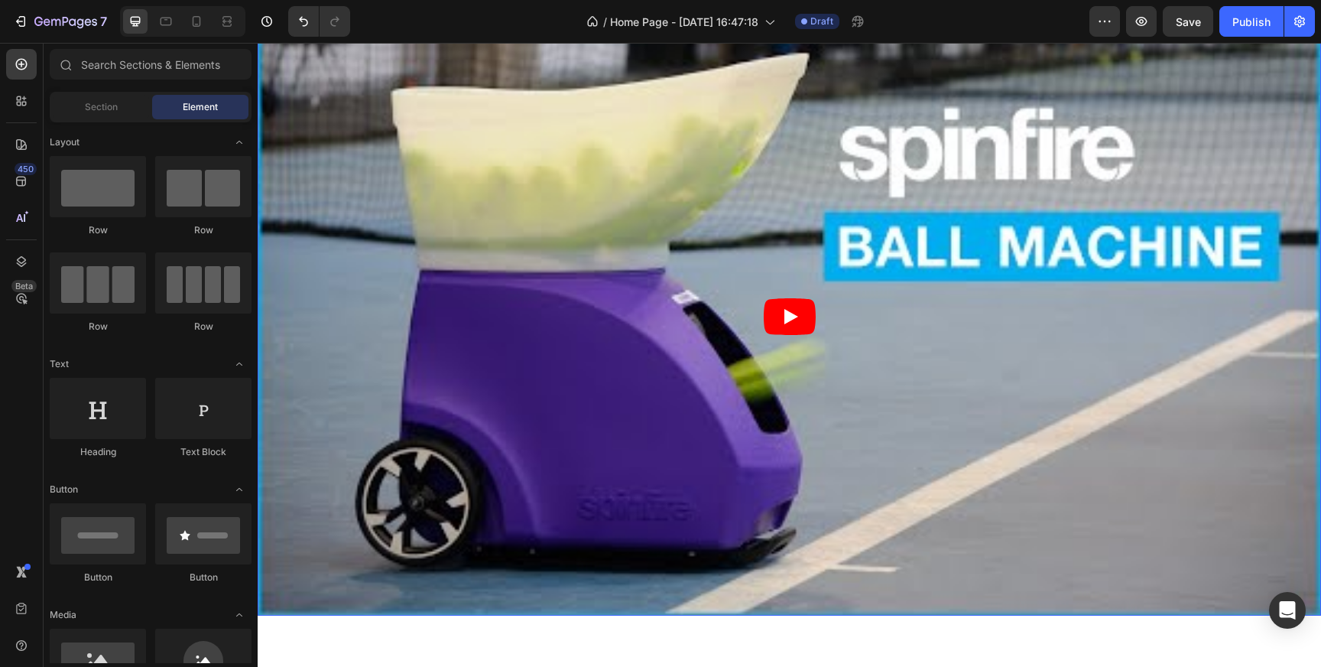
scroll to position [0, 0]
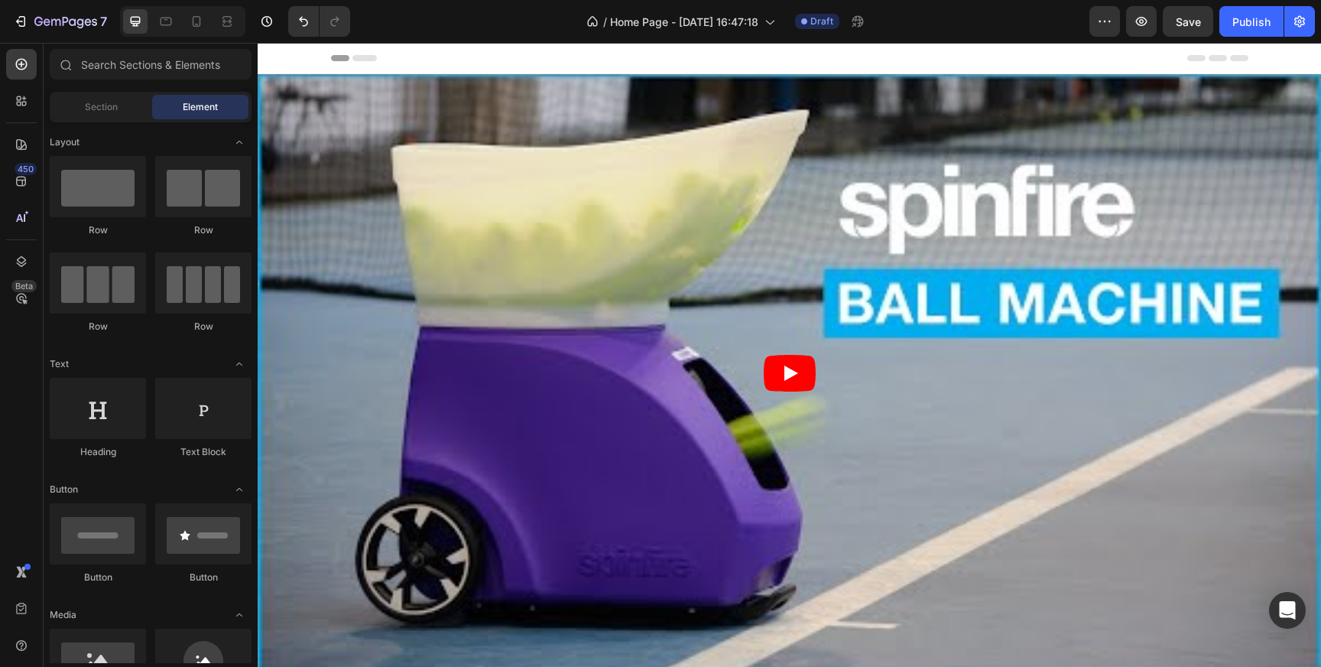
click at [291, 57] on span "Header" at bounding box center [304, 57] width 34 height 15
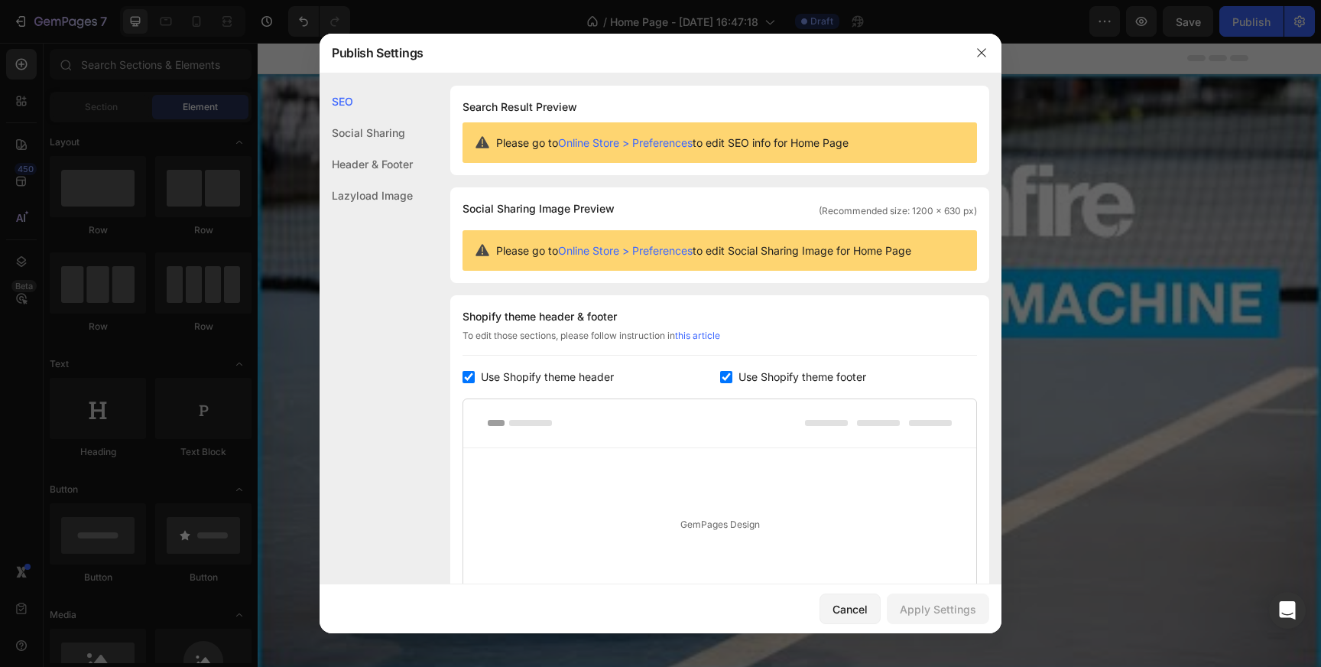
click at [391, 132] on div "Social Sharing" at bounding box center [366, 132] width 93 height 31
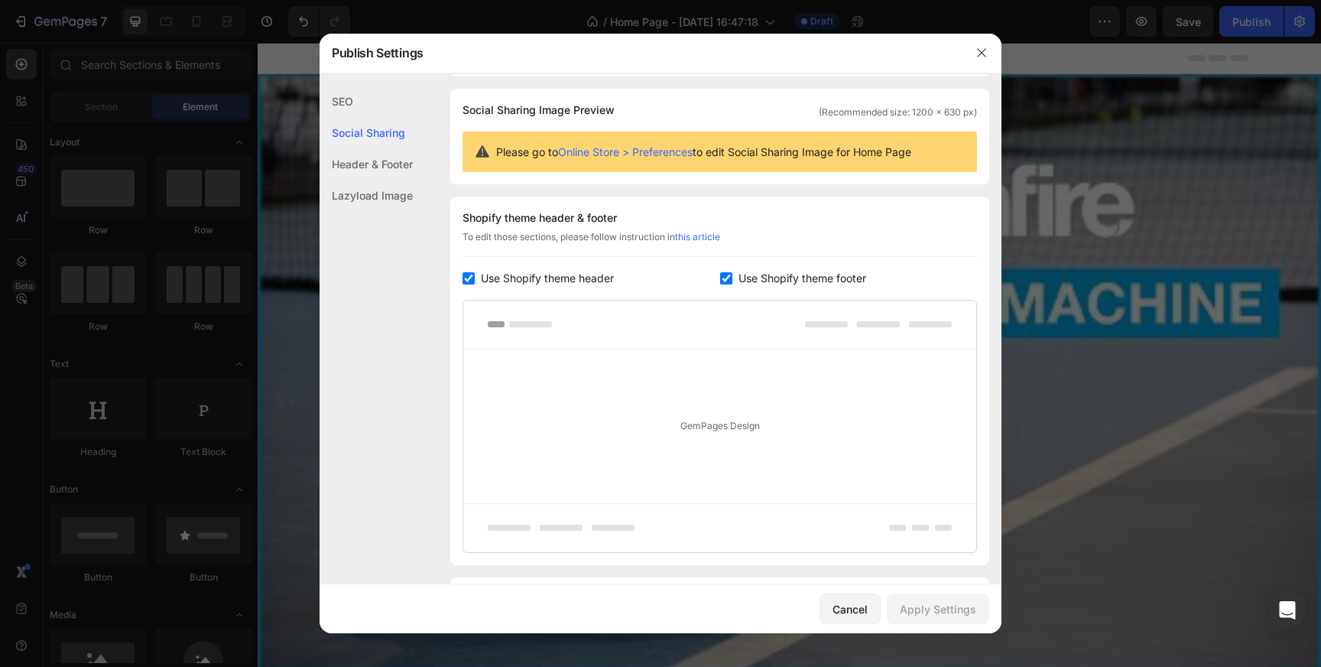
click at [375, 155] on div "Header & Footer" at bounding box center [366, 163] width 93 height 31
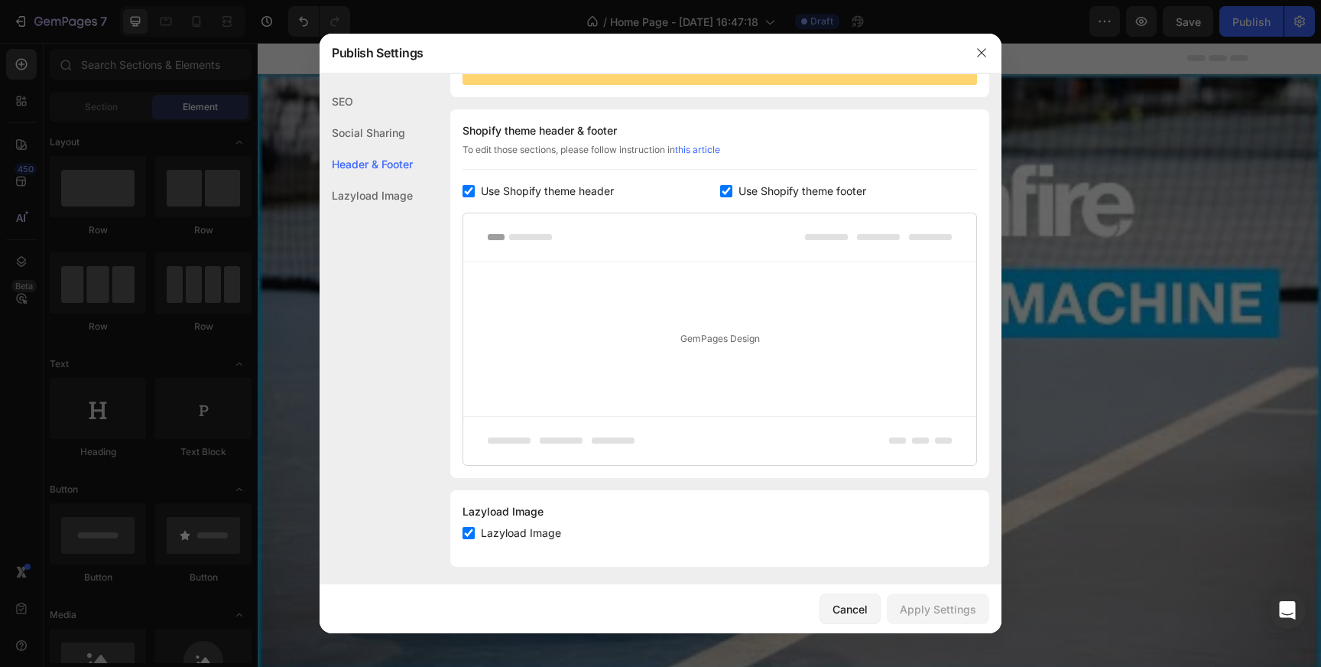
scroll to position [192, 0]
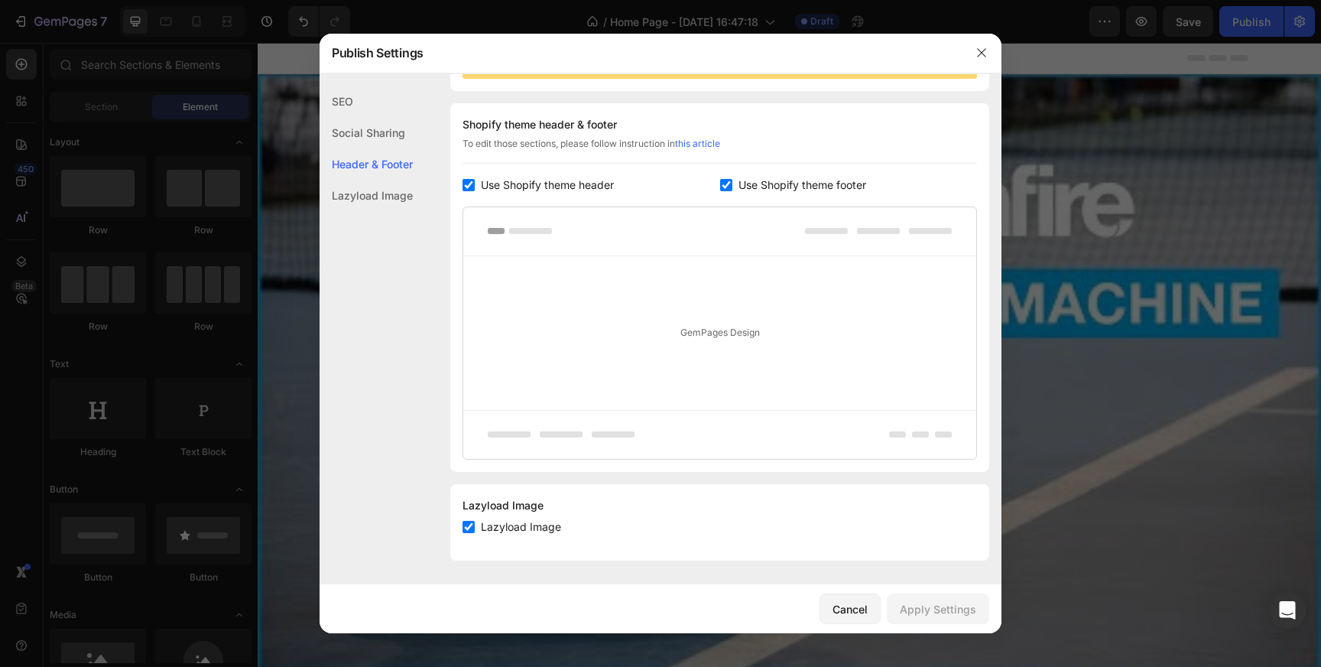
click at [371, 203] on div "Lazyload Image" at bounding box center [366, 195] width 93 height 31
click at [973, 54] on button "button" at bounding box center [982, 53] width 24 height 24
